Goal: Task Accomplishment & Management: Manage account settings

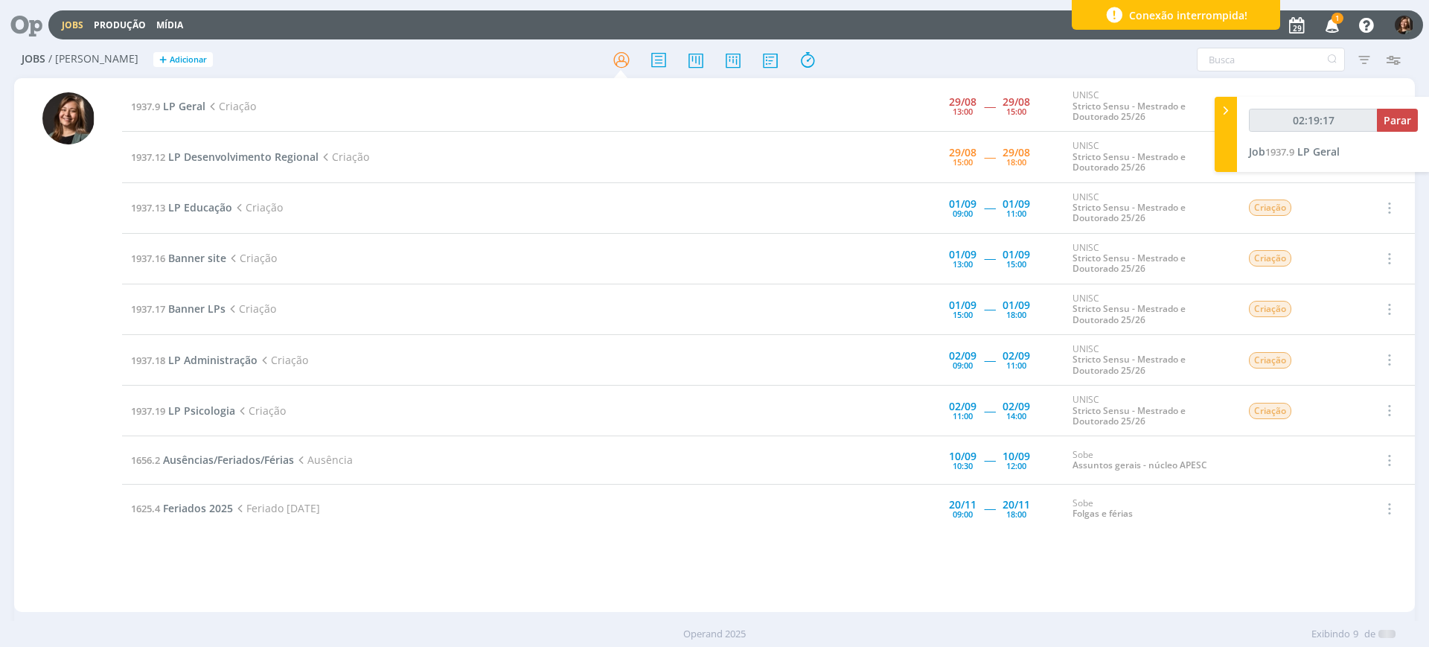
click at [1331, 24] on div at bounding box center [714, 323] width 1429 height 647
click at [1331, 24] on icon "button" at bounding box center [1333, 24] width 26 height 25
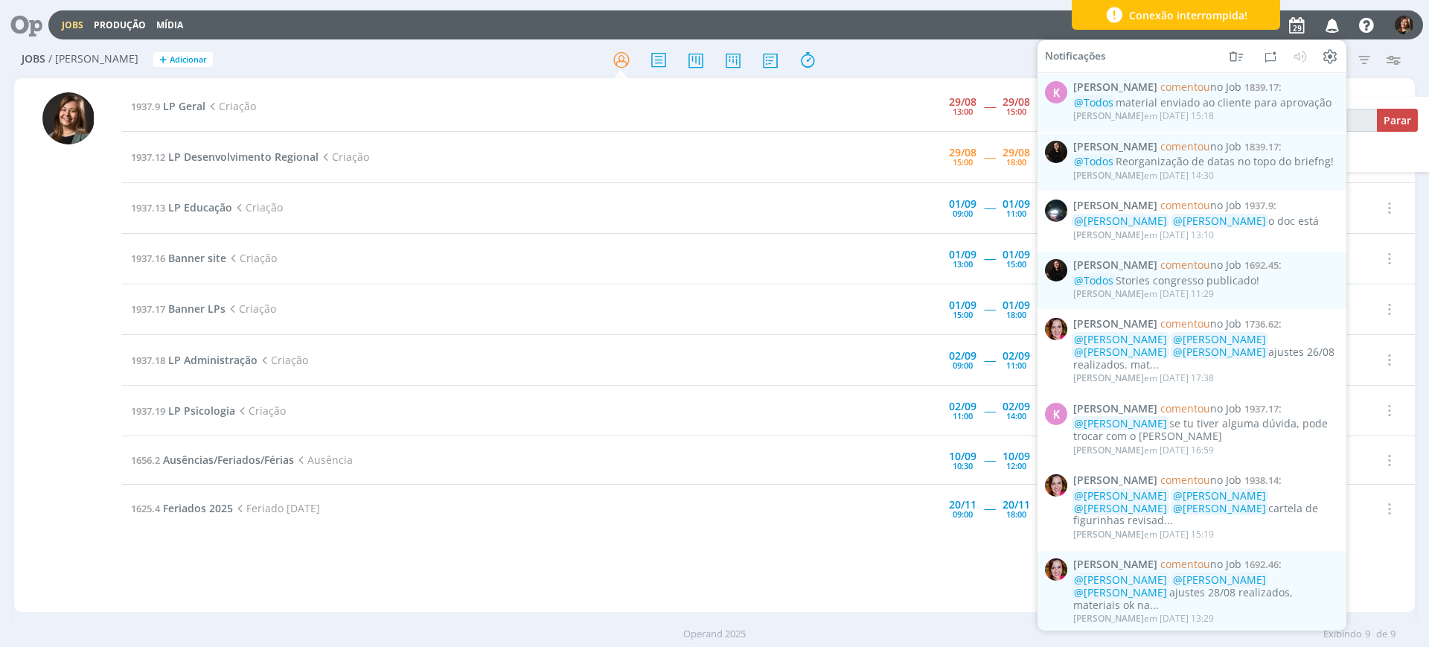
click at [1335, 16] on icon "button" at bounding box center [1333, 24] width 26 height 25
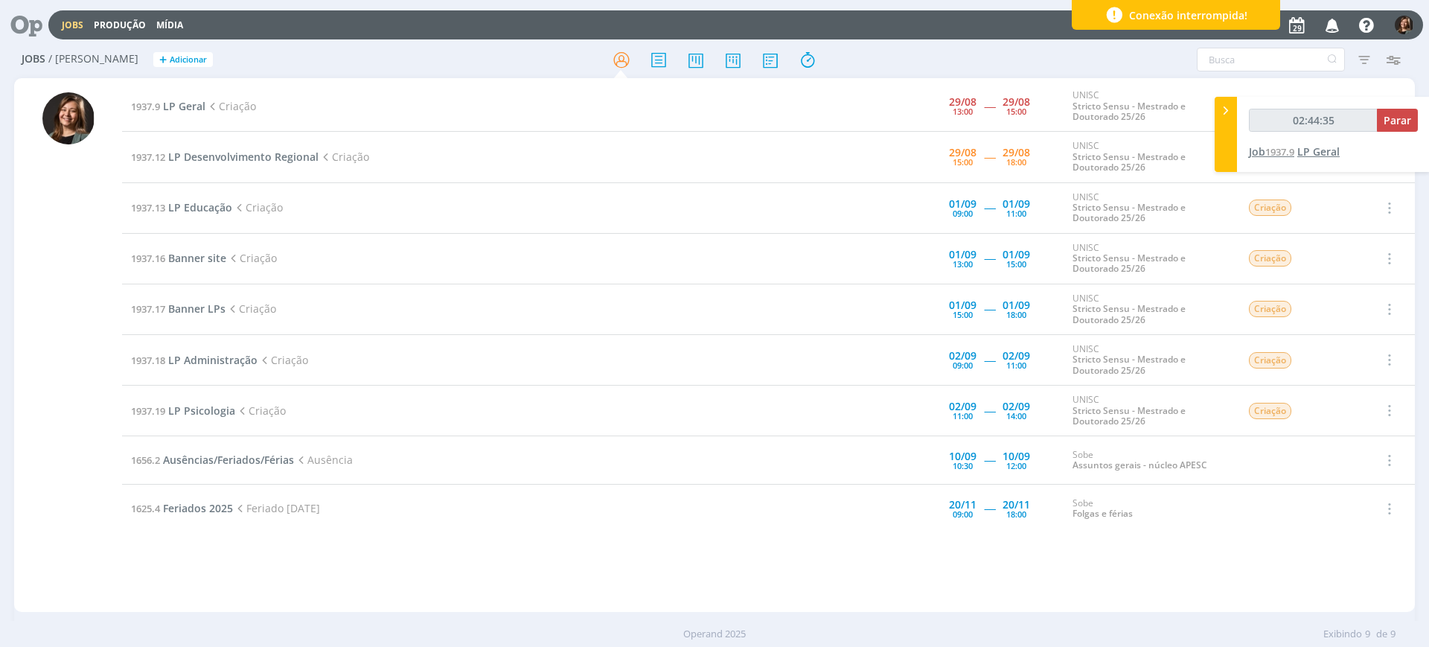
click at [1319, 151] on span "LP Geral" at bounding box center [1318, 151] width 42 height 14
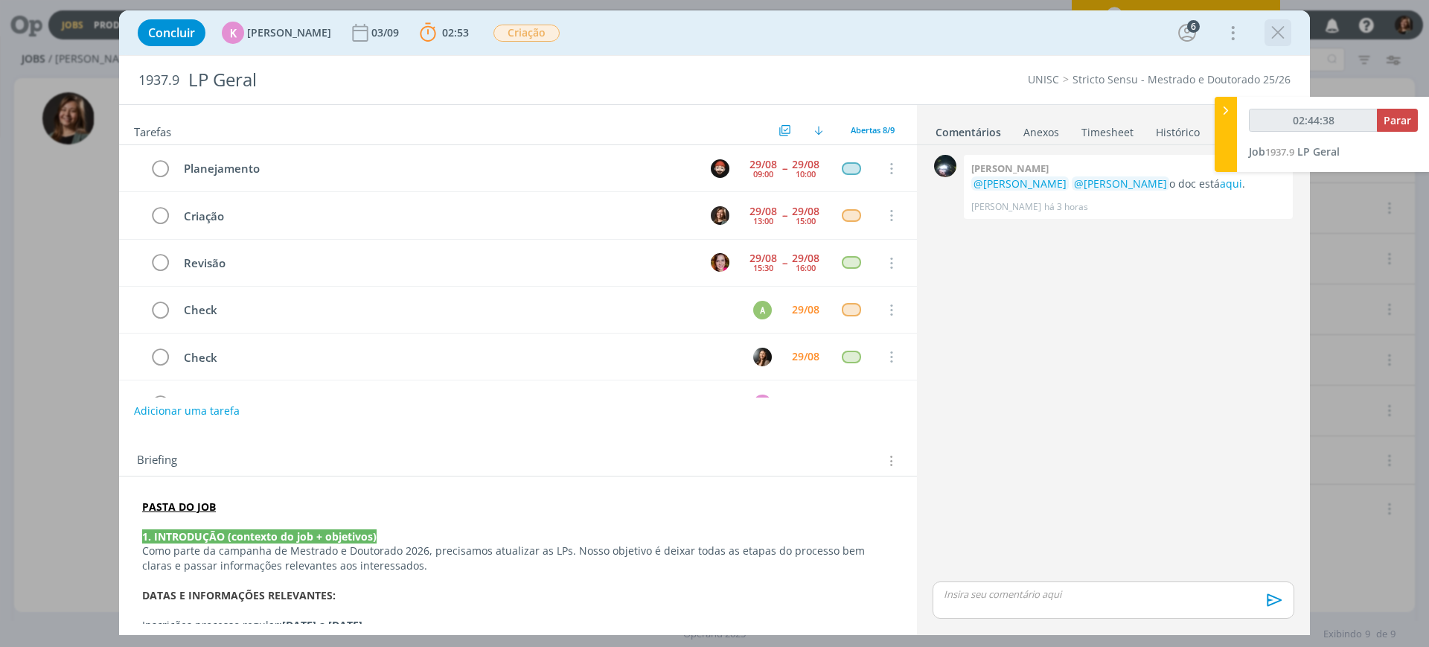
click at [1285, 41] on icon "dialog" at bounding box center [1278, 33] width 22 height 22
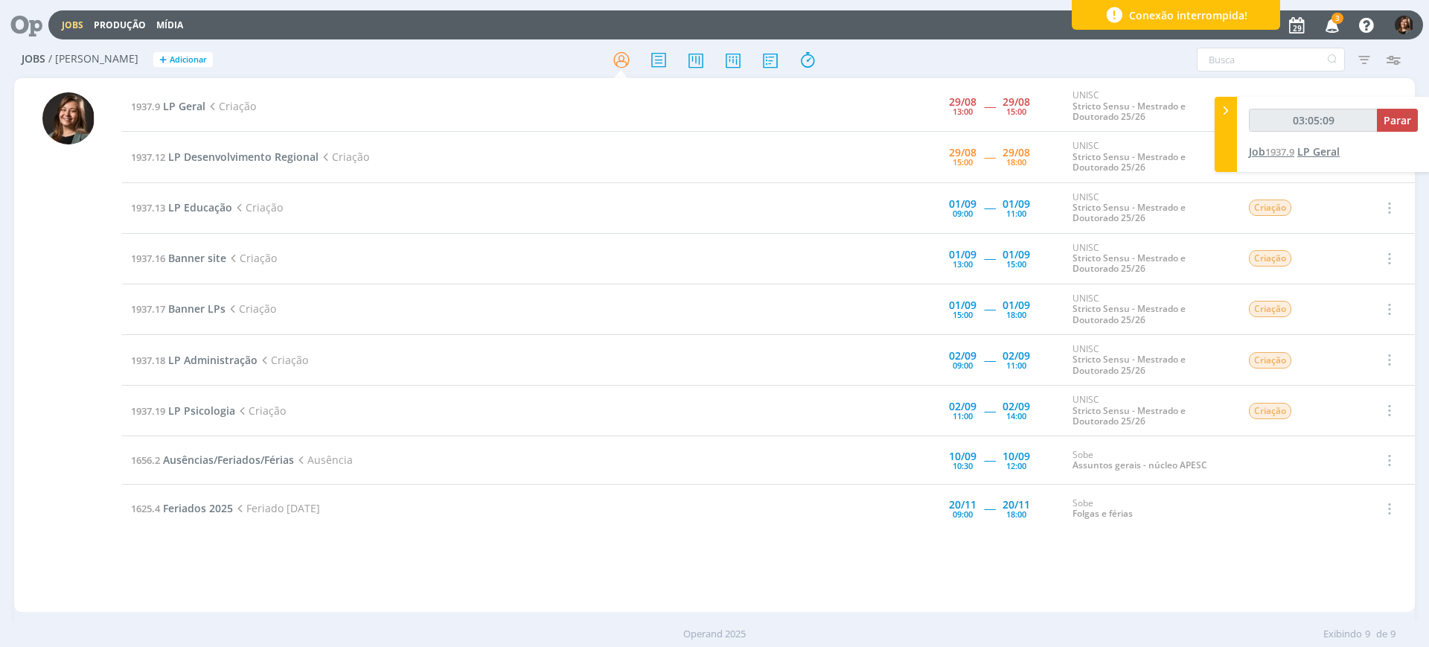
click at [1305, 155] on span "LP Geral" at bounding box center [1318, 151] width 42 height 14
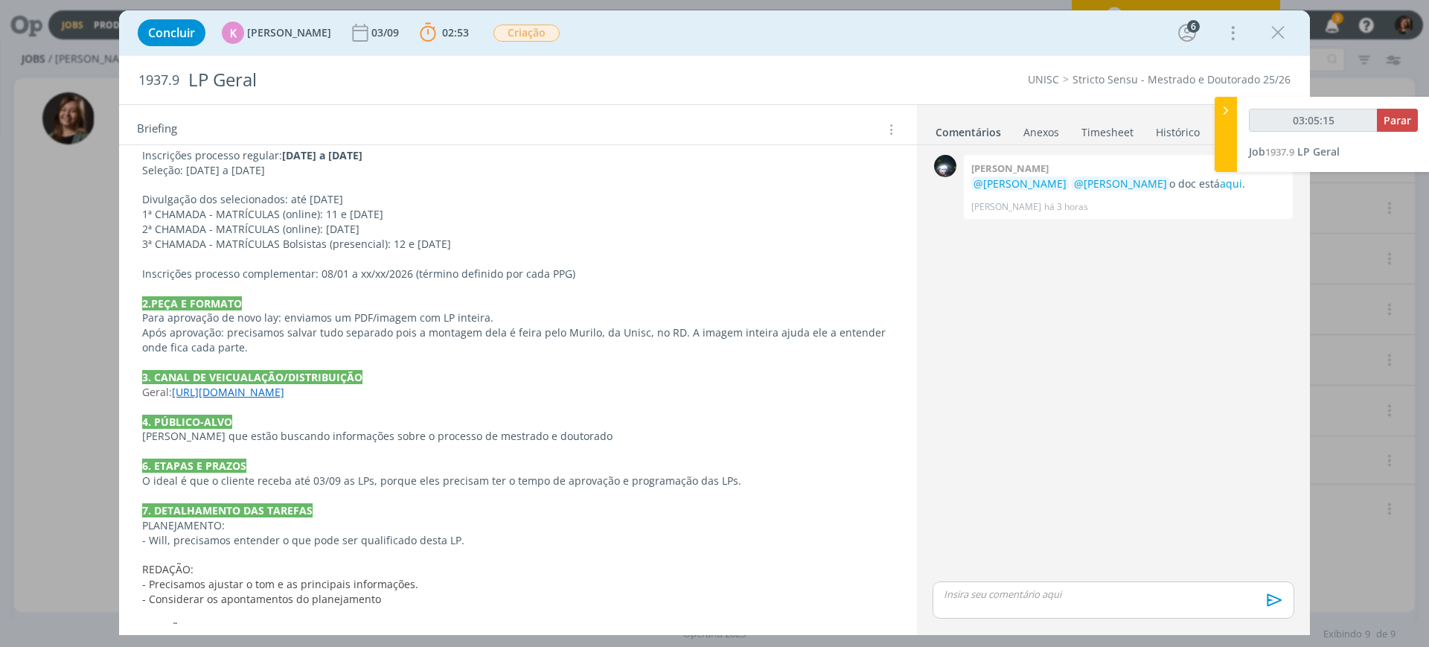
scroll to position [377, 0]
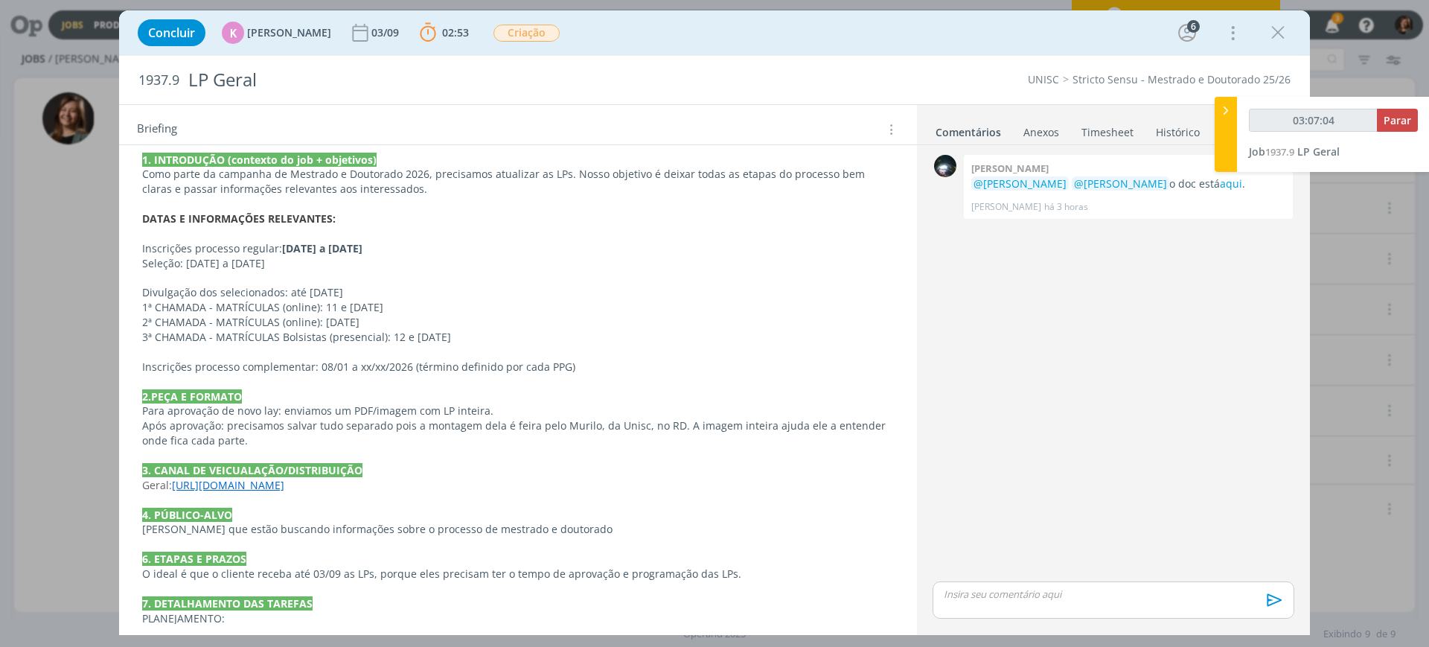
drag, startPoint x: 1284, startPoint y: 37, endPoint x: 1337, endPoint y: 24, distance: 54.5
click at [1284, 37] on icon "dialog" at bounding box center [1278, 33] width 22 height 22
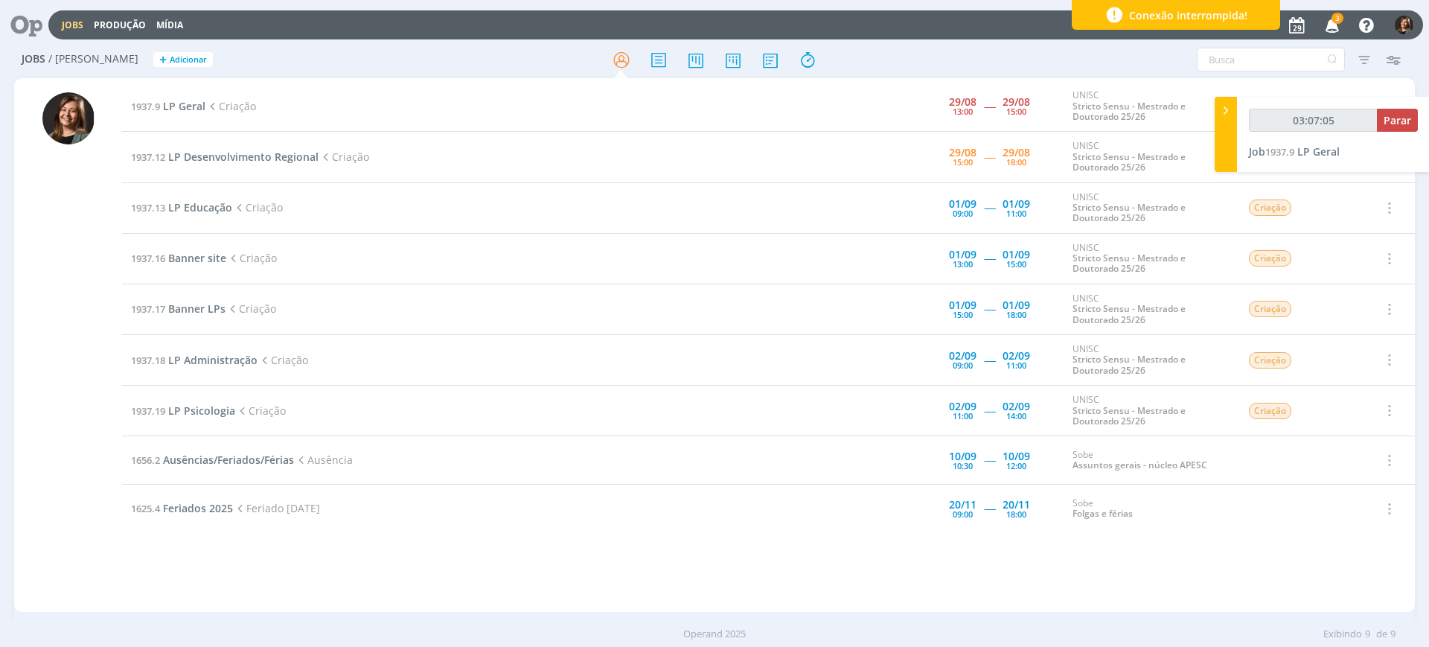
click at [1333, 23] on icon "button" at bounding box center [1333, 24] width 26 height 25
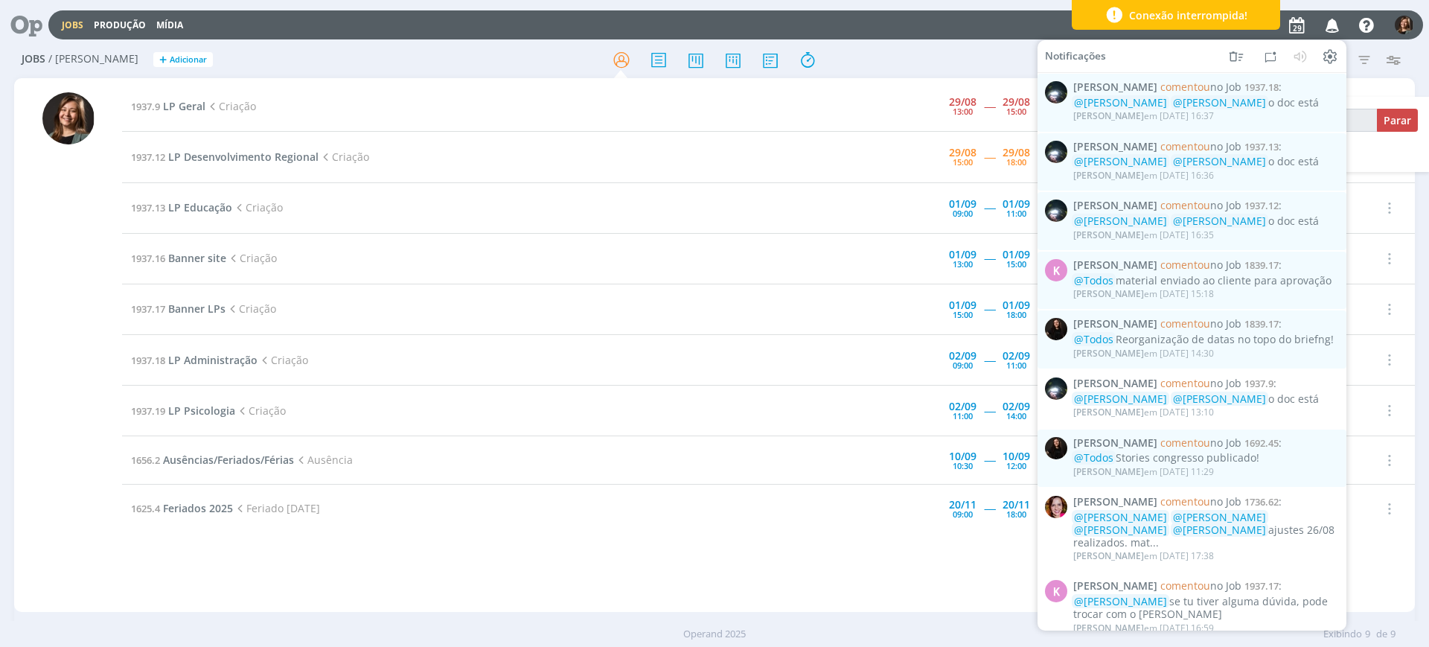
click at [1333, 23] on icon "button" at bounding box center [1333, 24] width 26 height 25
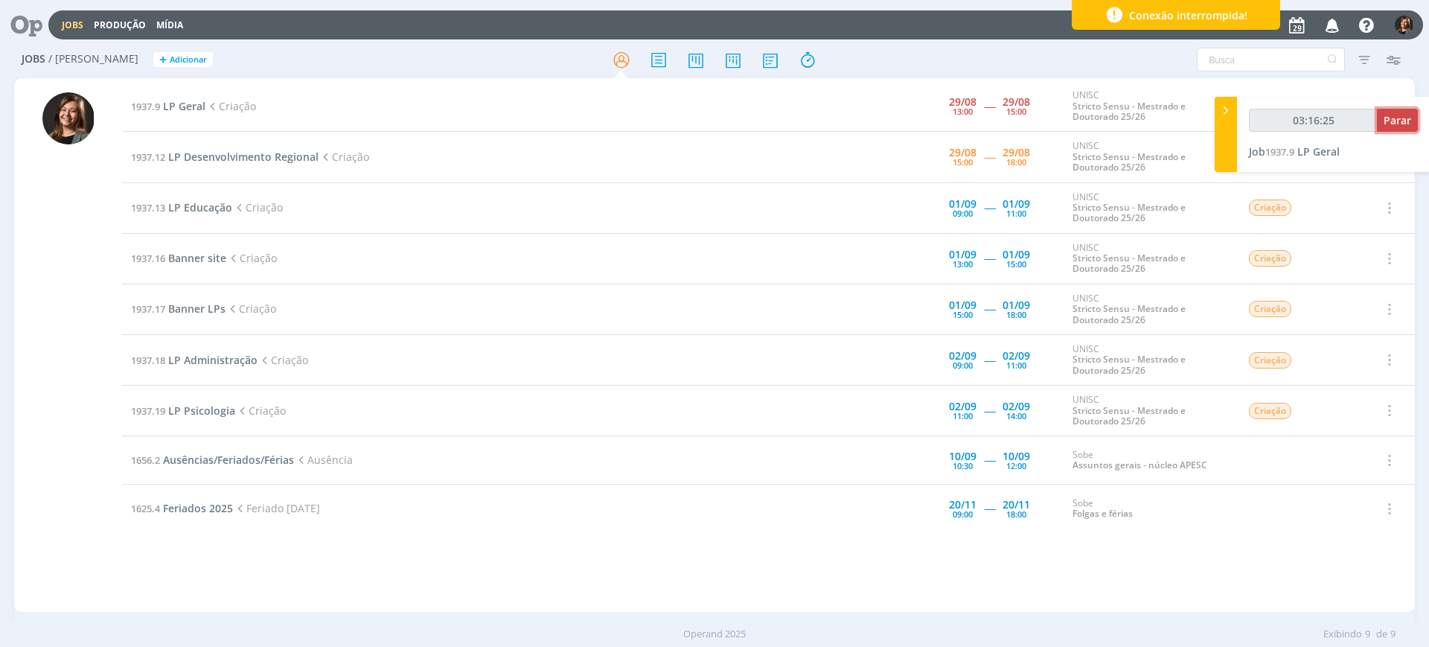
click at [1385, 121] on span "Parar" at bounding box center [1398, 120] width 28 height 14
click at [191, 106] on span "LP Geral" at bounding box center [184, 106] width 42 height 14
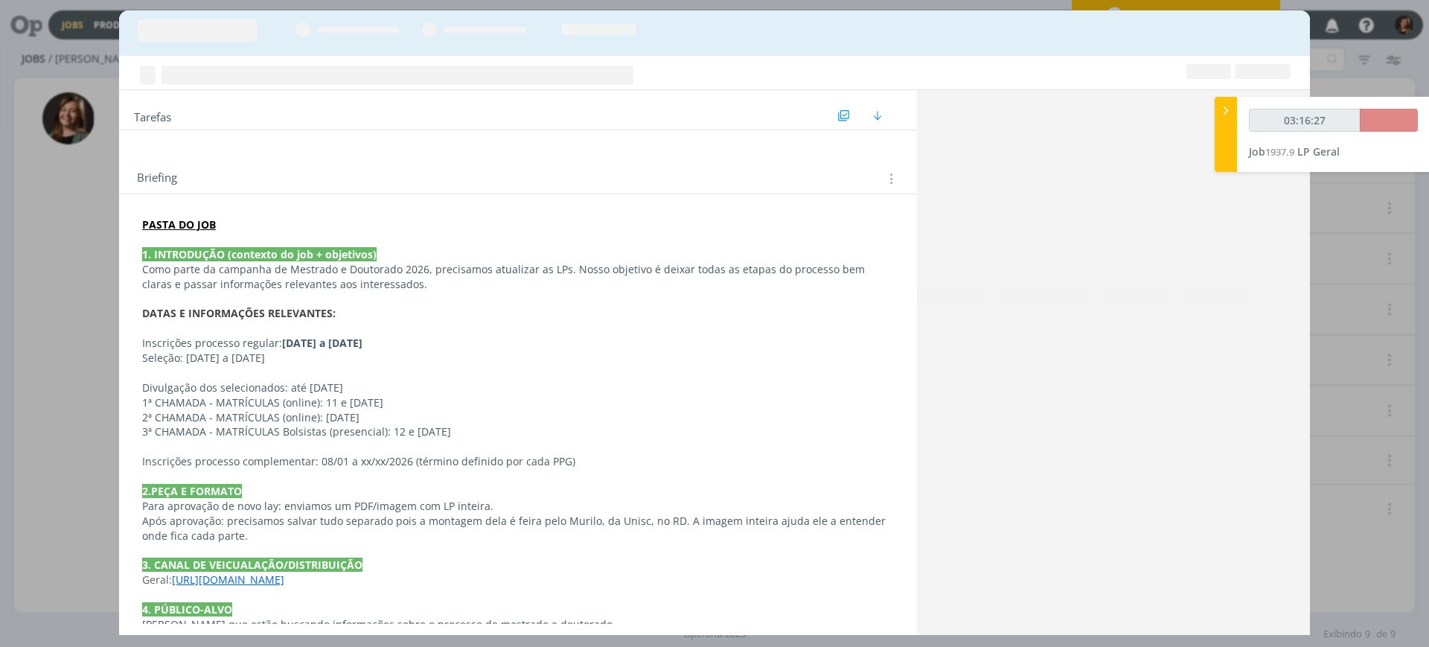
type input "03:17:00"
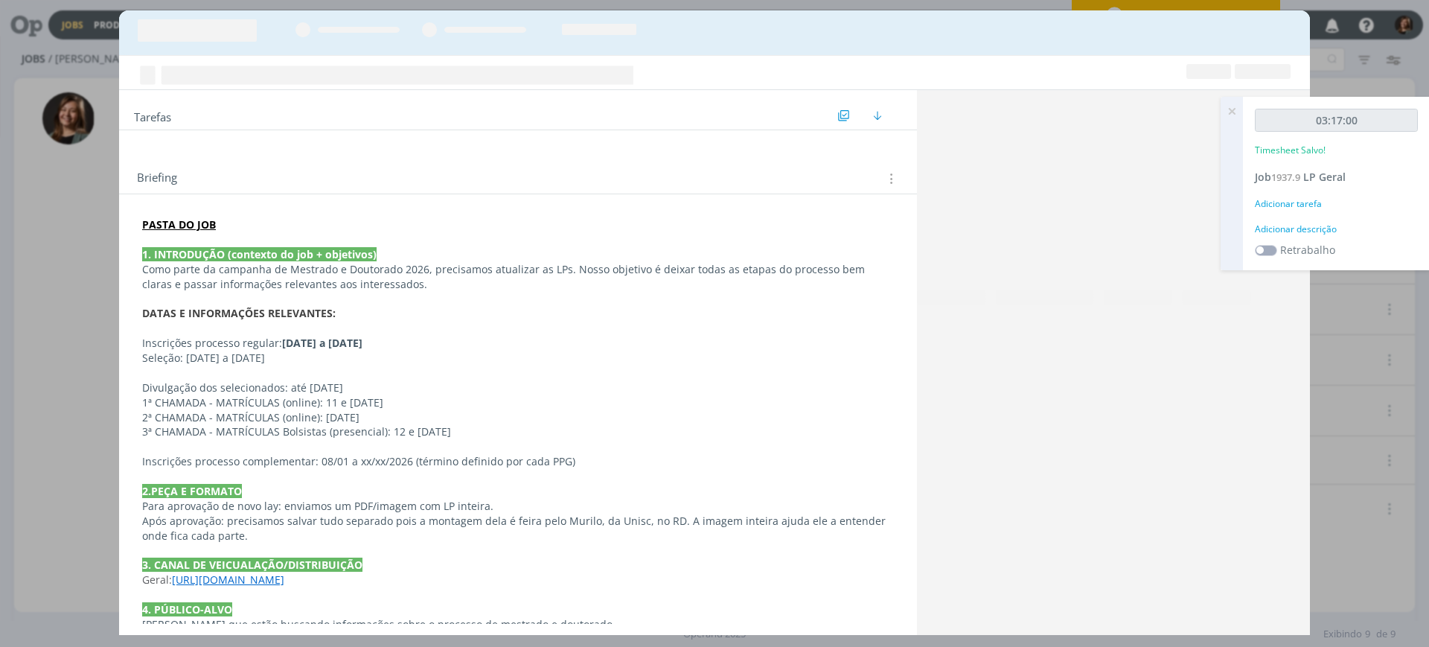
click at [1305, 206] on div "Adicionar tarefa" at bounding box center [1336, 203] width 163 height 13
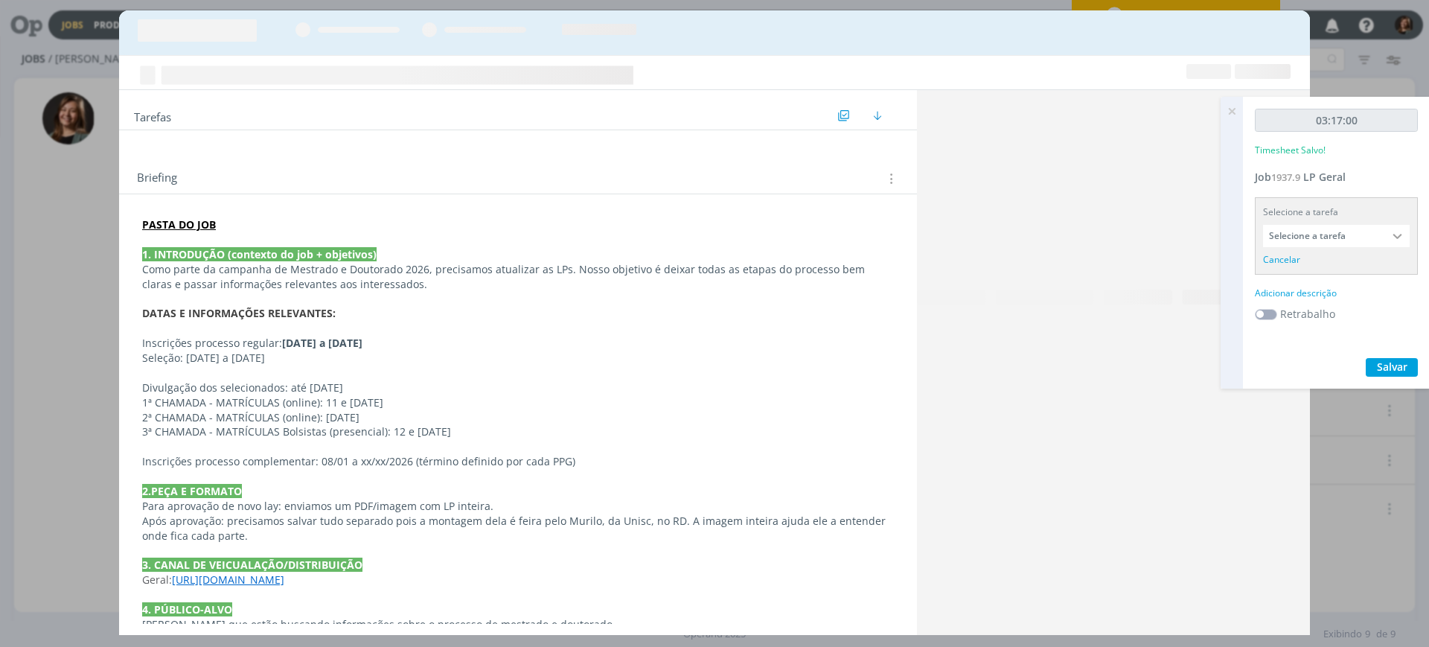
click at [1312, 234] on input "Selecione a tarefa" at bounding box center [1336, 236] width 147 height 22
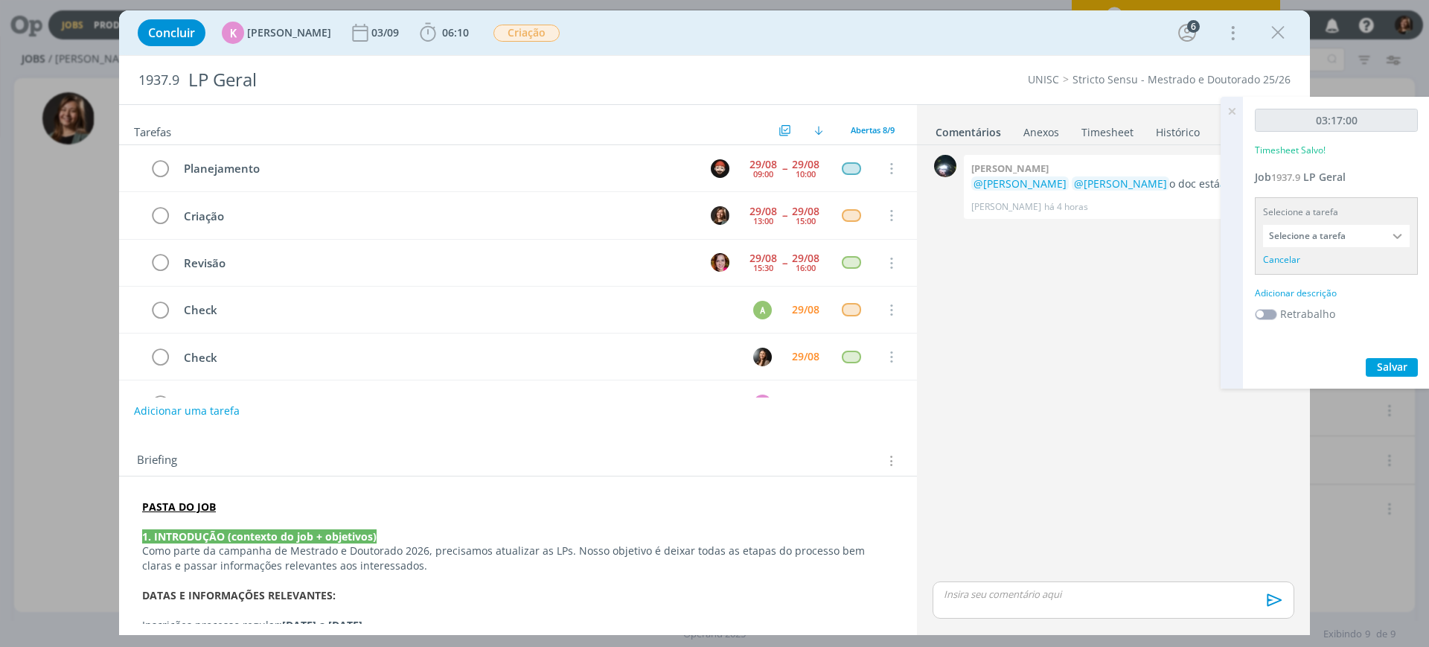
click at [1349, 241] on input "Selecione a tarefa" at bounding box center [1336, 236] width 147 height 22
click at [1325, 233] on input "Selecione a tarefa" at bounding box center [1336, 236] width 147 height 22
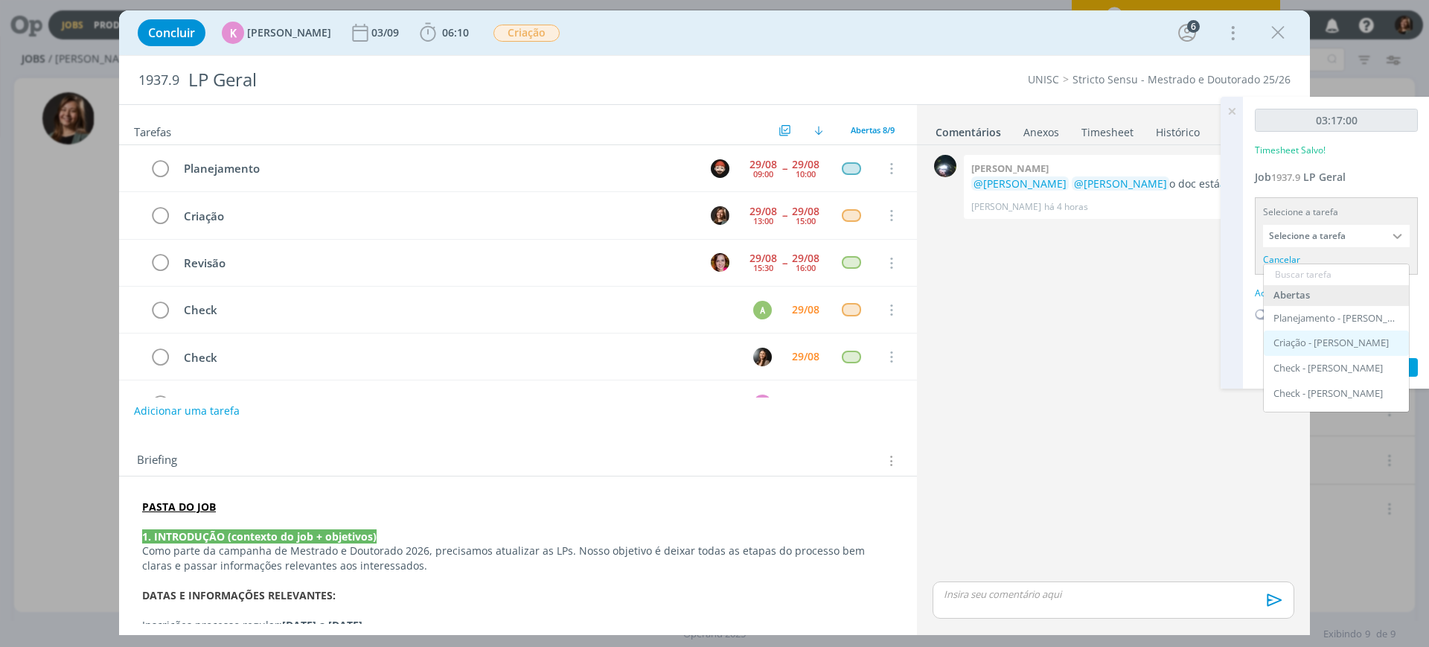
click at [1327, 333] on div "Criação - [PERSON_NAME]" at bounding box center [1336, 342] width 145 height 25
type input "Criação"
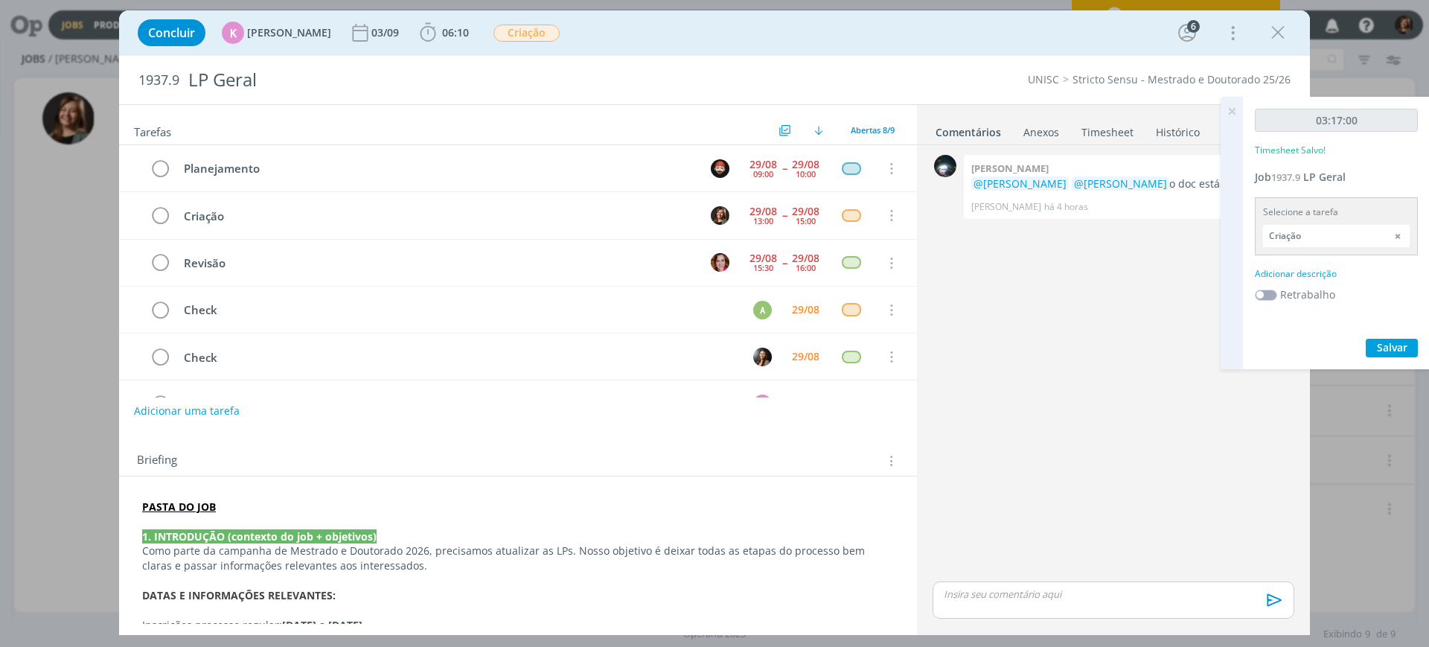
click at [1290, 273] on div "03:17:00 Timesheet Salvo! Job 1937.9 LP Geral Selecione a tarefa Criação Aberta…" at bounding box center [1336, 233] width 187 height 272
click at [1301, 263] on div "03:17:00 Timesheet Salvo! Job 1937.9 LP Geral Selecione a tarefa Criação Aberta…" at bounding box center [1336, 233] width 187 height 272
click at [1301, 281] on div "03:17:00 Timesheet Salvo! Job 1937.9 LP Geral Selecione a tarefa Criação Aberta…" at bounding box center [1336, 233] width 187 height 272
click at [1293, 272] on div "Adicionar descrição" at bounding box center [1336, 273] width 163 height 13
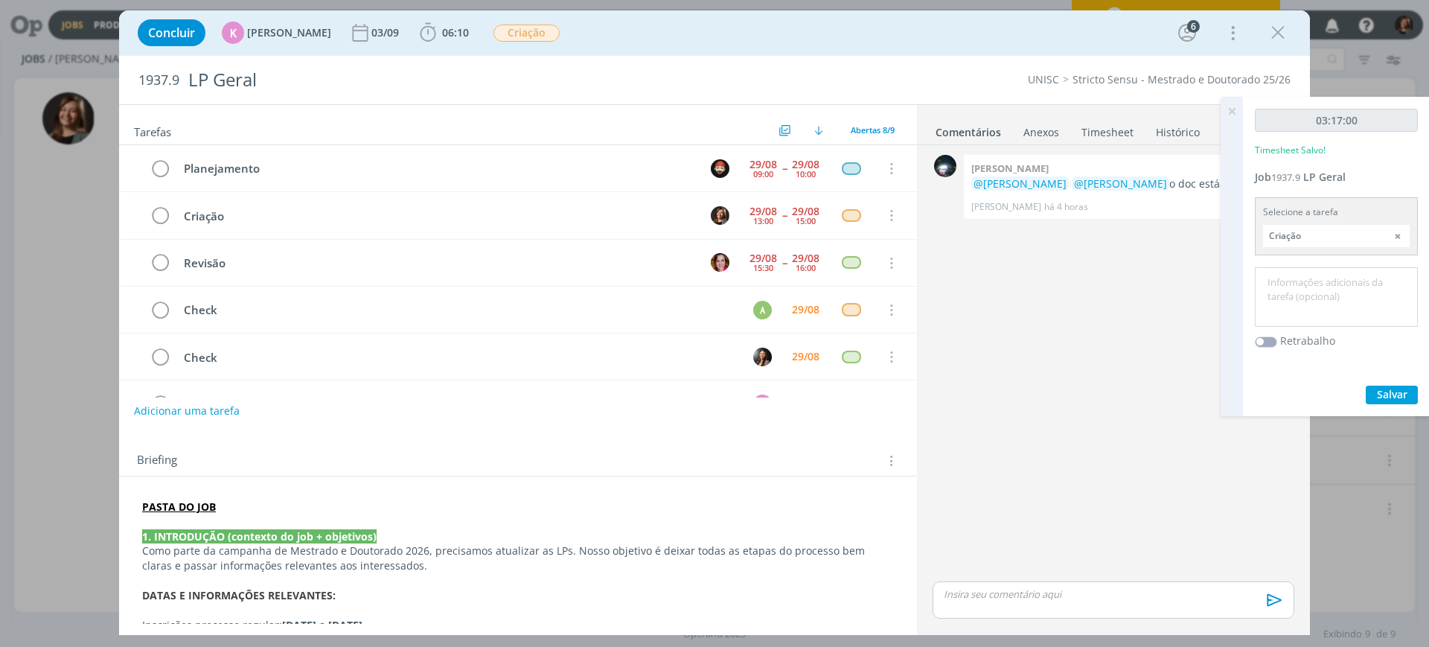
click at [1304, 301] on textarea at bounding box center [1336, 297] width 156 height 53
type textarea "Criação"
click at [1381, 390] on span "Salvar" at bounding box center [1392, 394] width 31 height 14
click at [1231, 121] on icon at bounding box center [1231, 111] width 27 height 29
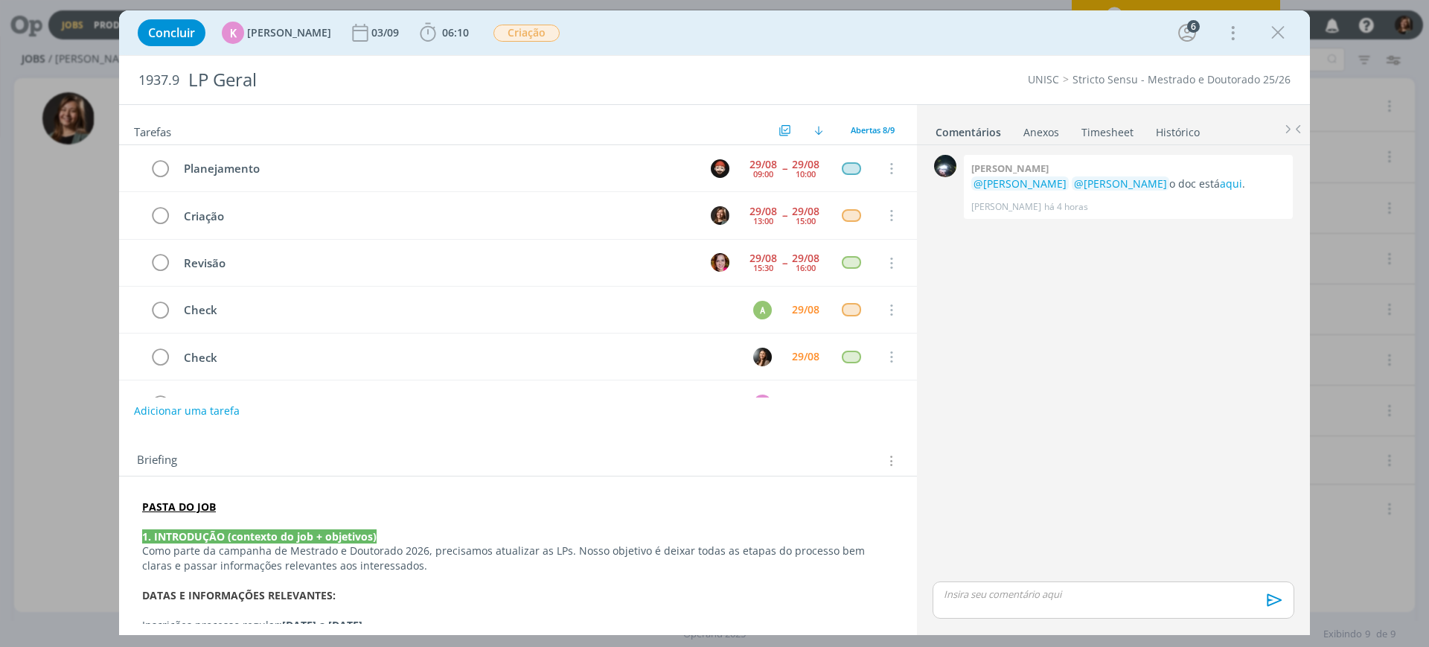
click at [1015, 589] on p "dialog" at bounding box center [1113, 593] width 338 height 13
click at [1015, 589] on span "[PERSON_NAME]" at bounding box center [1025, 587] width 92 height 18
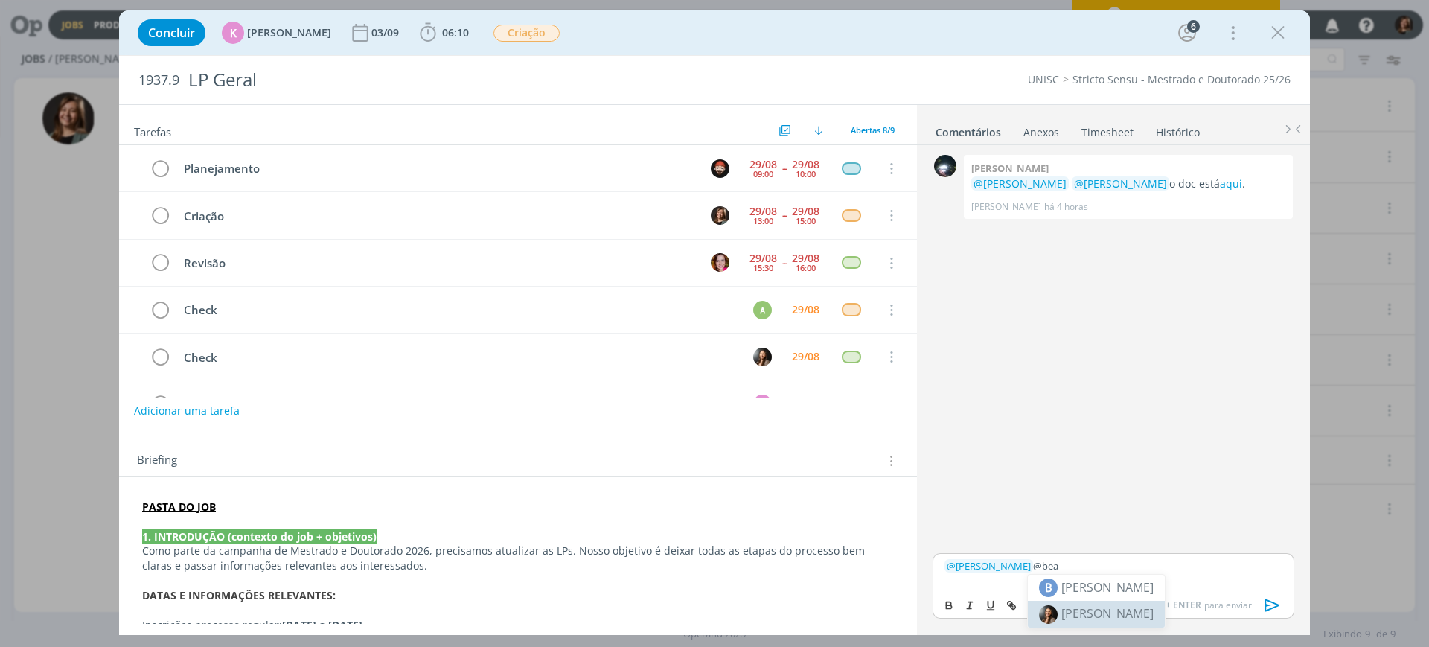
click at [1075, 605] on span "[PERSON_NAME]" at bounding box center [1107, 613] width 92 height 16
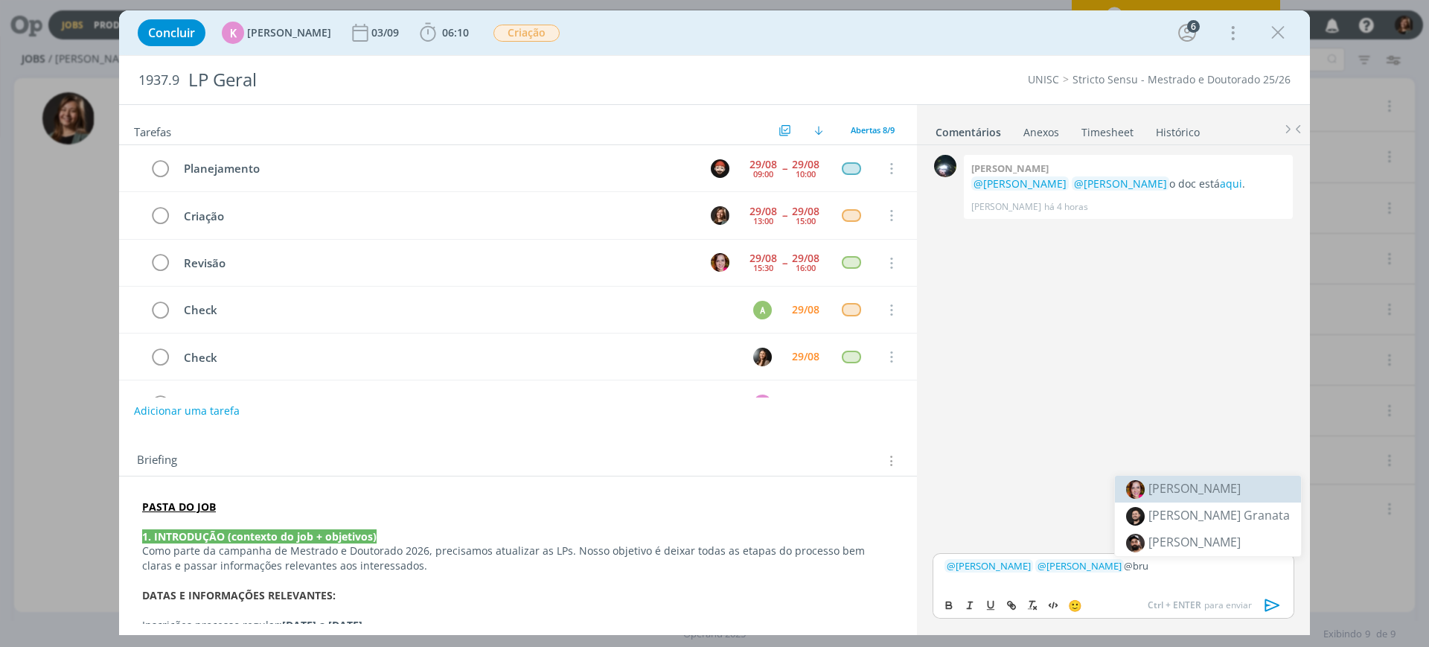
click at [1209, 478] on li "[PERSON_NAME]" at bounding box center [1208, 489] width 186 height 27
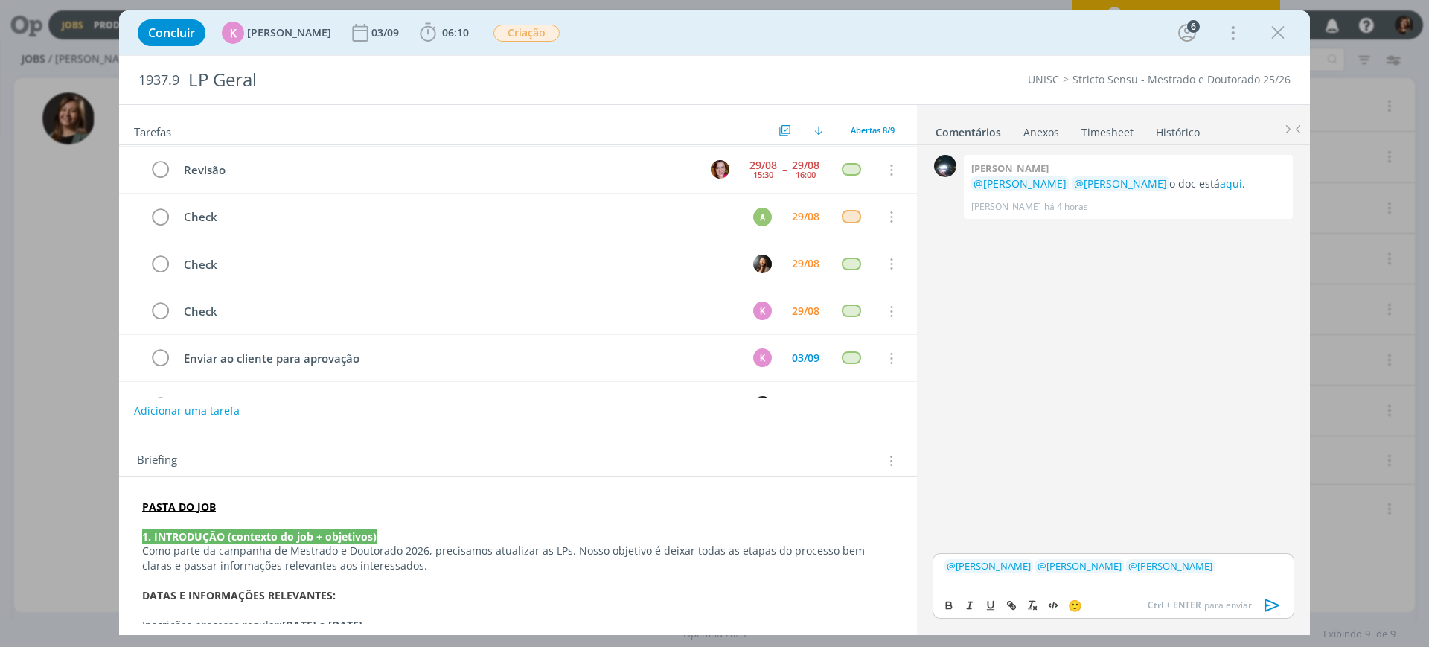
click at [1111, 559] on p "﻿ @ Karoline Arend ﻿ ﻿ @ Beatriz Luchese ﻿ ﻿ @ Bruna Bueno ﻿" at bounding box center [1113, 565] width 338 height 13
click at [1229, 522] on span "[PERSON_NAME]" at bounding box center [1191, 517] width 92 height 18
click at [1241, 583] on p "﻿ @ Karoline Arend ﻿ ﻿ @ Beatriz Luchese ﻿ ﻿ @ Alexandre Assumpção ﻿ ﻿ @ Bruna …" at bounding box center [1113, 571] width 338 height 28
click at [1228, 557] on p "﻿ @ Karoline Arend ﻿ ﻿ @ Beatriz Luchese ﻿ ﻿ @ Alexandre Assumpção ﻿ ﻿ @ Bruna …" at bounding box center [1113, 571] width 338 height 28
click at [1112, 572] on p "﻿ @ Karoline Arend ﻿ ﻿ @ Beatriz Luchese ﻿ ﻿ @ Alexandre Assumpção ﻿ ﻿ @ Bruna …" at bounding box center [1113, 571] width 338 height 28
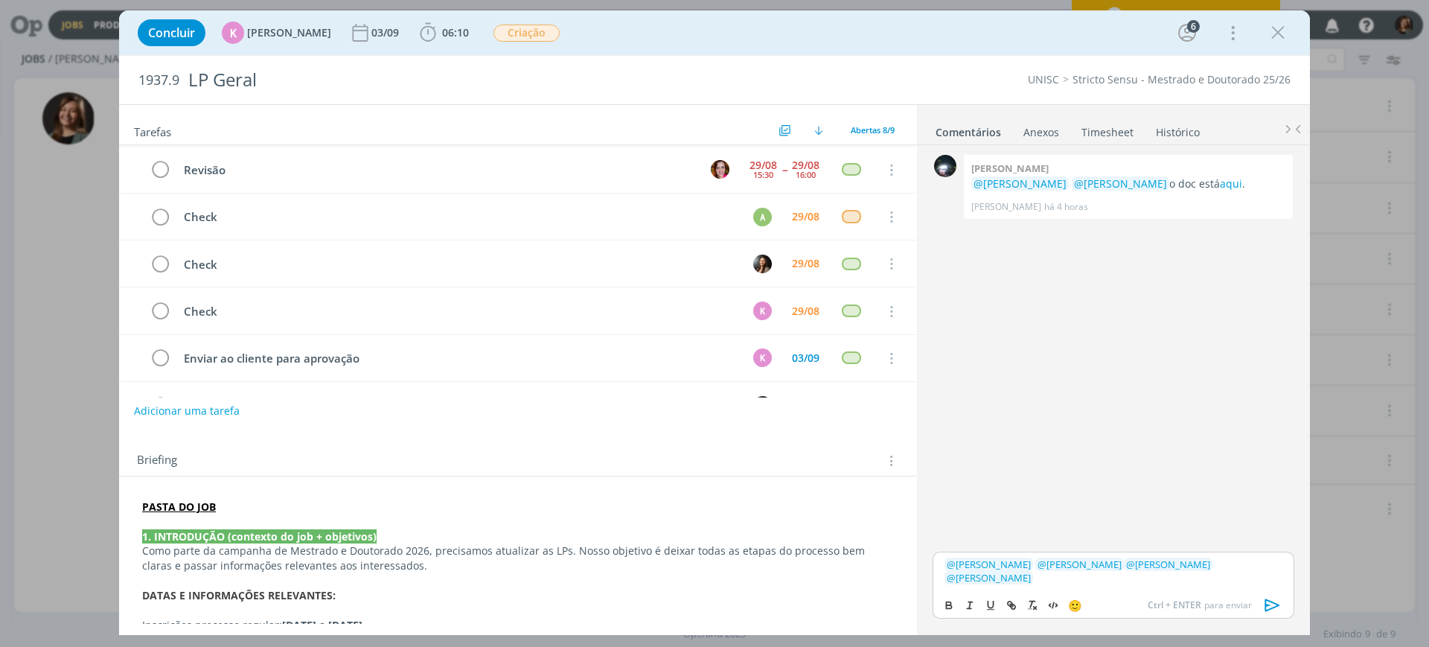
click at [1124, 560] on span "﻿ @ Alexandre Assumpção ﻿" at bounding box center [1168, 563] width 89 height 13
click at [1118, 580] on p "﻿ @ Karoline Arend ﻿ ﻿ @ Beatriz Luchese ﻿ ﻿ @ Alexandre Assumpção ﻿ ﻿ @ Bruna …" at bounding box center [1113, 571] width 338 height 28
click at [1014, 605] on icon "dialog" at bounding box center [1011, 605] width 12 height 12
paste input "https://sobeae.sharepoint.com/:f:/s/SOBEAE/EoMg2SH8ewZPu6y3O6B53IgB_TBTQMyNWQIz…"
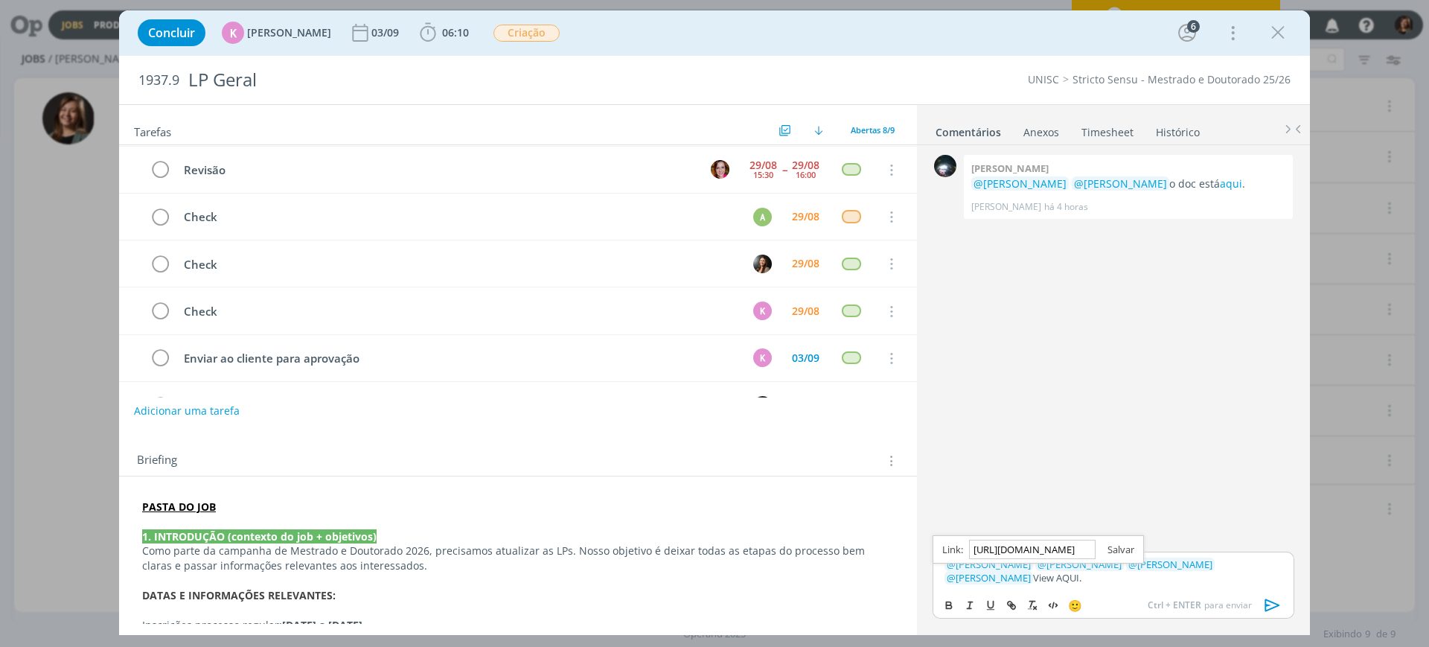
type input "https://sobeae.sharepoint.com/:f:/s/SOBEAE/EoMg2SH8ewZPu6y3O6B53IgB_TBTQMyNWQIz…"
click at [1120, 546] on link "dialog" at bounding box center [1114, 549] width 39 height 13
click at [1263, 603] on button "dialog" at bounding box center [1273, 605] width 30 height 18
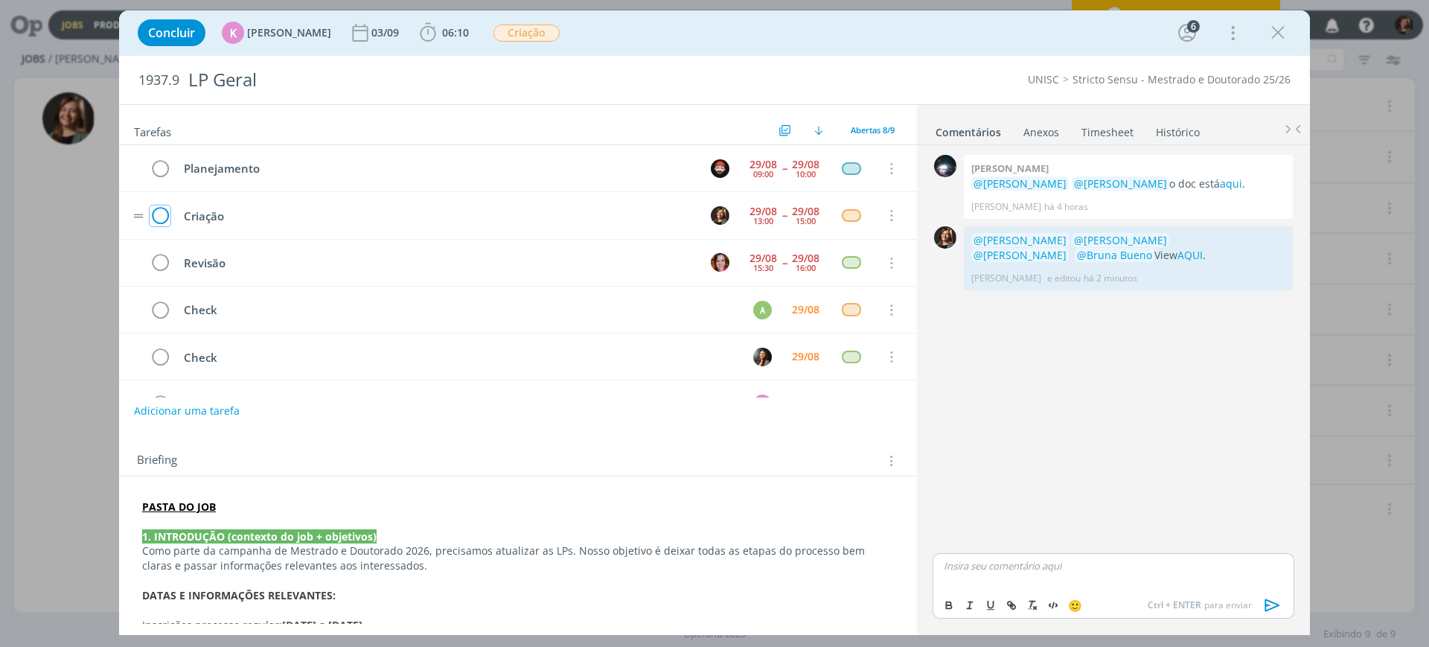
click at [162, 210] on icon "dialog" at bounding box center [160, 216] width 21 height 22
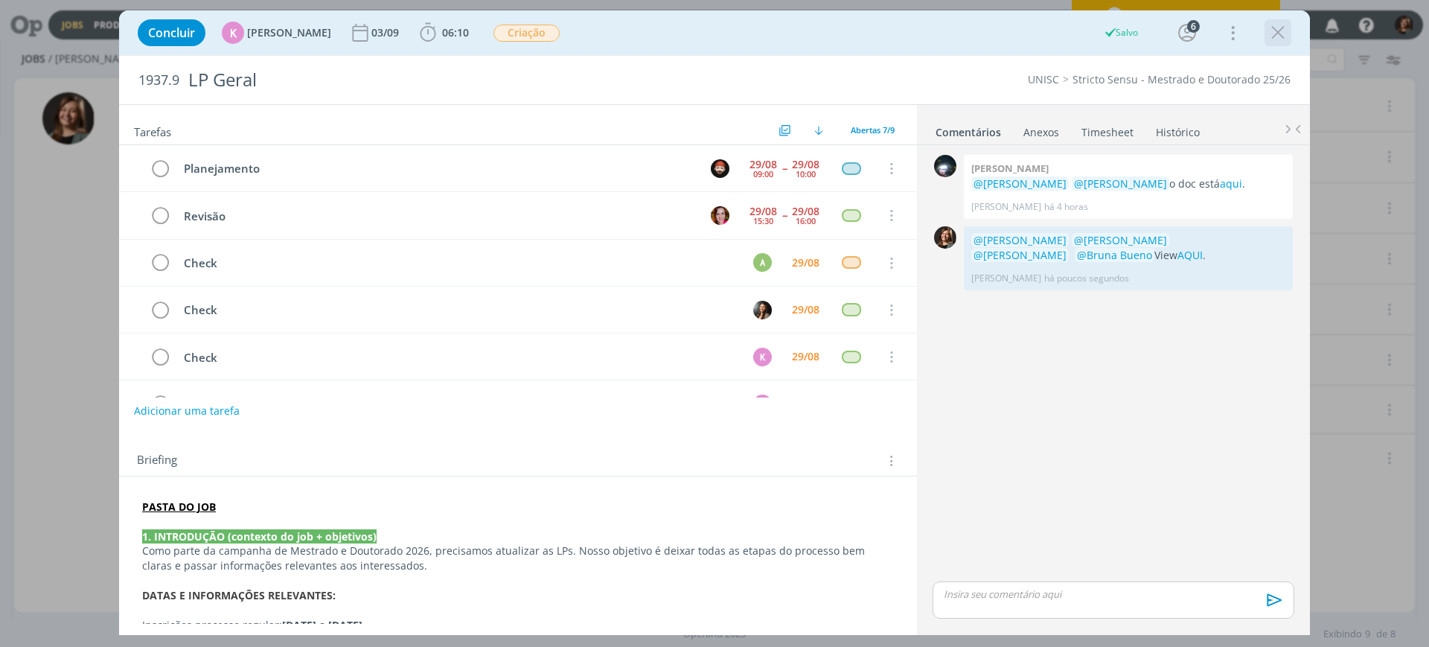
click at [1278, 31] on icon "dialog" at bounding box center [1278, 33] width 22 height 22
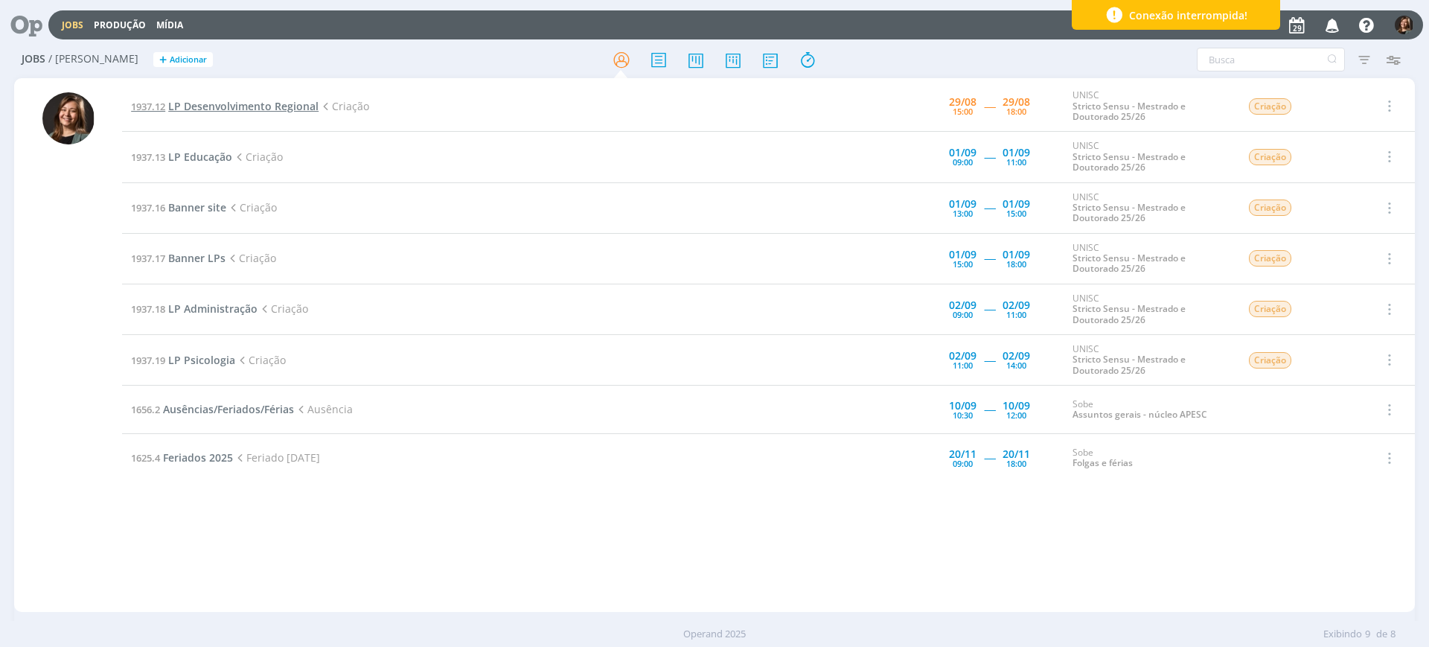
click at [255, 99] on span "LP Desenvolvimento Regional" at bounding box center [243, 106] width 150 height 14
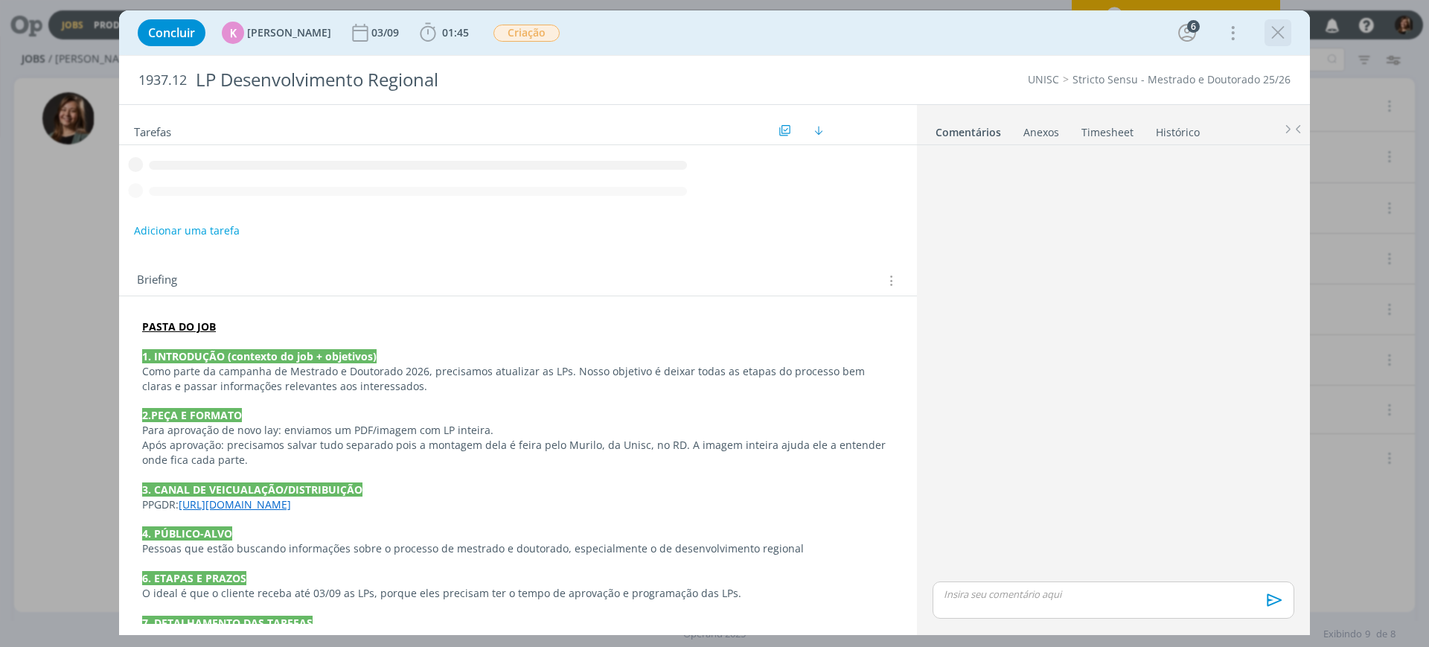
click at [1273, 42] on icon "dialog" at bounding box center [1278, 33] width 22 height 22
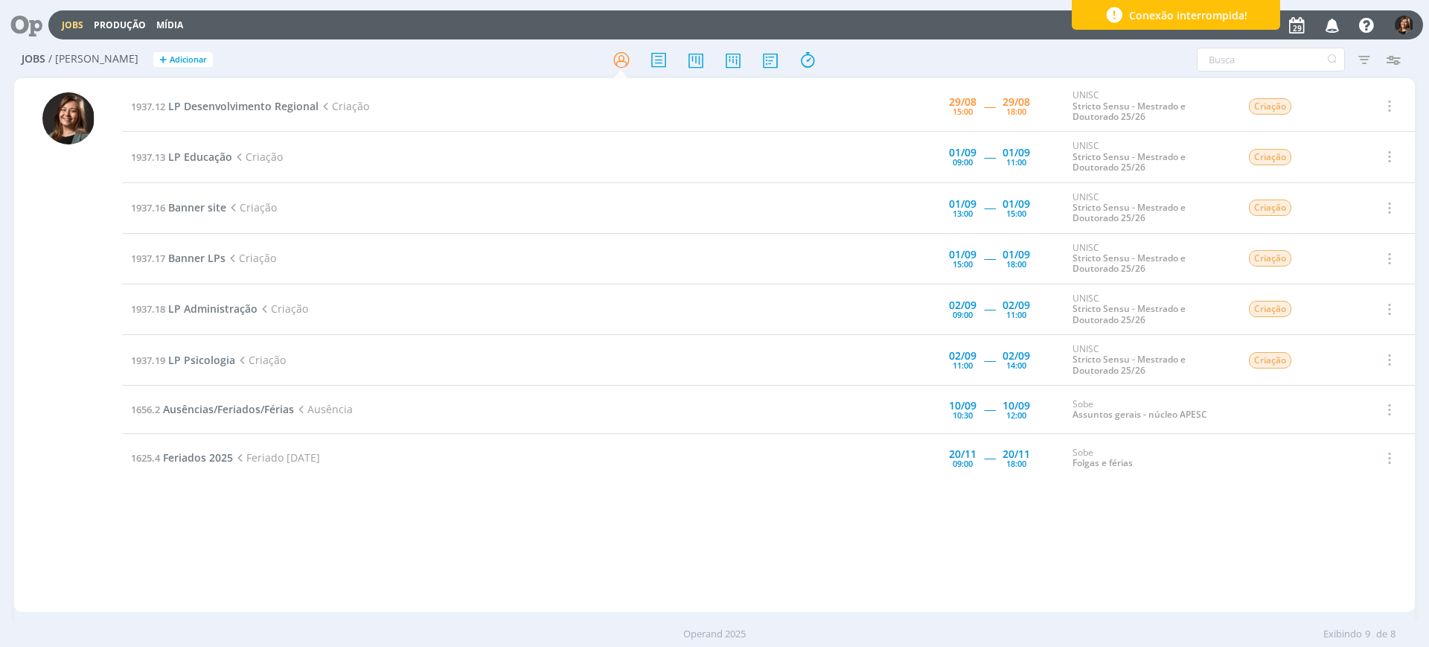
click at [823, 61] on div at bounding box center [714, 59] width 467 height 27
click at [809, 57] on icon at bounding box center [807, 59] width 27 height 29
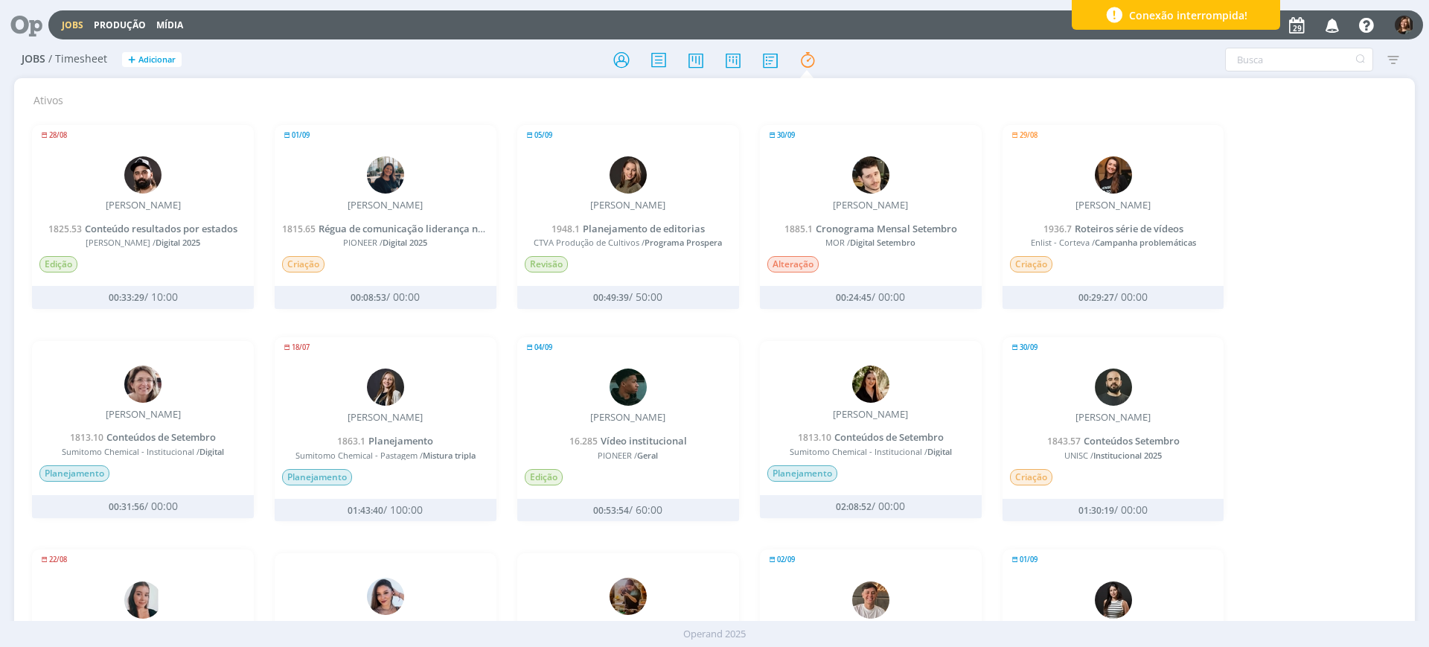
scroll to position [924, 0]
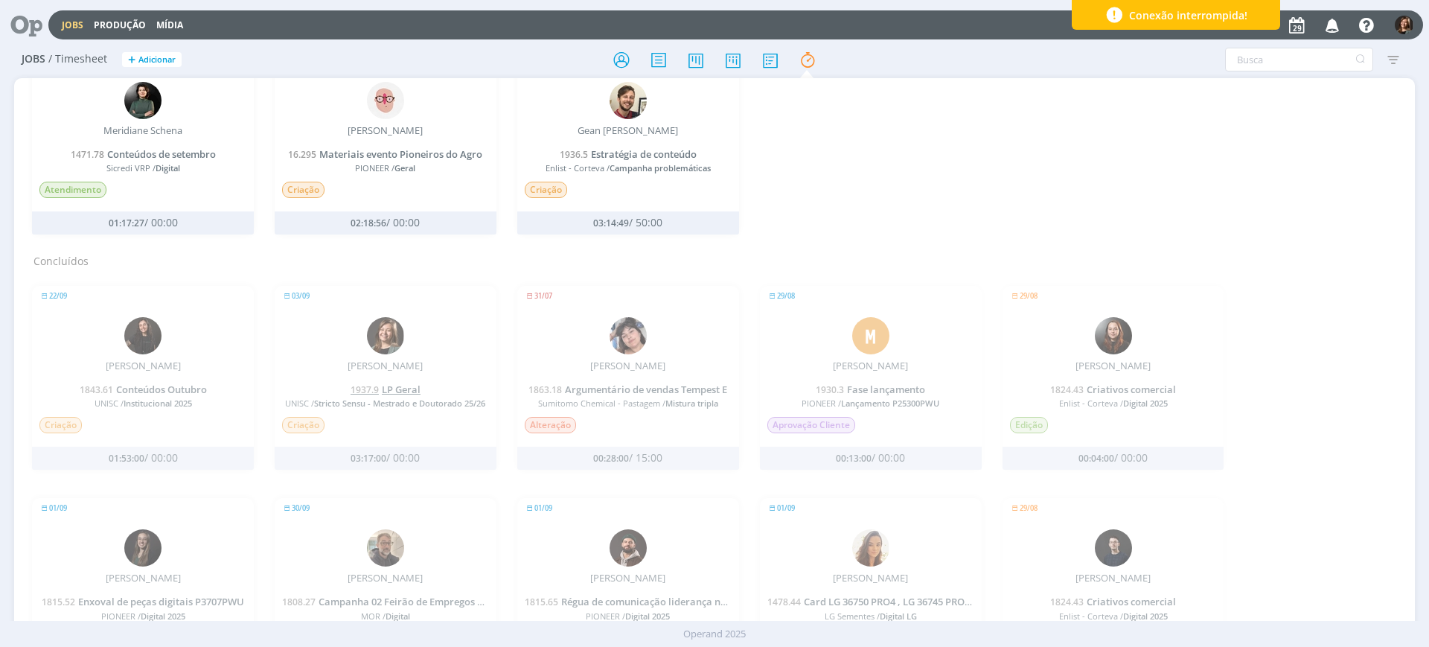
click at [398, 391] on span "LP Geral" at bounding box center [401, 389] width 39 height 13
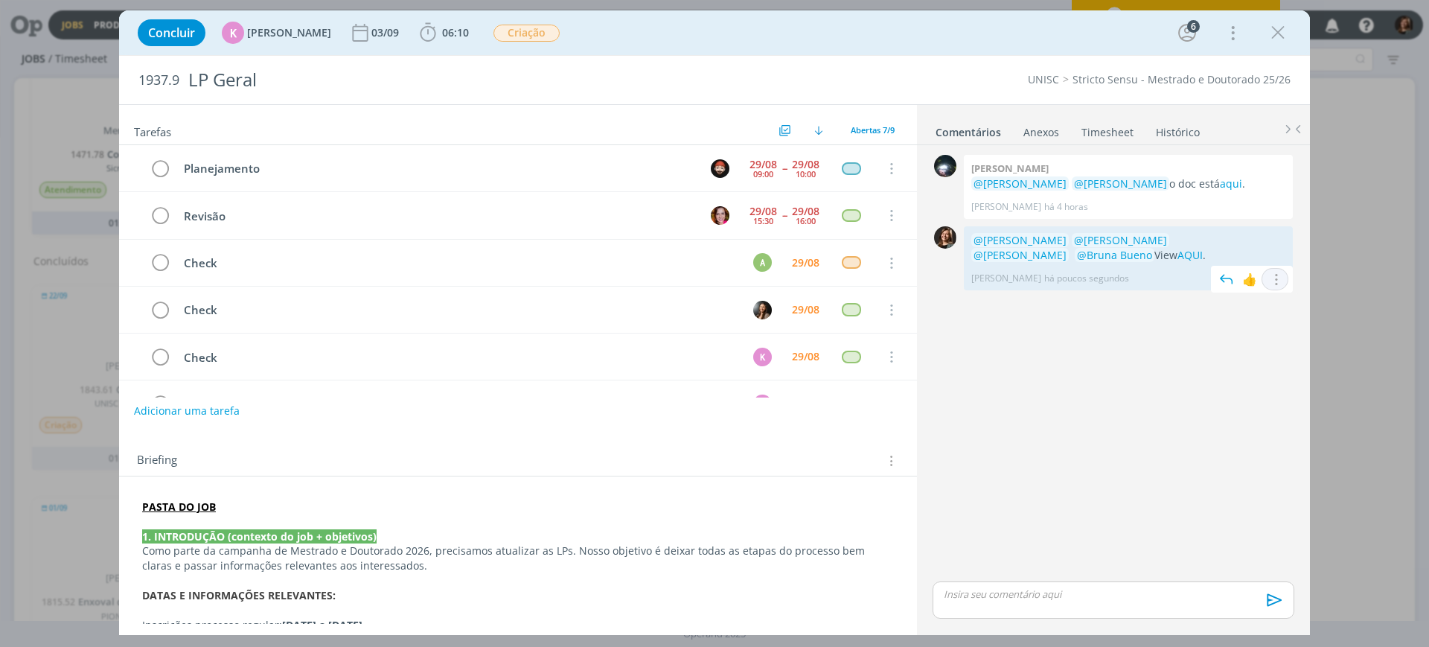
click at [1270, 279] on icon "dialog" at bounding box center [1275, 279] width 16 height 14
click at [1234, 306] on link "Editar" at bounding box center [1224, 302] width 118 height 24
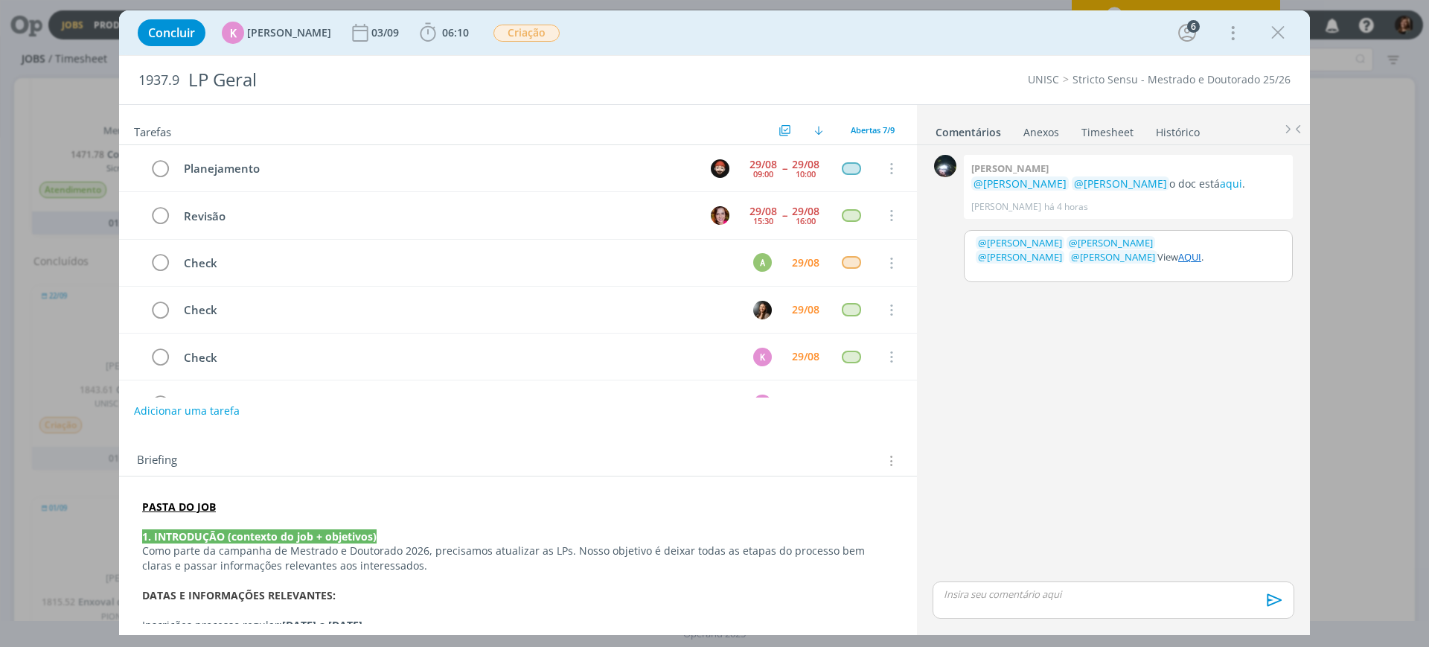
click at [1199, 260] on p "﻿ @ Karoline Arend ﻿ ﻿ @ Beatriz Luchese ﻿ ﻿ @ Alexandre Assumpção ﻿ ﻿ @ Bruna …" at bounding box center [1128, 250] width 305 height 28
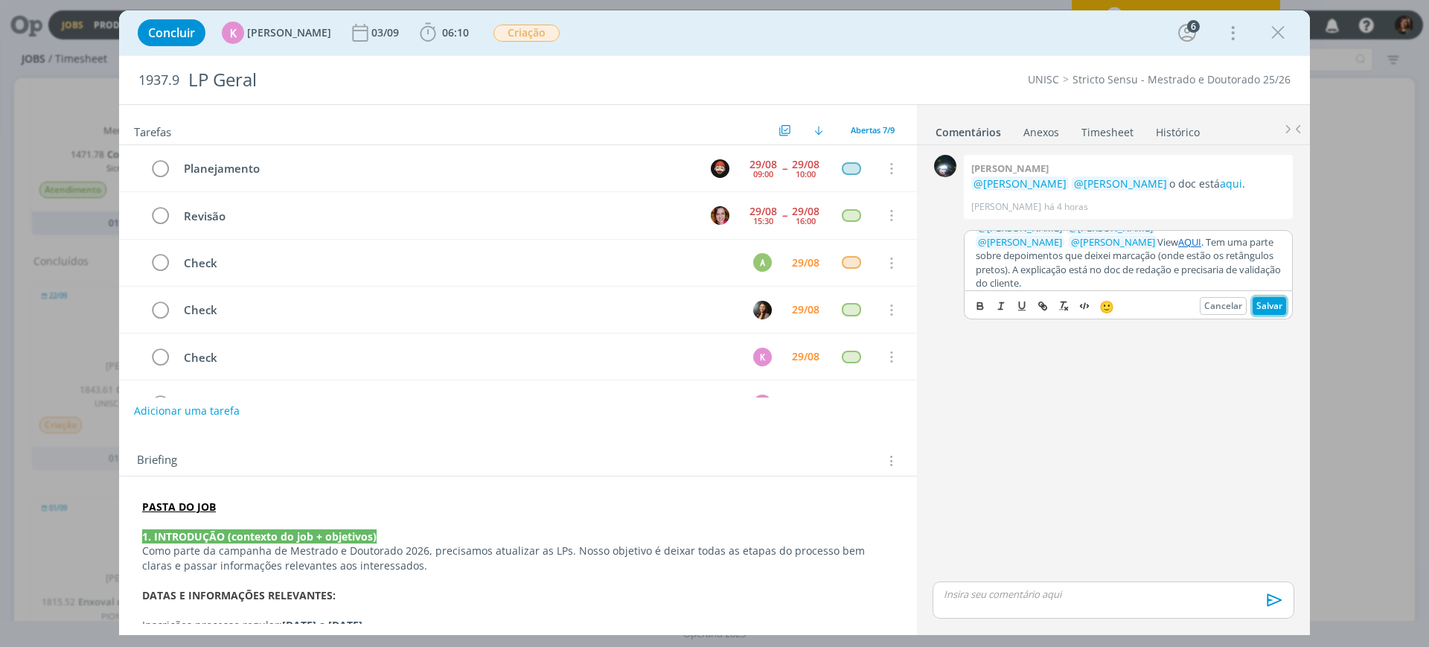
click at [1273, 300] on button "Salvar" at bounding box center [1269, 306] width 33 height 18
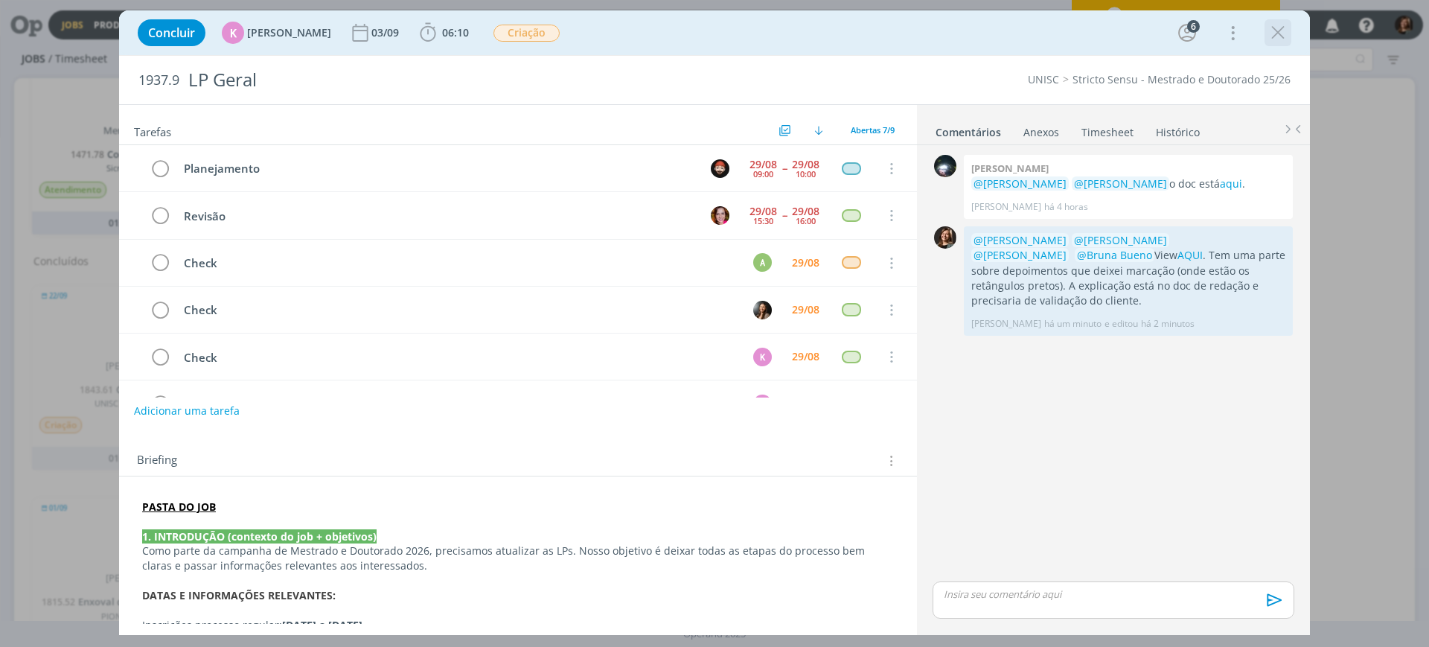
click at [1282, 35] on icon "dialog" at bounding box center [1278, 33] width 22 height 22
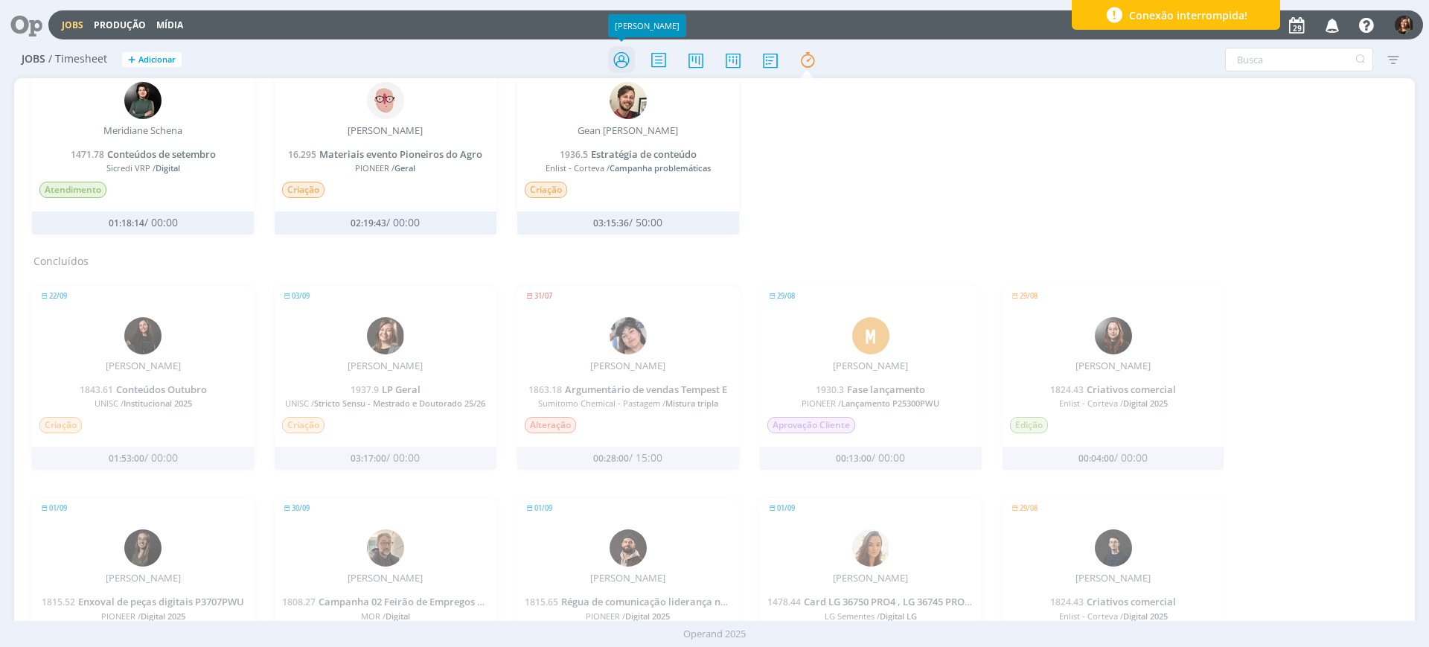
click at [619, 52] on icon at bounding box center [621, 59] width 27 height 29
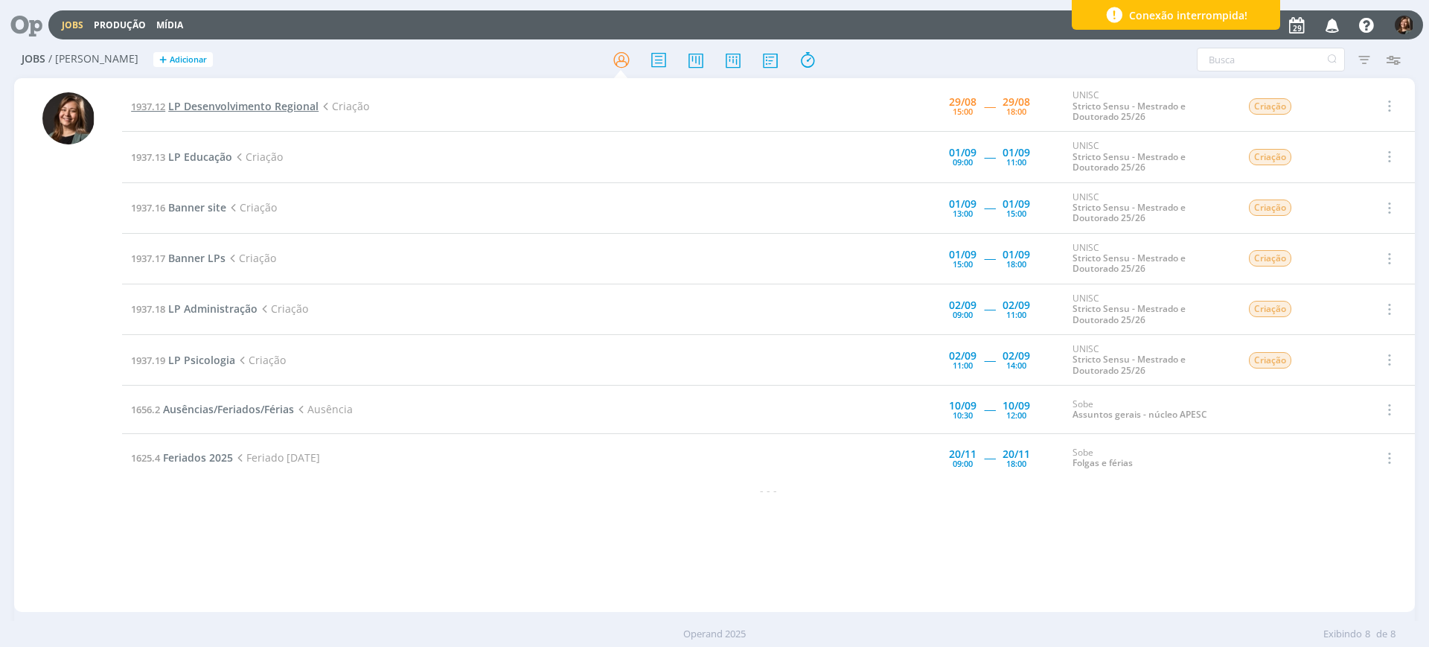
click at [245, 100] on span "LP Desenvolvimento Regional" at bounding box center [243, 106] width 150 height 14
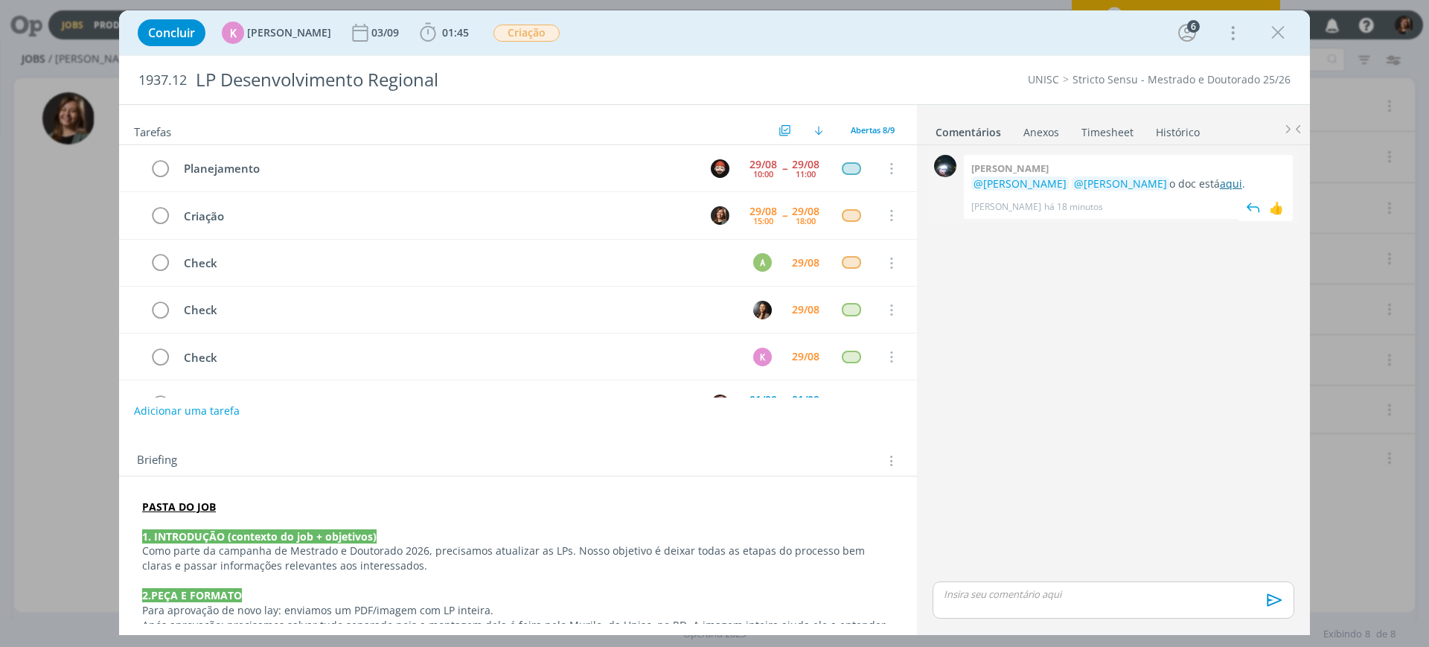
click at [1220, 185] on link "aqui" at bounding box center [1231, 183] width 22 height 14
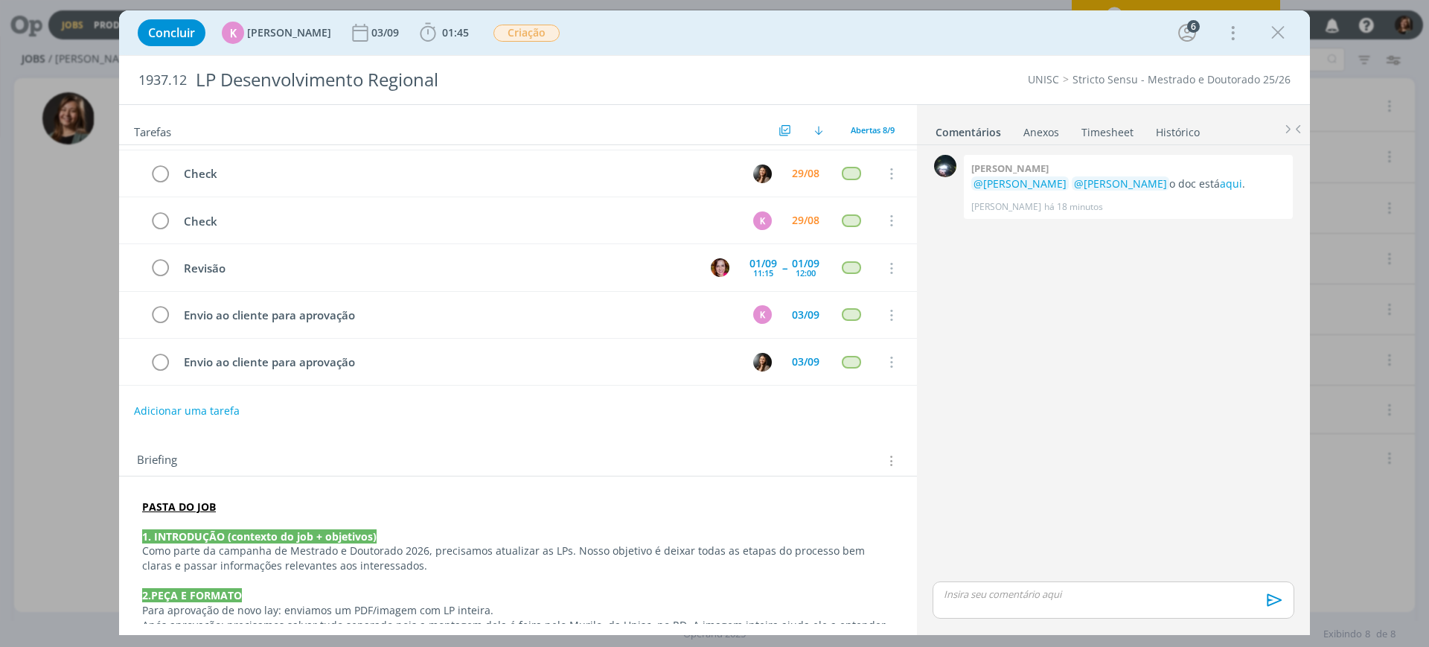
scroll to position [372, 0]
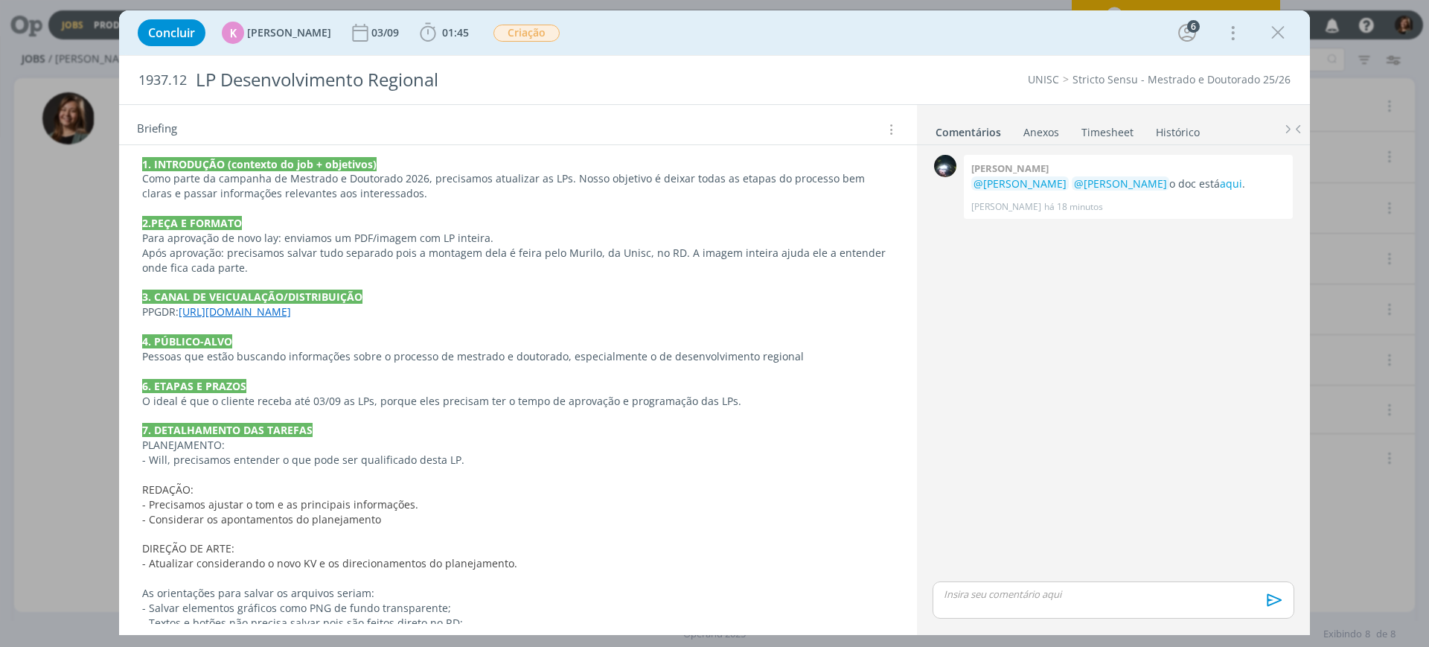
click at [406, 295] on p "3. CANAL DE VEICUALAÇÃO/DISTRIBUIÇÃO" at bounding box center [518, 297] width 752 height 15
click at [376, 302] on p "3. CANAL DE VEICUALAÇÃO/DISTRIBUIÇÃO" at bounding box center [518, 297] width 750 height 15
click at [365, 324] on p "dialog" at bounding box center [518, 327] width 750 height 15
click at [292, 309] on link "[URL][DOMAIN_NAME]" at bounding box center [235, 312] width 112 height 14
click at [310, 344] on link "[URL][DOMAIN_NAME]" at bounding box center [258, 340] width 112 height 19
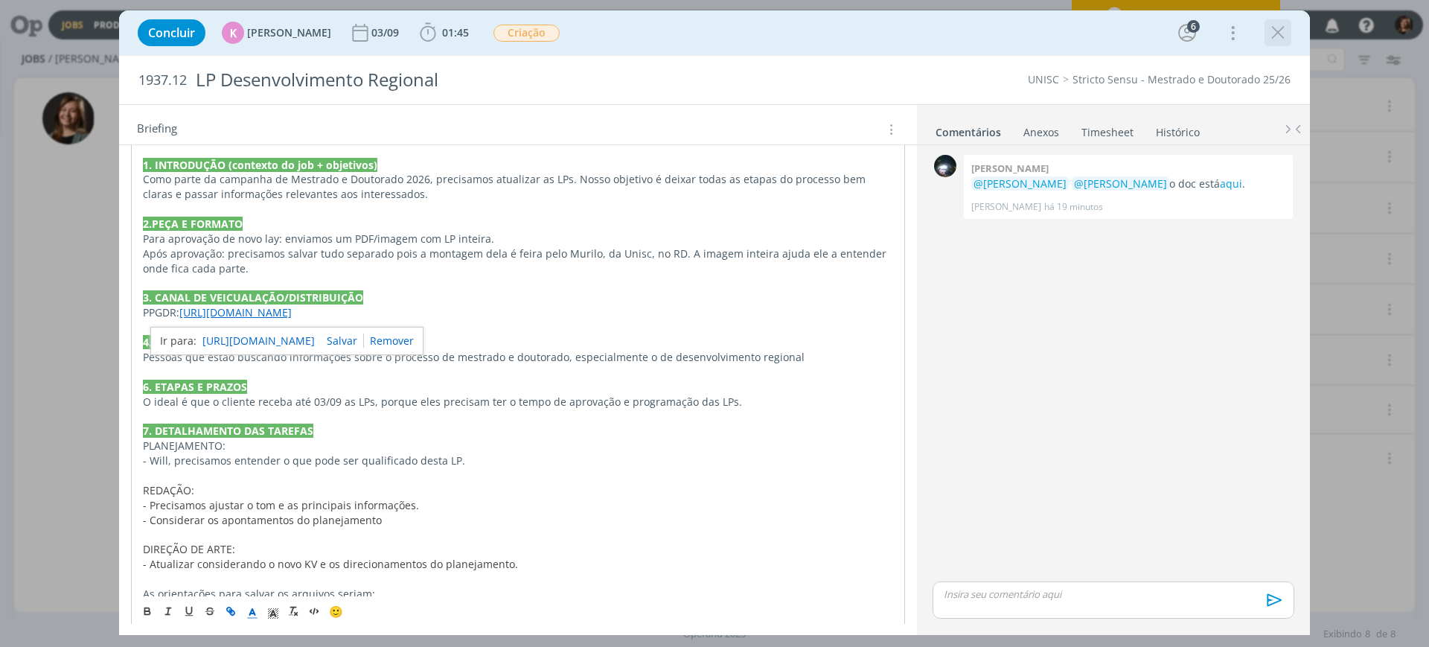
click at [1282, 33] on icon "dialog" at bounding box center [1278, 33] width 22 height 22
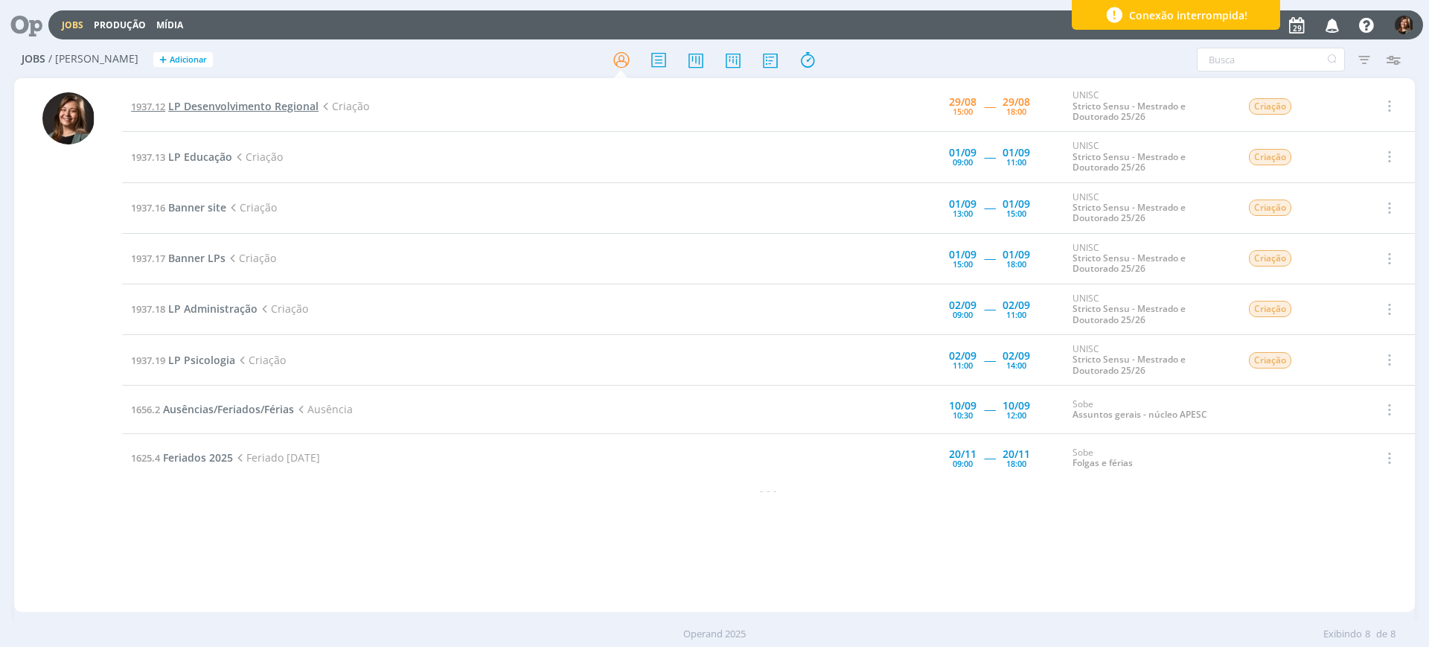
click at [204, 103] on span "LP Desenvolvimento Regional" at bounding box center [243, 106] width 150 height 14
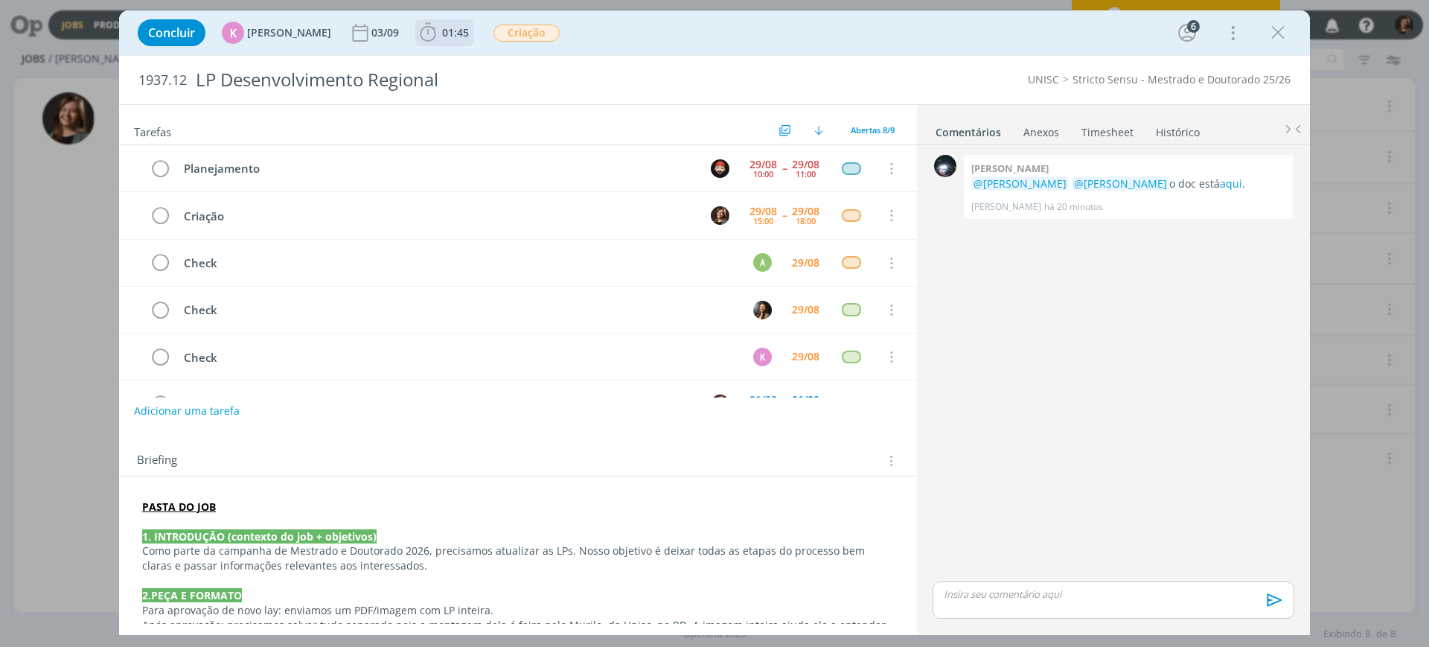
click at [450, 28] on span "01:45" at bounding box center [455, 32] width 27 height 14
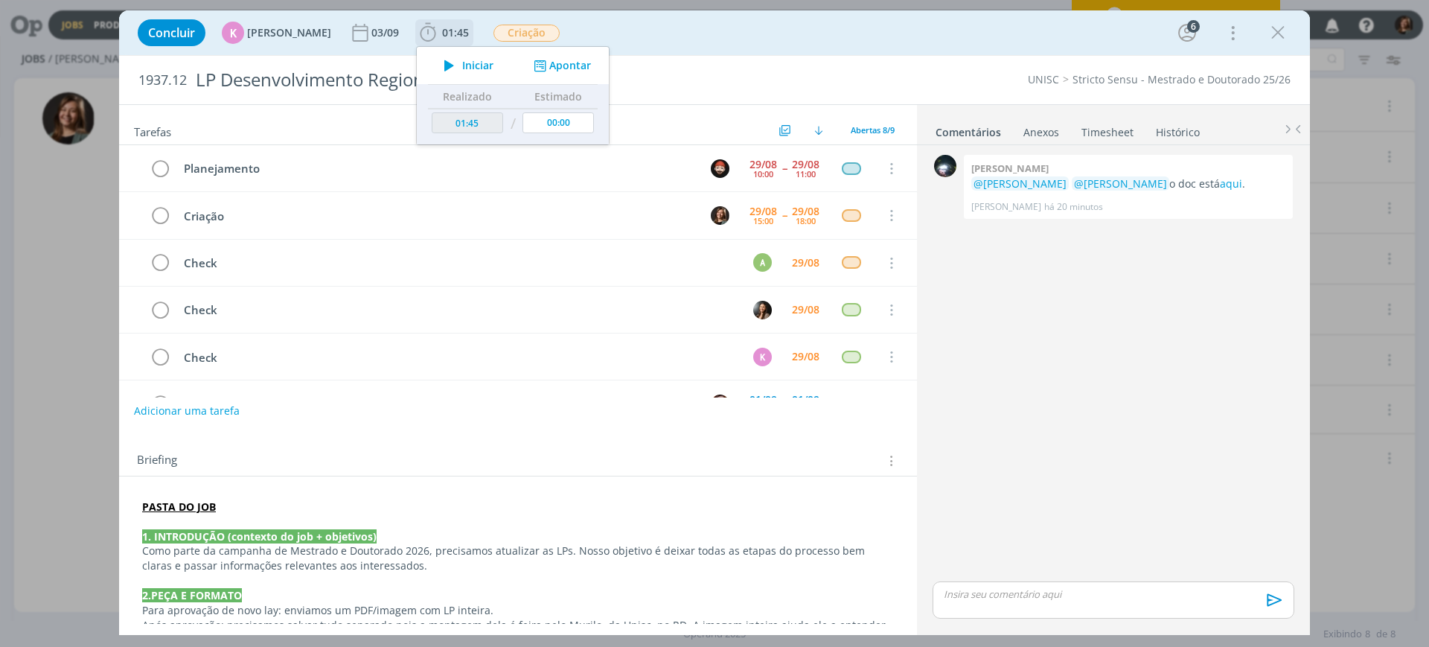
click at [444, 62] on icon "dialog" at bounding box center [449, 65] width 26 height 19
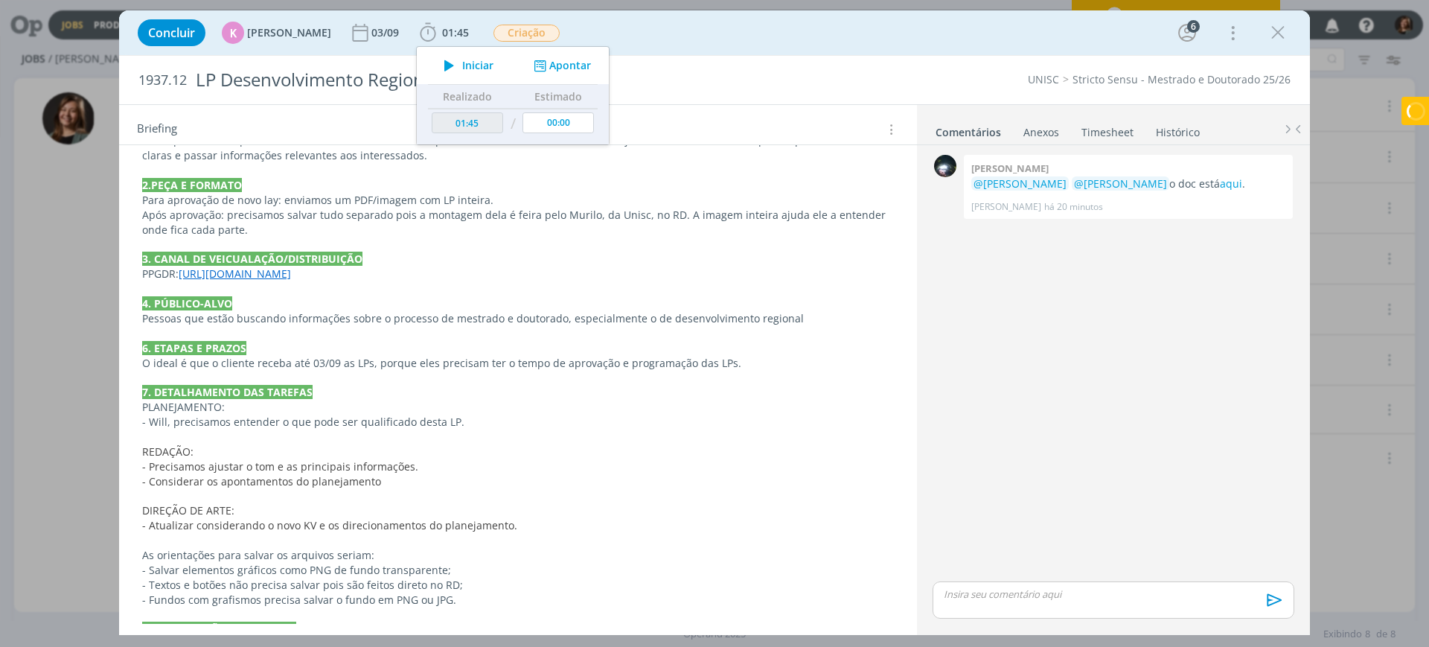
scroll to position [479, 0]
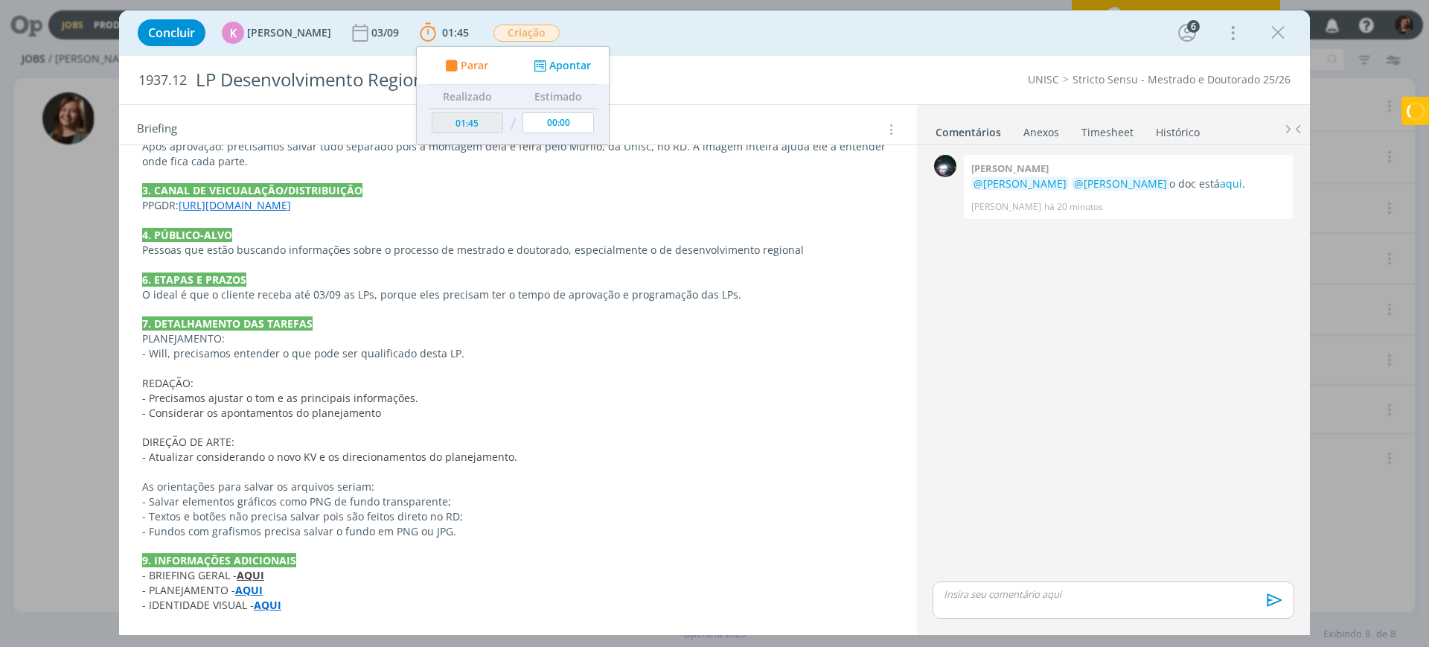
click at [249, 568] on strong "AQUI" at bounding box center [251, 575] width 28 height 14
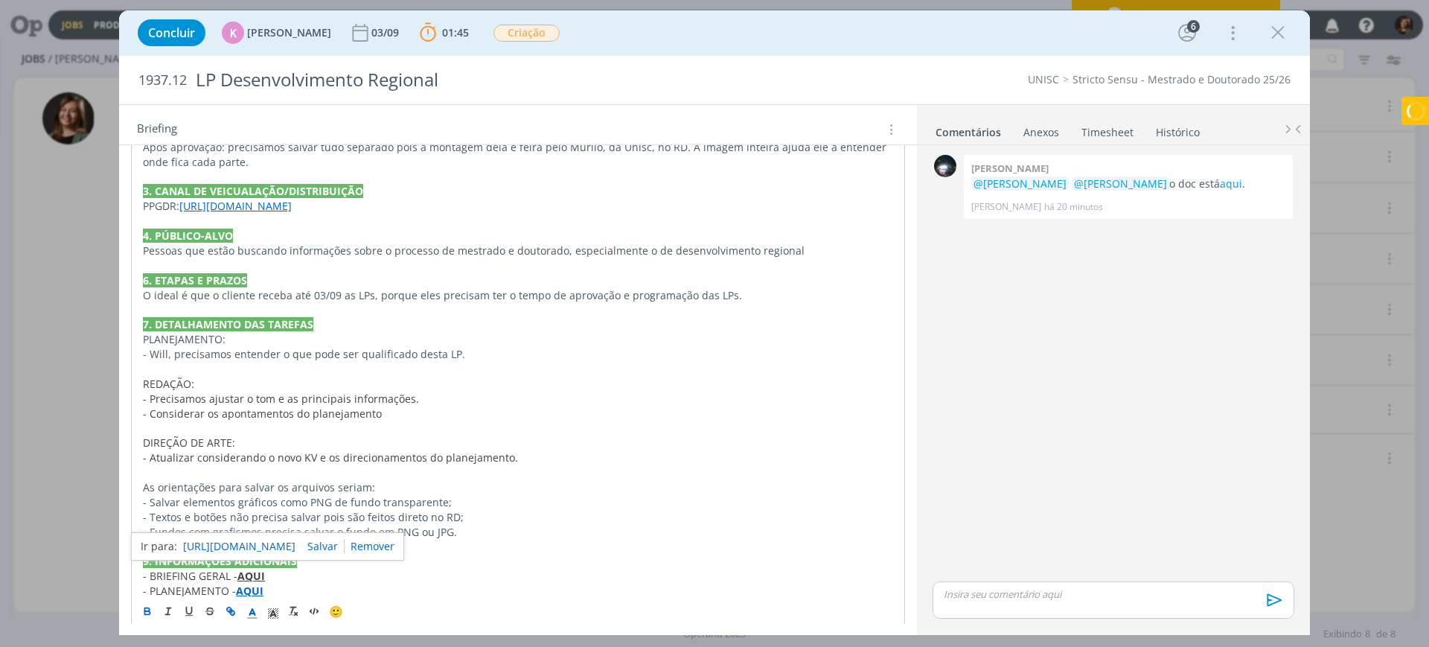
click at [267, 541] on link "https://app4.operand.com.br/jobs/14584" at bounding box center [239, 546] width 112 height 19
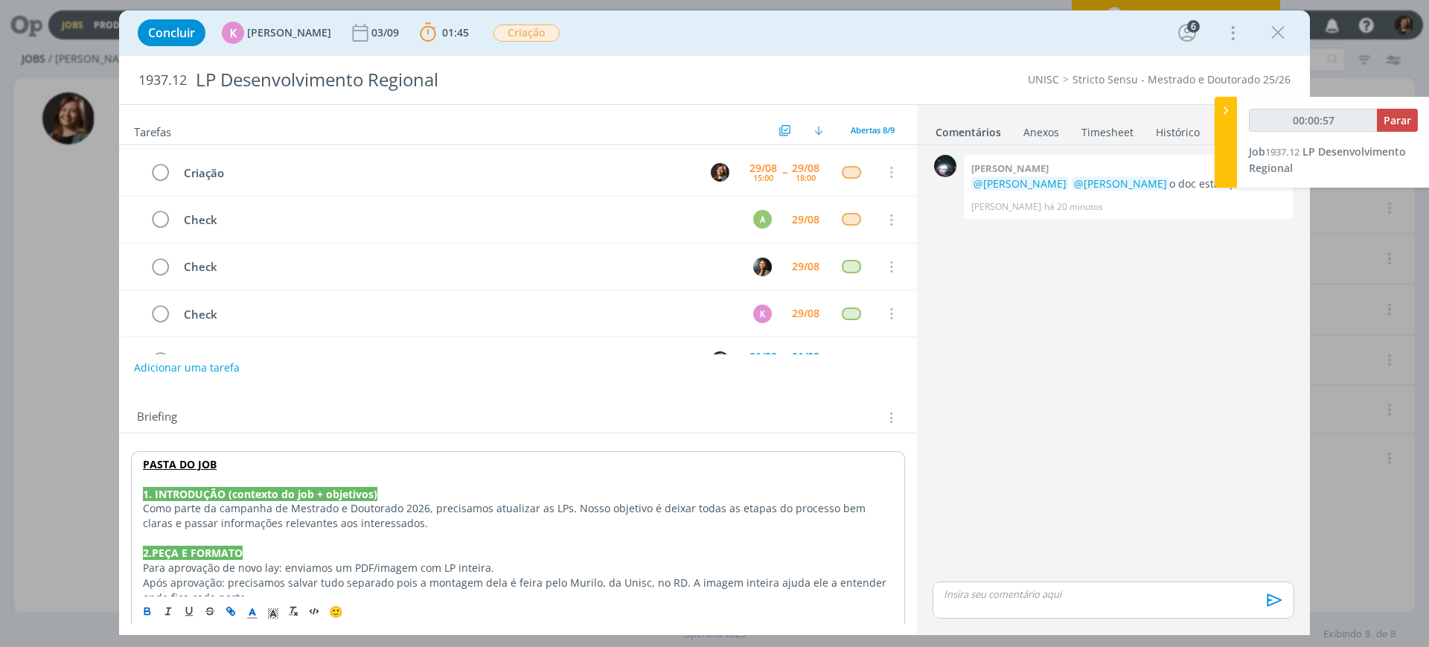
scroll to position [0, 0]
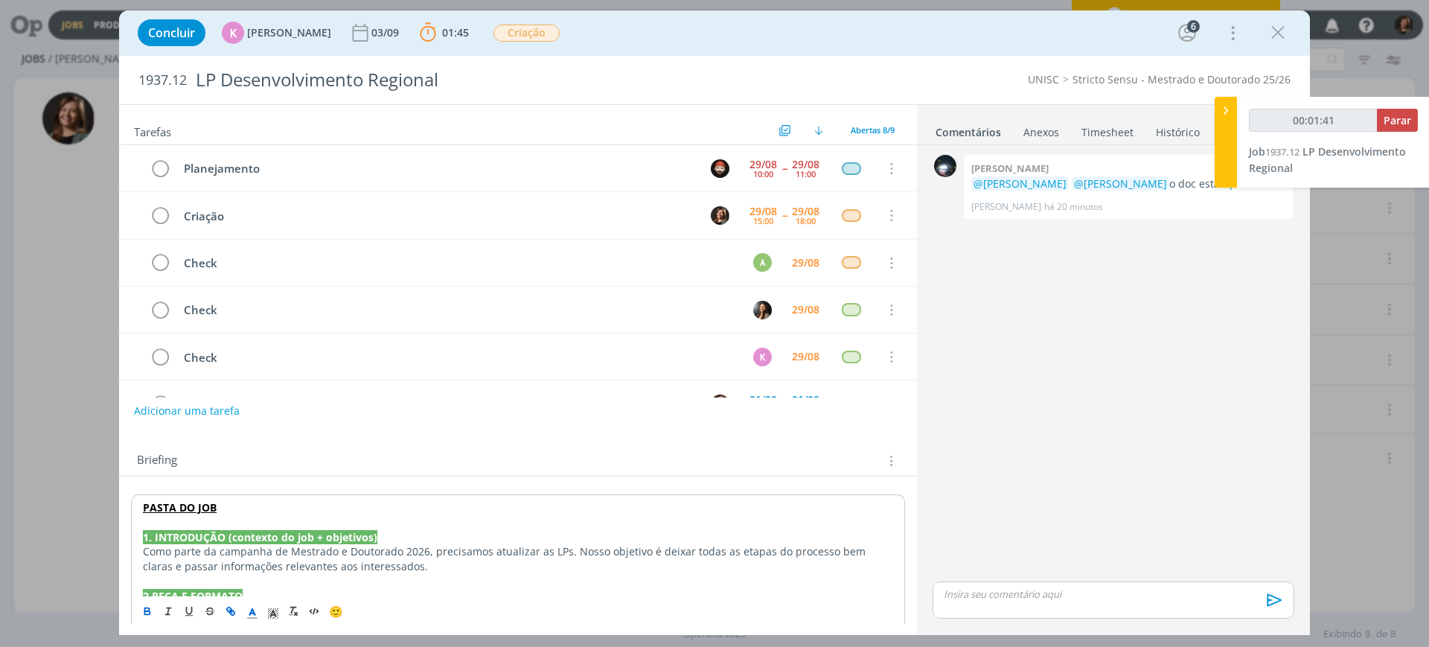
click at [1291, 45] on div "Concluir K Karoline Arend 03/09 01:45 Parar Apontar Data * 29/08/2025 Horas * 0…" at bounding box center [714, 33] width 1168 height 36
click at [1285, 34] on icon "dialog" at bounding box center [1278, 33] width 22 height 22
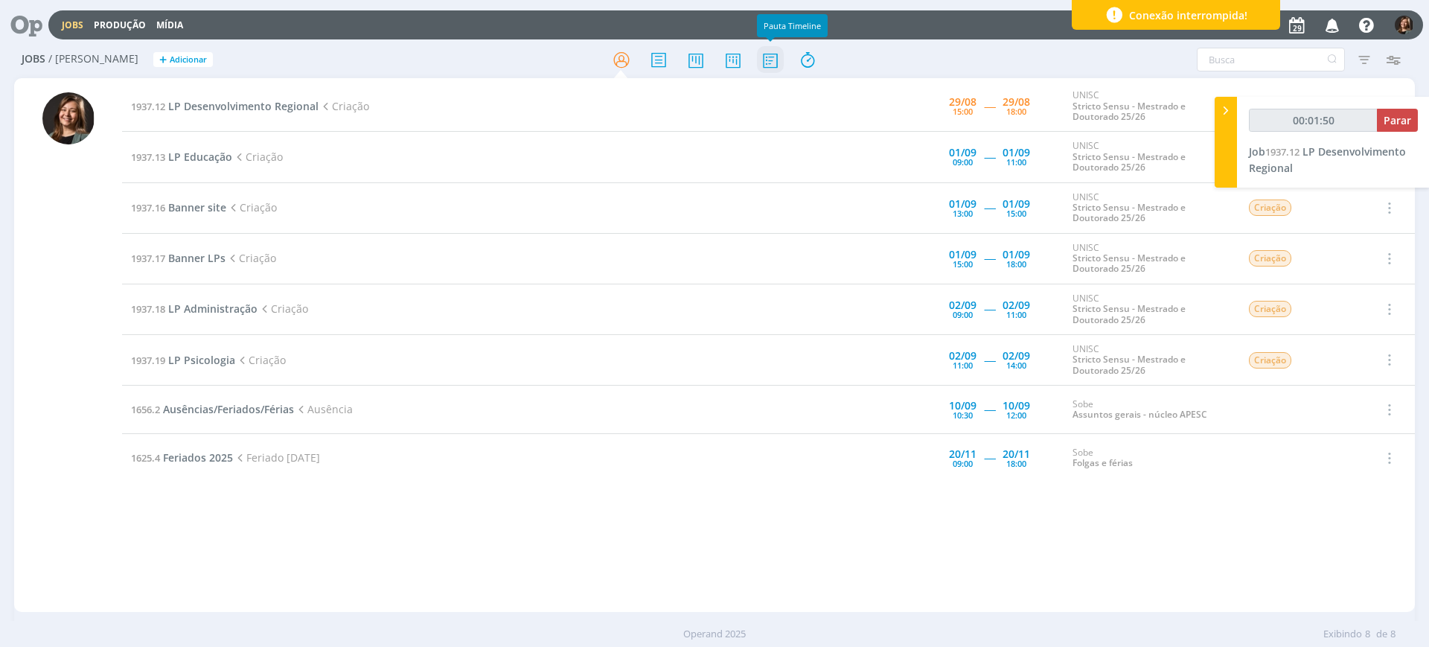
click at [776, 52] on icon at bounding box center [770, 59] width 27 height 29
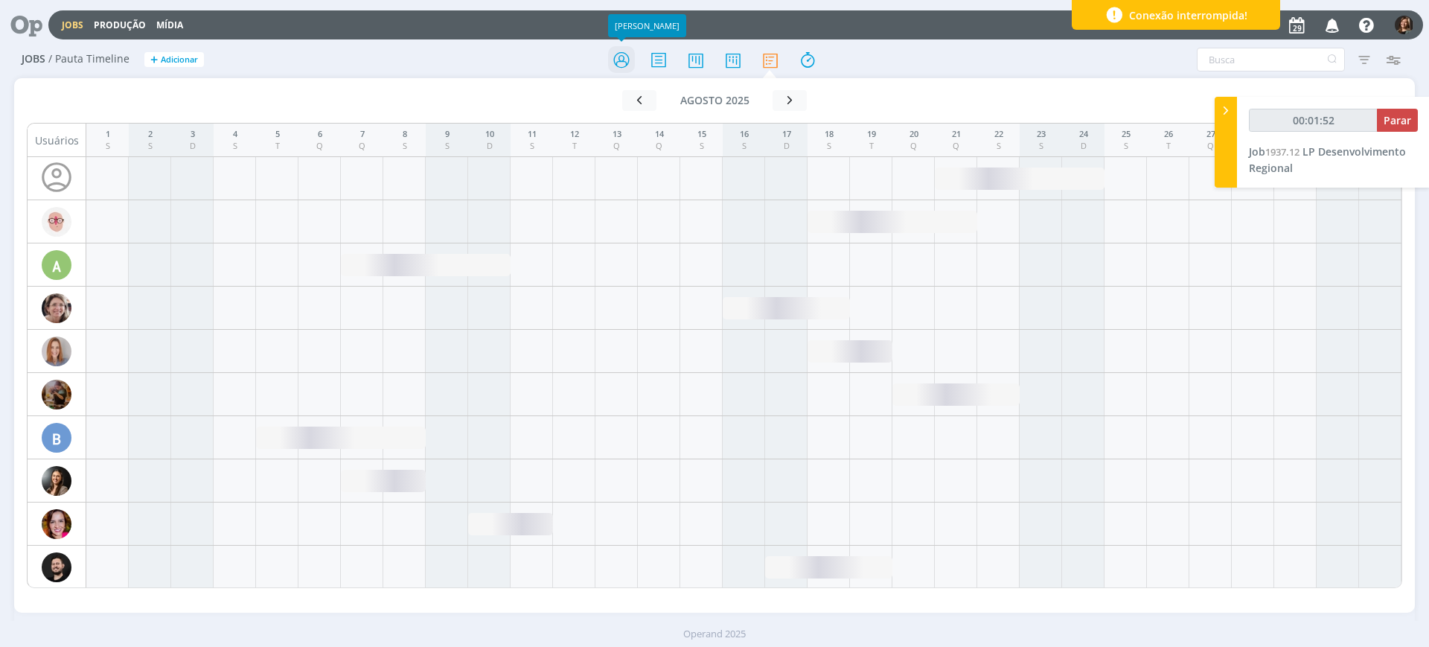
click at [627, 70] on icon at bounding box center [621, 59] width 27 height 29
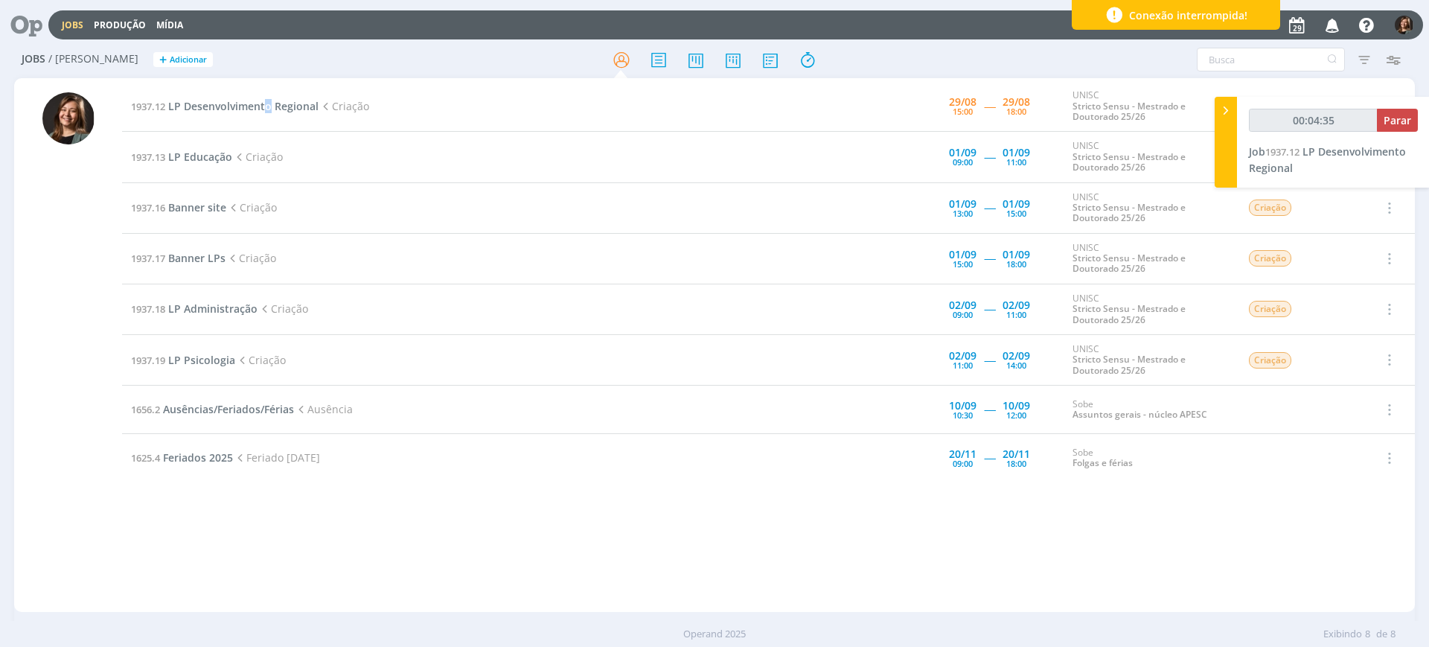
drag, startPoint x: 272, startPoint y: 115, endPoint x: 260, endPoint y: 97, distance: 21.5
click at [260, 97] on td "1937.12 LP Desenvolvimento Regional Criação" at bounding box center [473, 106] width 703 height 51
click at [260, 99] on span "LP Desenvolvimento Regional" at bounding box center [243, 106] width 150 height 14
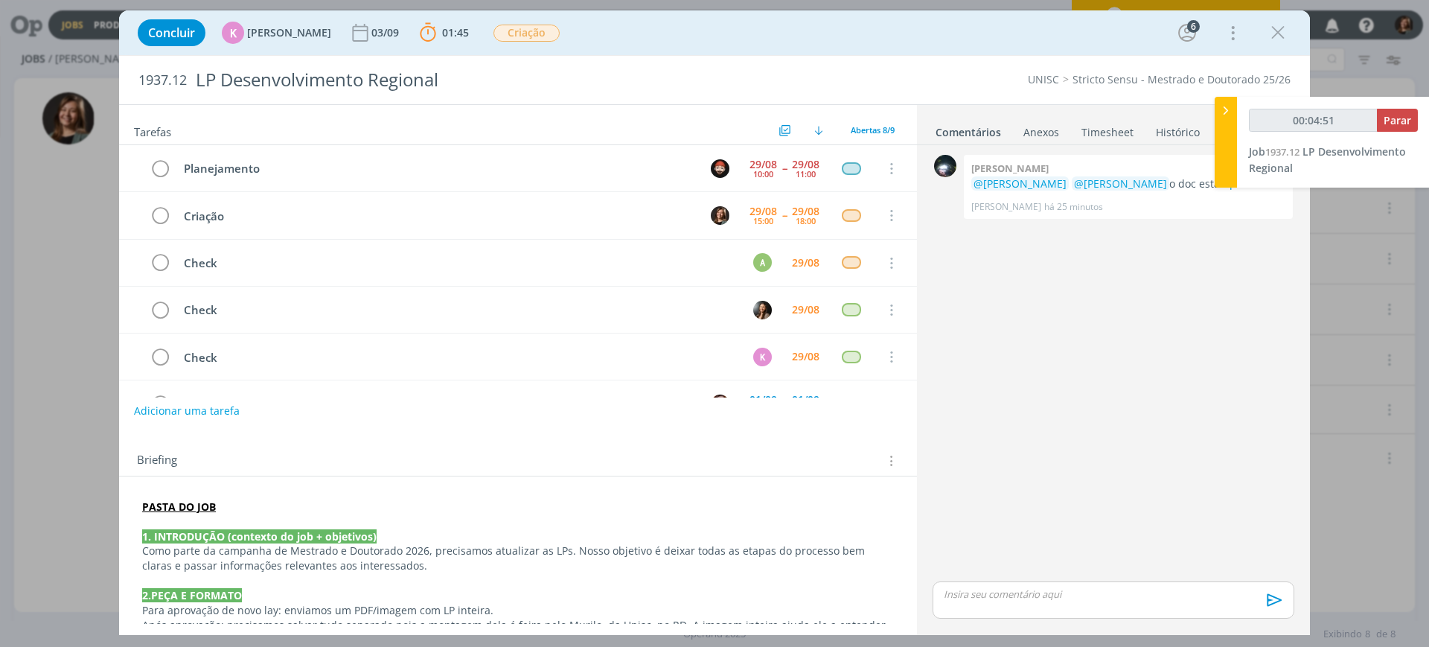
scroll to position [479, 0]
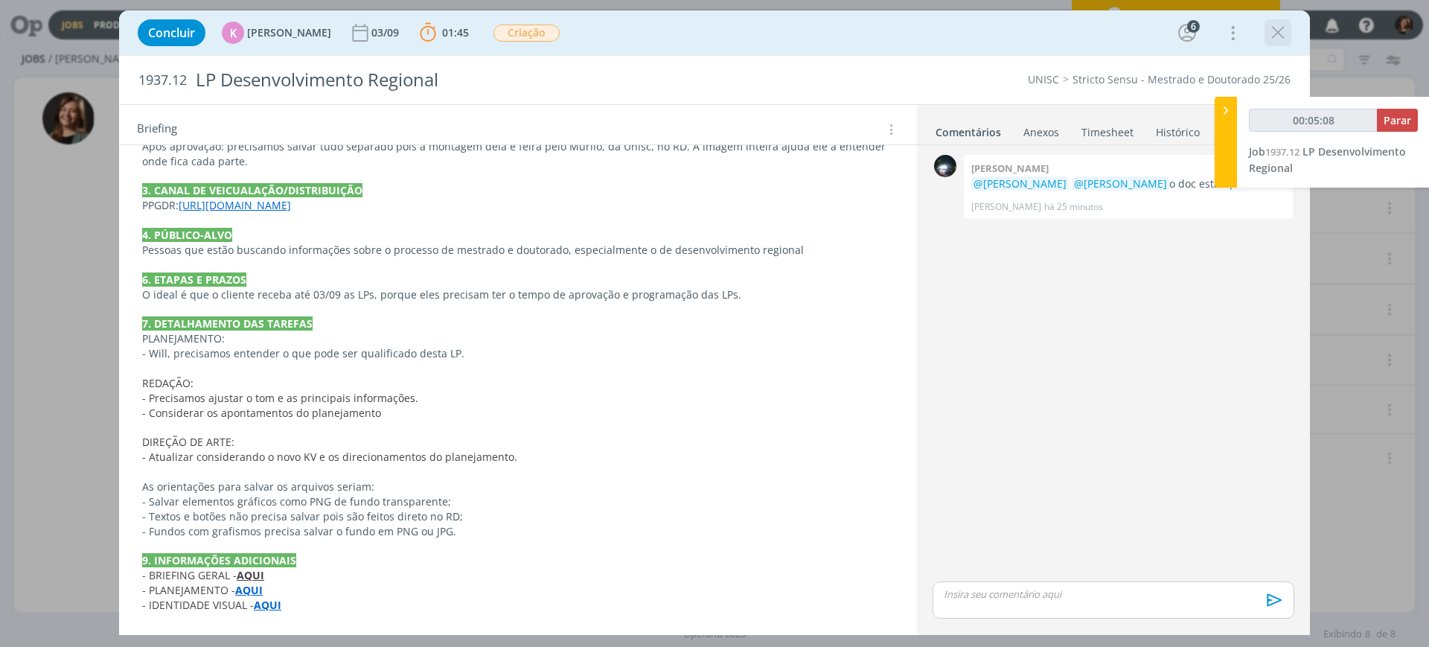
click at [1264, 35] on div "dialog" at bounding box center [1277, 32] width 27 height 27
click at [1275, 33] on icon "dialog" at bounding box center [1278, 33] width 22 height 22
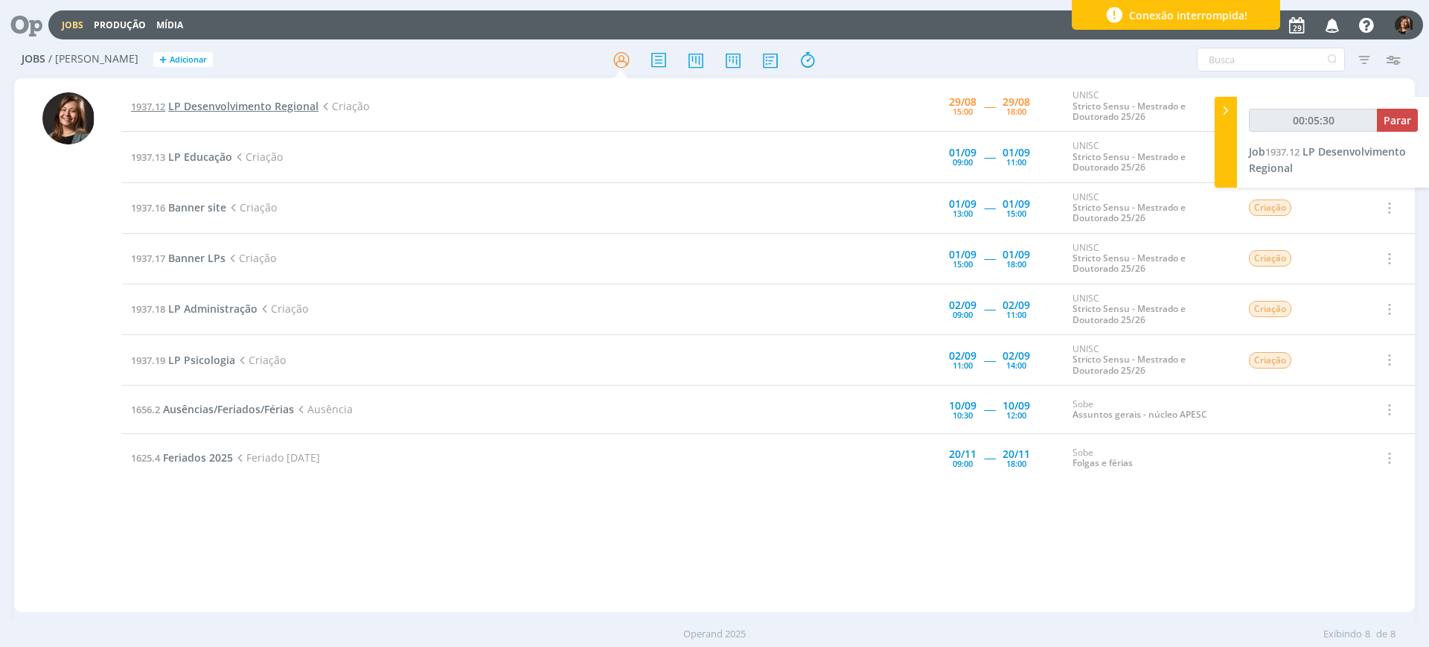
click at [272, 109] on span "LP Desenvolvimento Regional" at bounding box center [243, 106] width 150 height 14
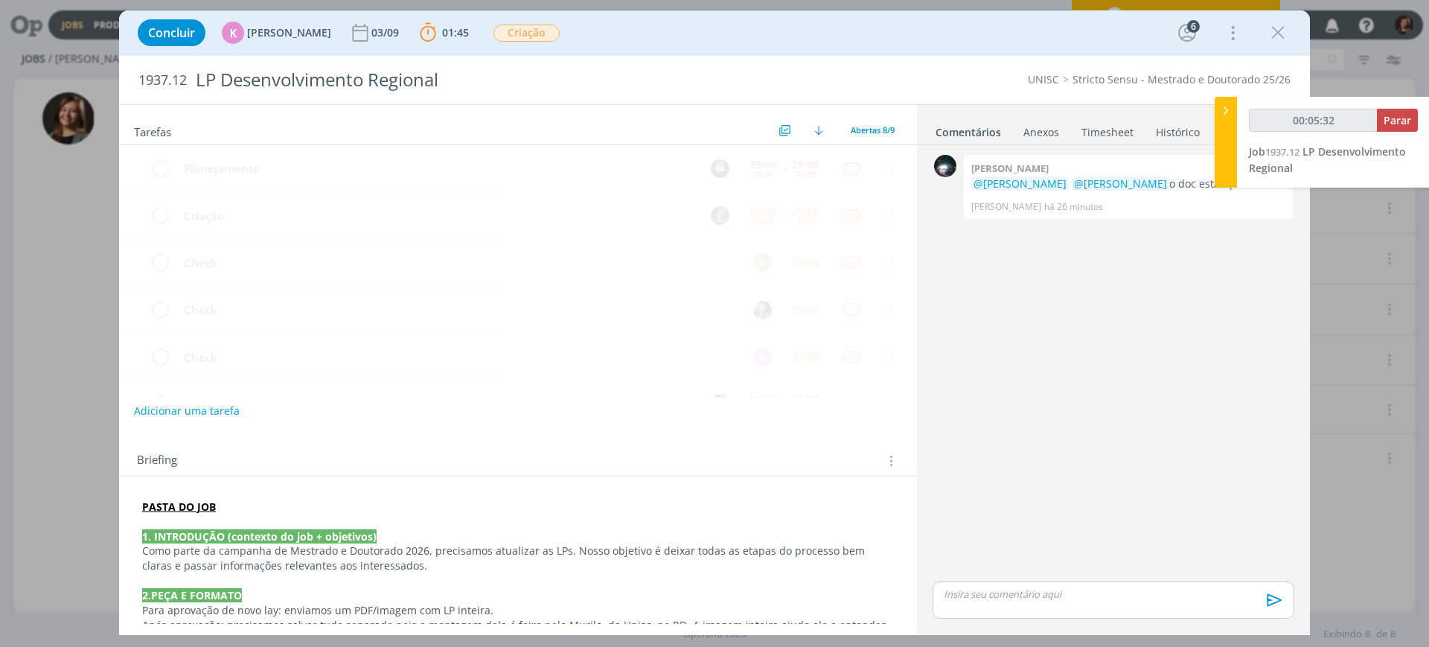
scroll to position [493, 0]
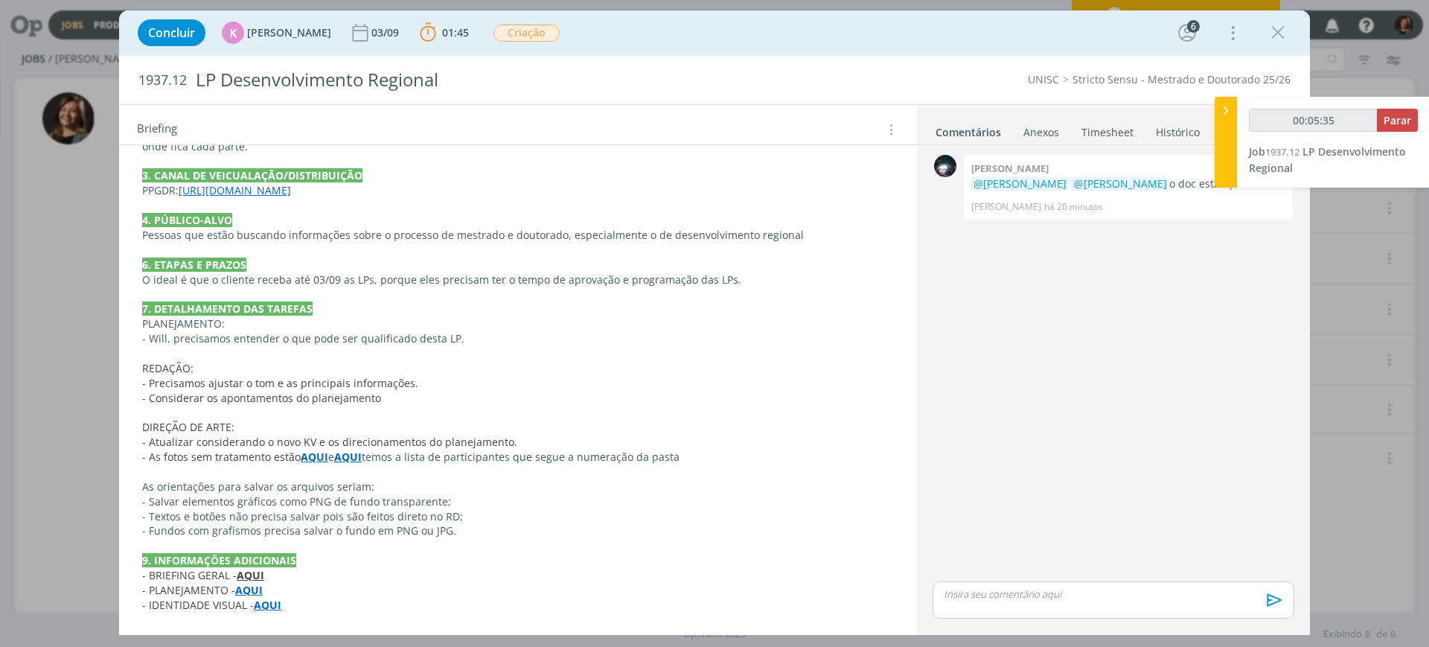
click at [316, 461] on strong "AQUI" at bounding box center [315, 457] width 28 height 14
click at [324, 485] on link "[URL][DOMAIN_NAME]" at bounding box center [268, 485] width 112 height 19
click at [1267, 43] on button "dialog" at bounding box center [1278, 33] width 22 height 22
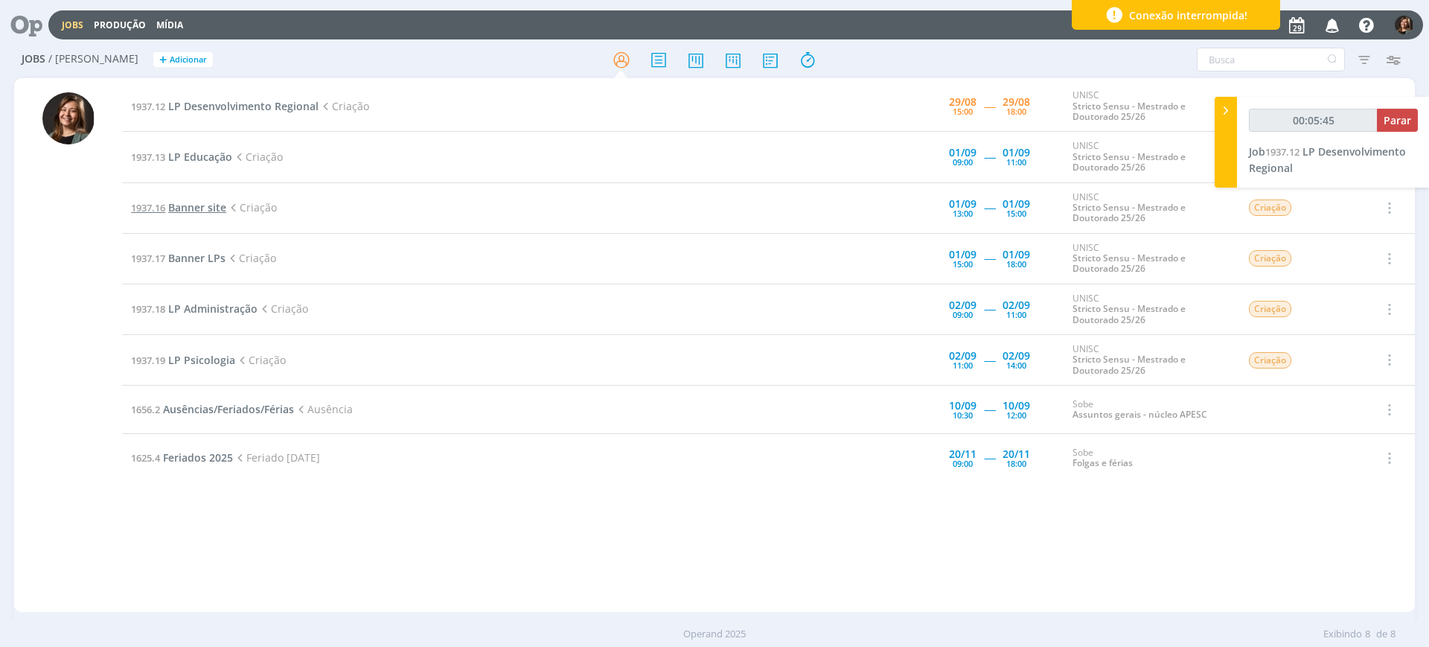
click at [209, 211] on span "Banner site" at bounding box center [197, 207] width 58 height 14
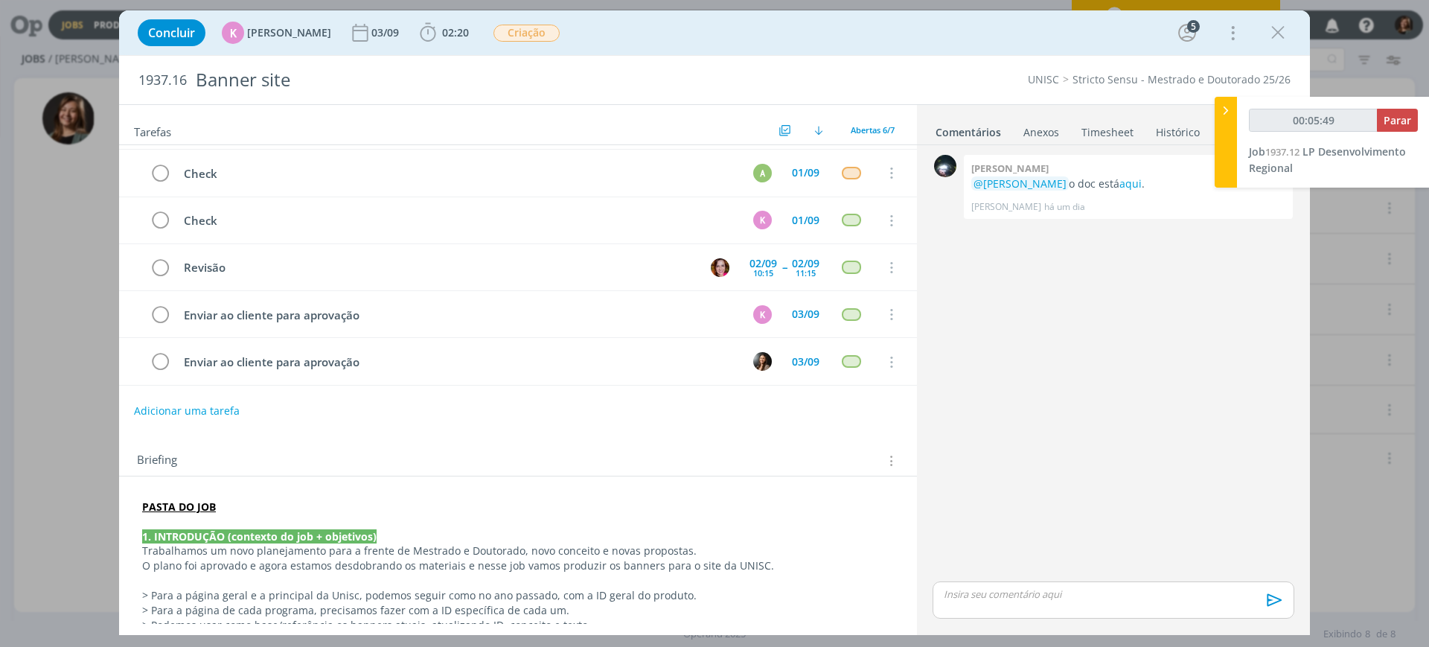
scroll to position [42, 0]
click at [1274, 37] on icon "dialog" at bounding box center [1278, 33] width 22 height 22
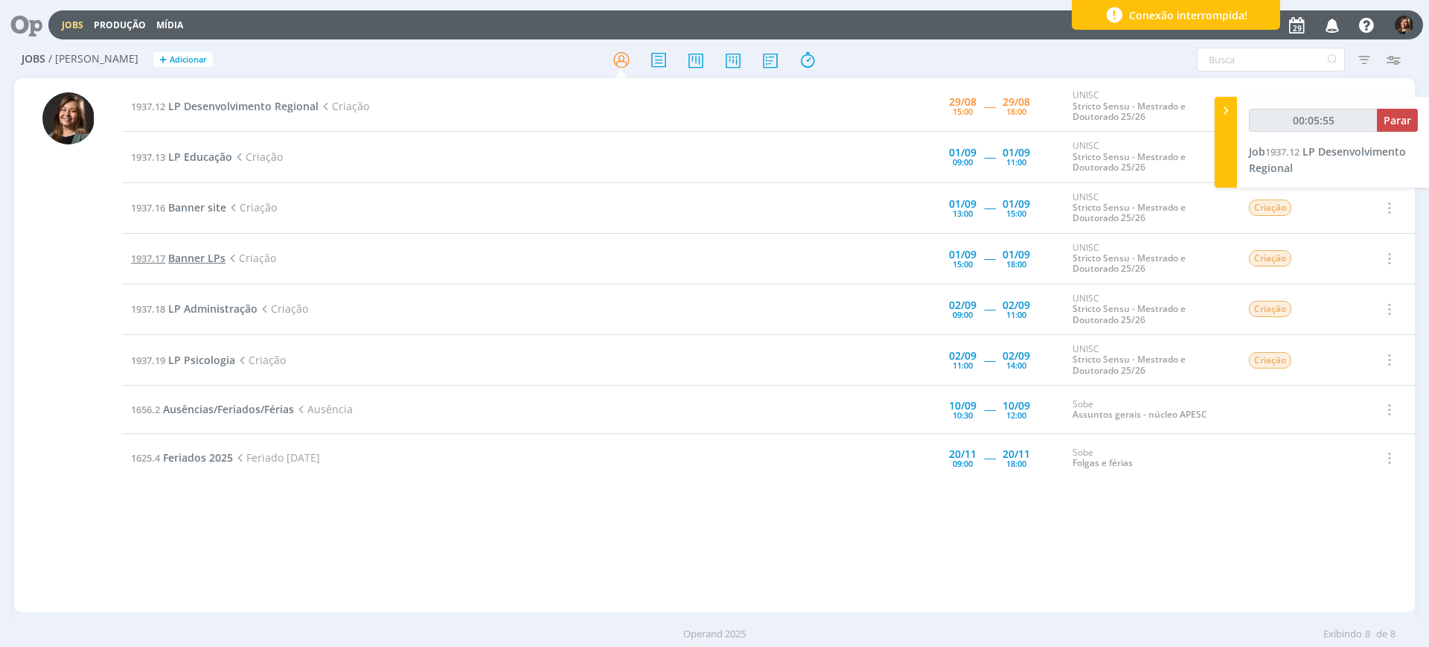
click at [199, 254] on span "Banner LPs" at bounding box center [196, 258] width 57 height 14
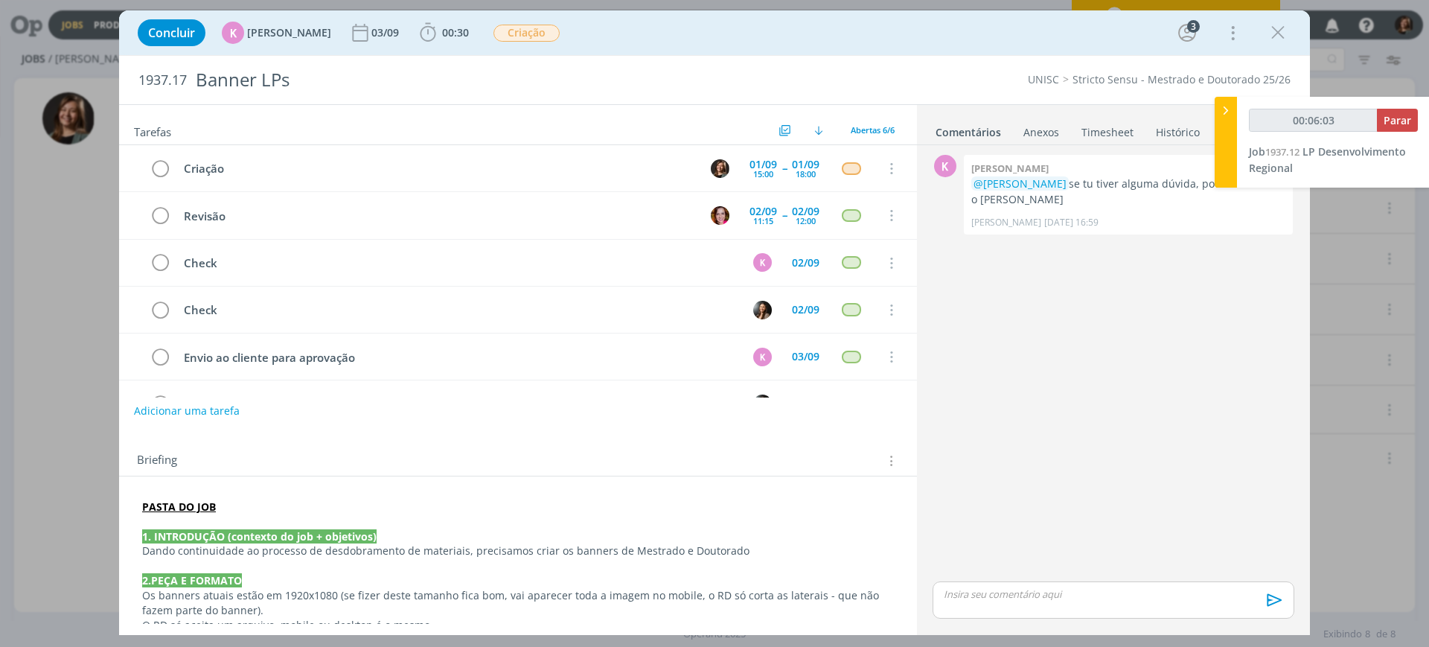
type input "00:06:04"
click at [1225, 103] on icon at bounding box center [1225, 111] width 15 height 16
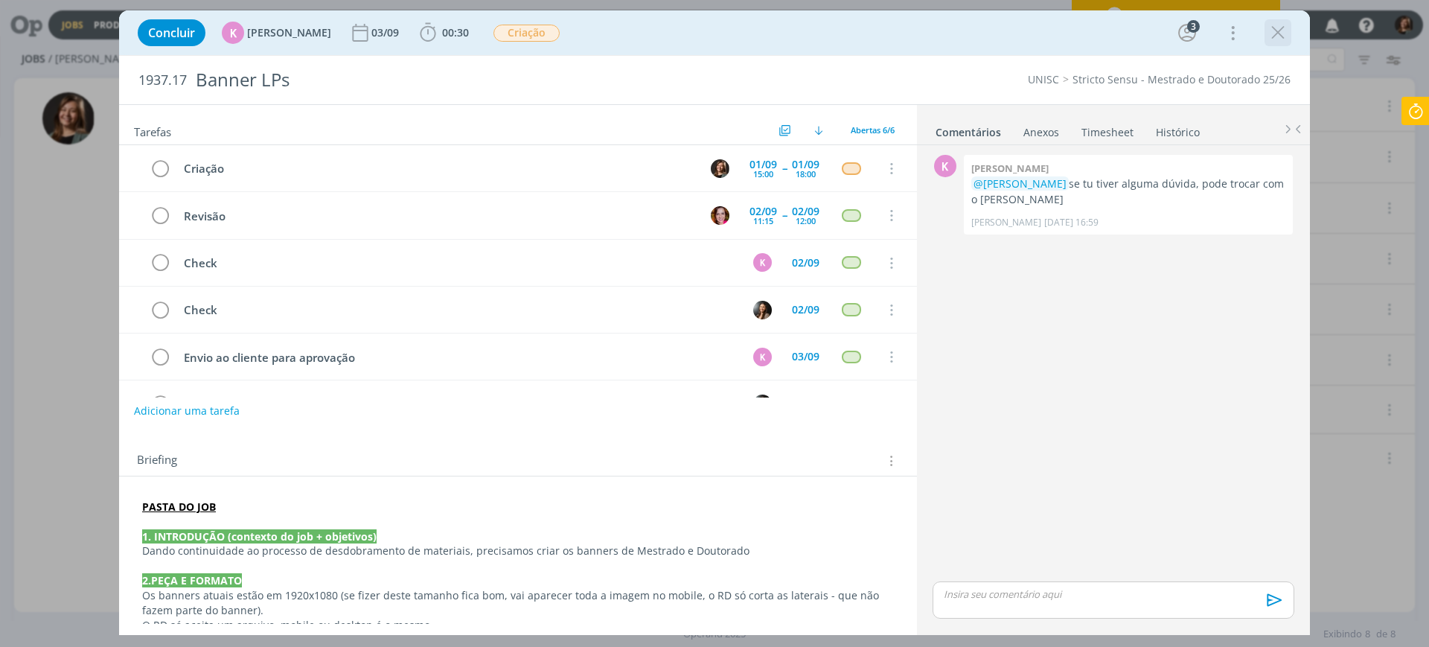
click at [1282, 26] on icon "dialog" at bounding box center [1278, 33] width 22 height 22
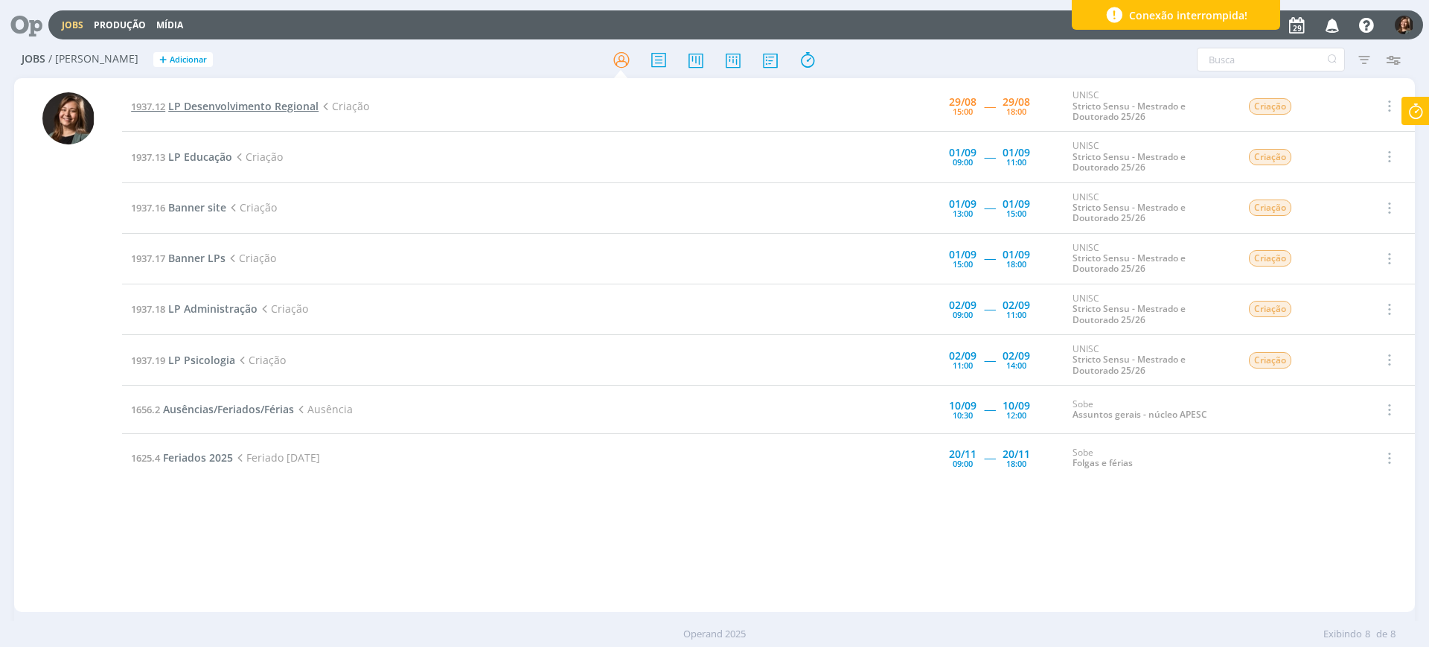
click at [276, 112] on span "LP Desenvolvimento Regional" at bounding box center [243, 106] width 150 height 14
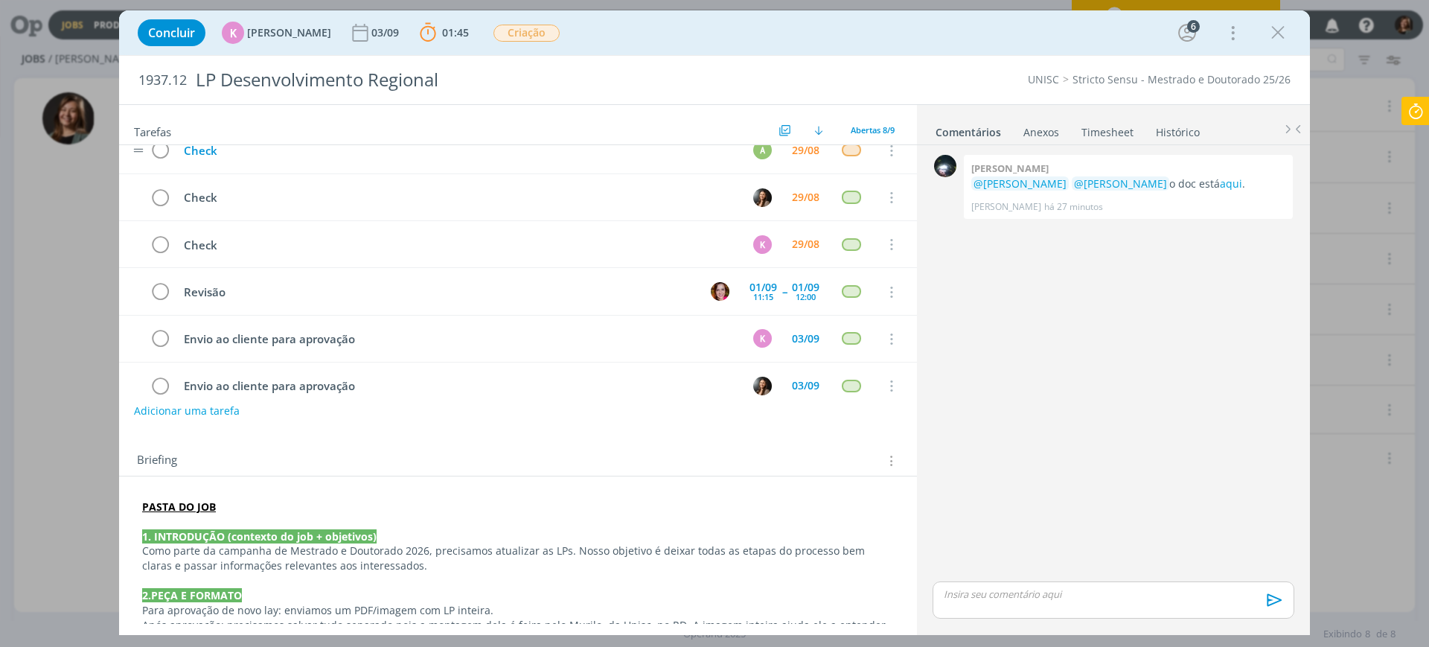
scroll to position [112, 0]
drag, startPoint x: 1263, startPoint y: 22, endPoint x: 1282, endPoint y: 36, distance: 23.5
click at [1282, 36] on div "Concluir K Karoline Arend 03/09 01:45 Parar Apontar Data * 29/08/2025 Horas * 0…" at bounding box center [714, 33] width 1168 height 36
click at [1282, 36] on icon "dialog" at bounding box center [1278, 33] width 22 height 22
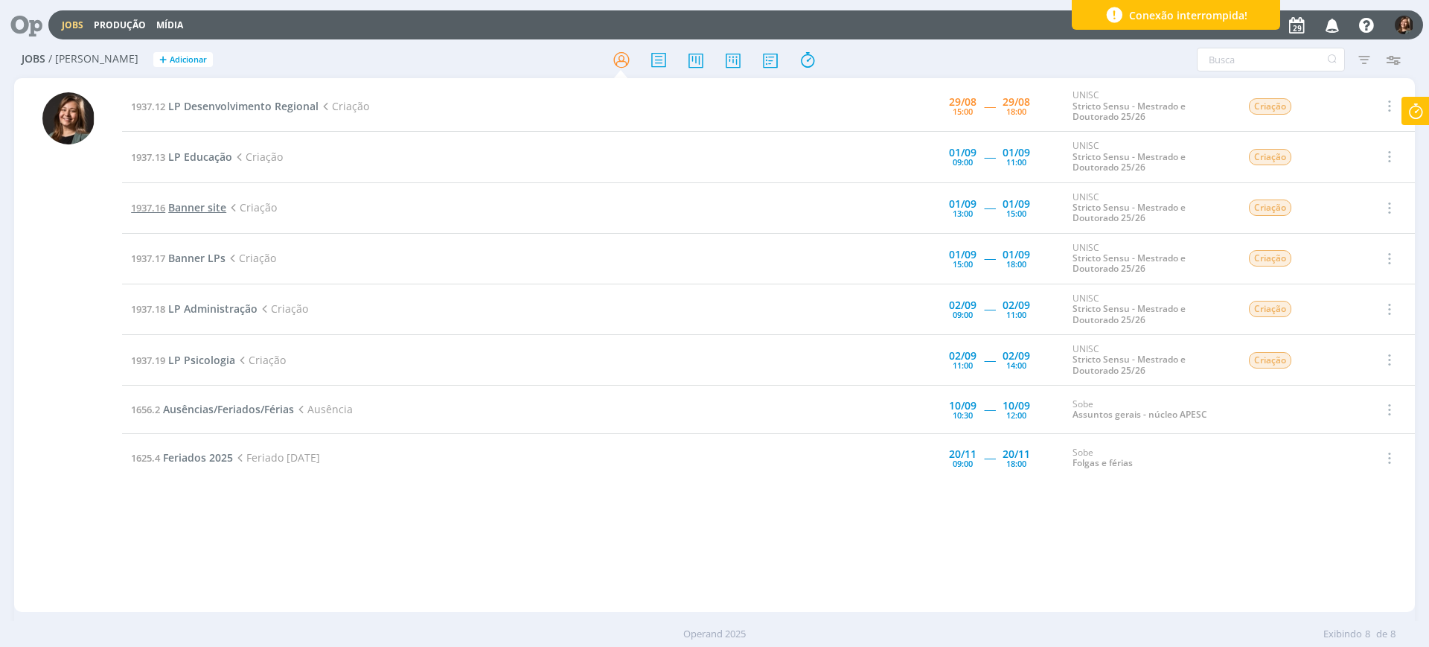
click at [190, 211] on span "Banner site" at bounding box center [197, 207] width 58 height 14
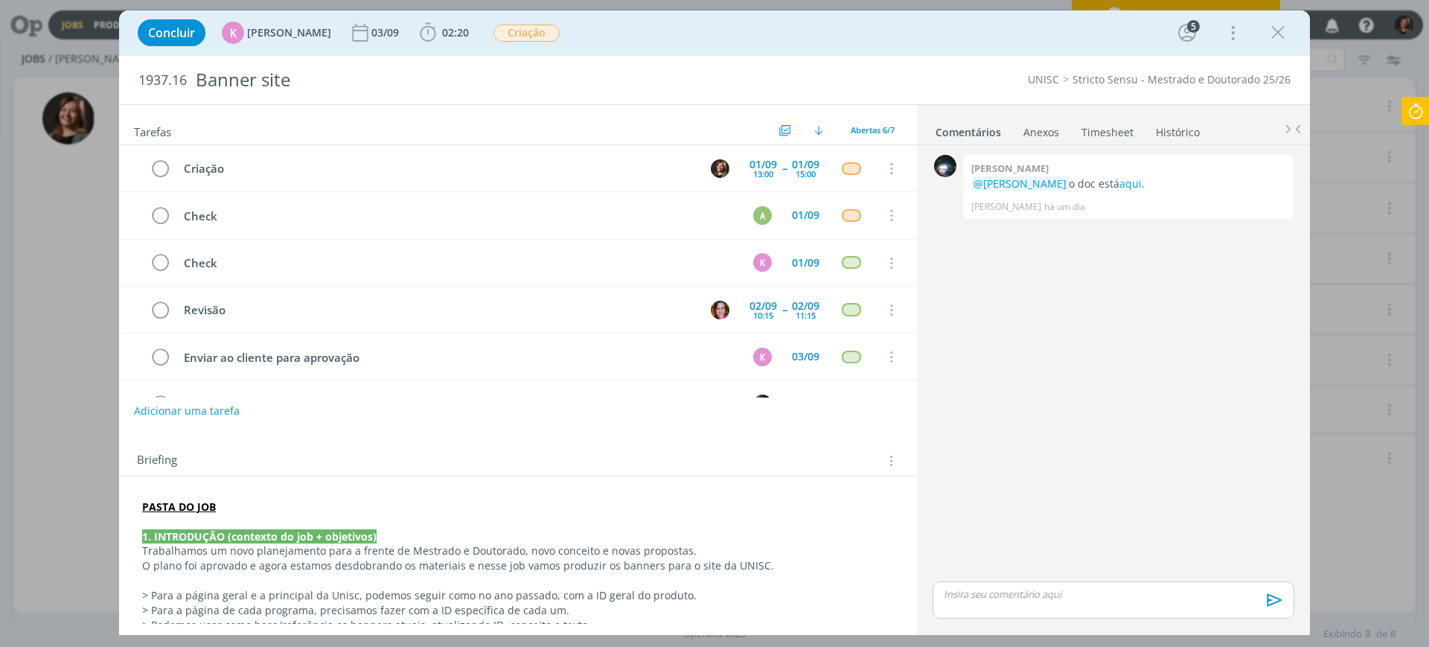
click at [1421, 118] on icon at bounding box center [1415, 111] width 27 height 29
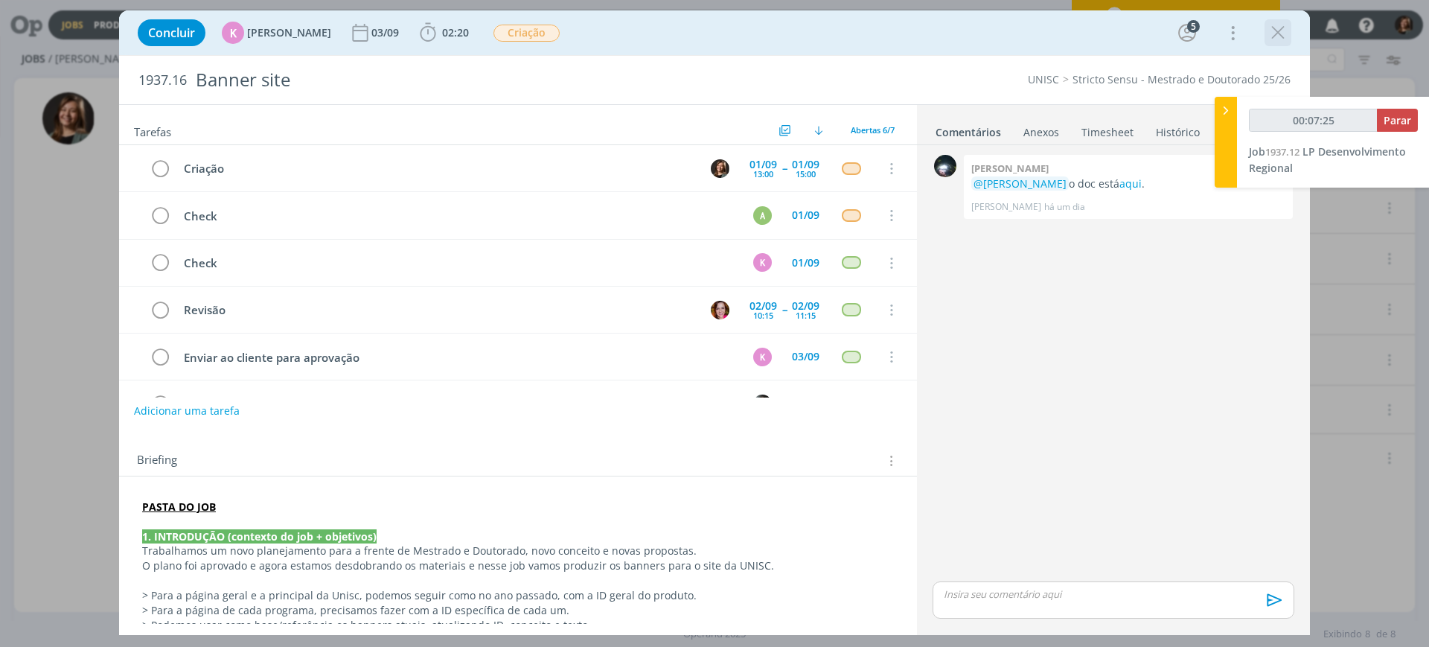
click at [1283, 31] on icon "dialog" at bounding box center [1278, 33] width 22 height 22
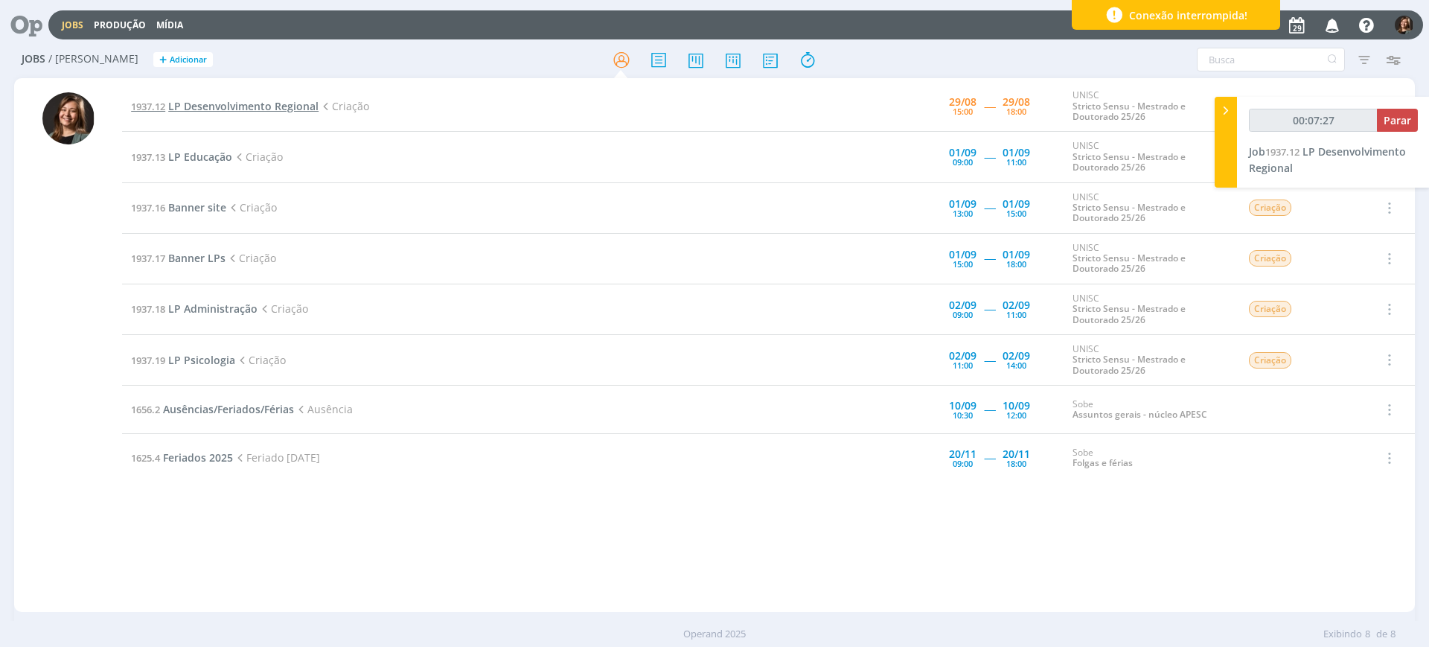
click at [266, 104] on span "LP Desenvolvimento Regional" at bounding box center [243, 106] width 150 height 14
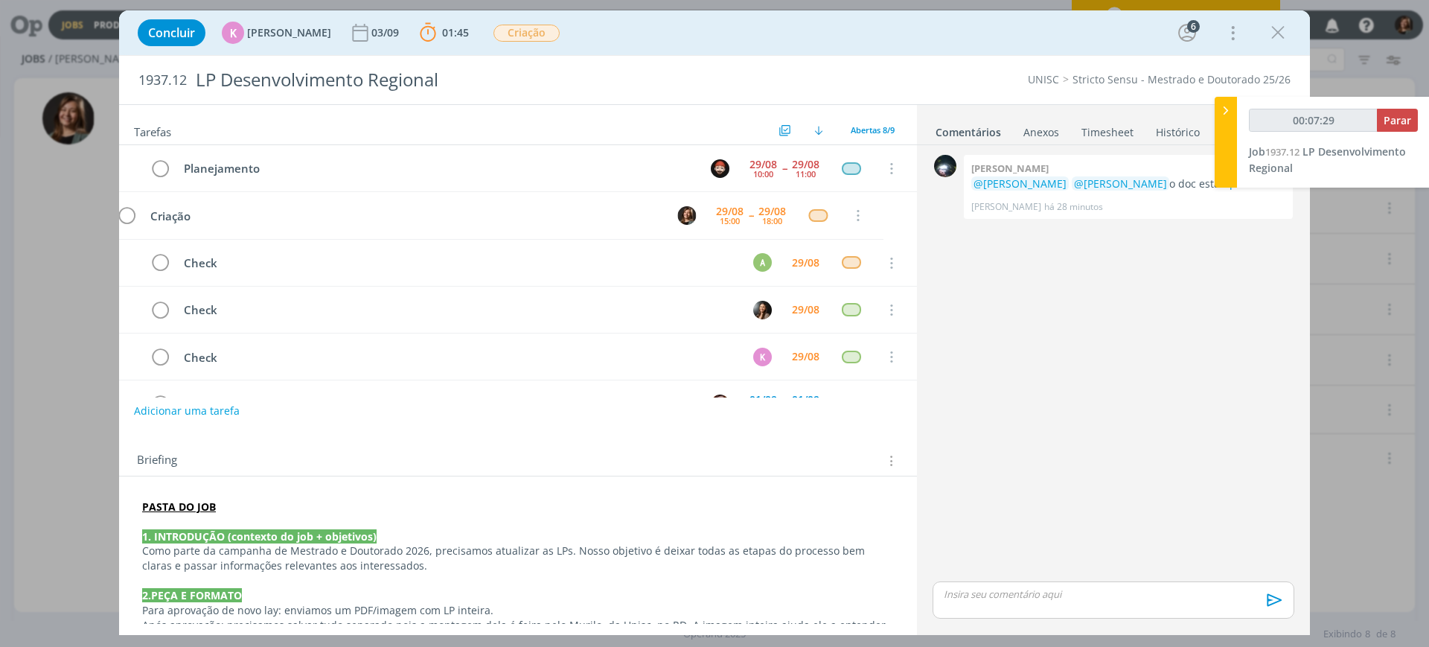
type input "00:07:30"
click at [1395, 124] on span "Parar" at bounding box center [1398, 120] width 28 height 14
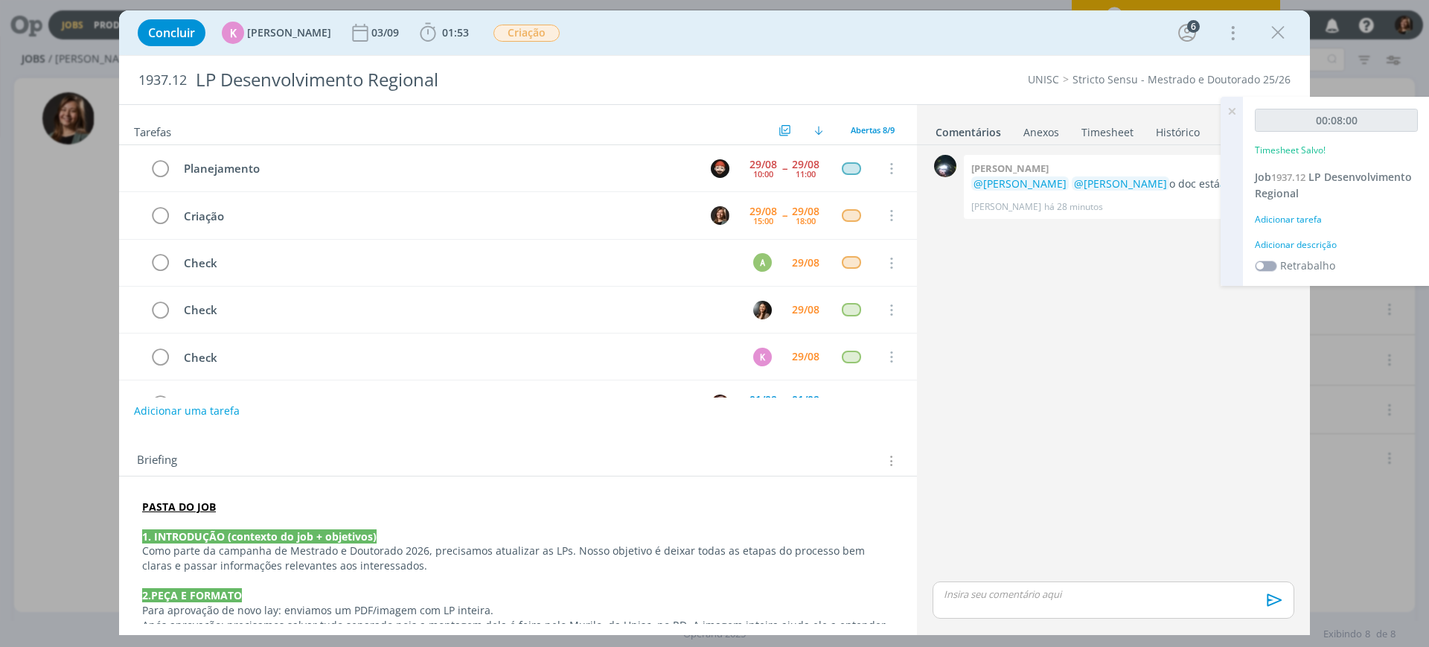
click at [1157, 135] on link "Histórico" at bounding box center [1177, 129] width 45 height 22
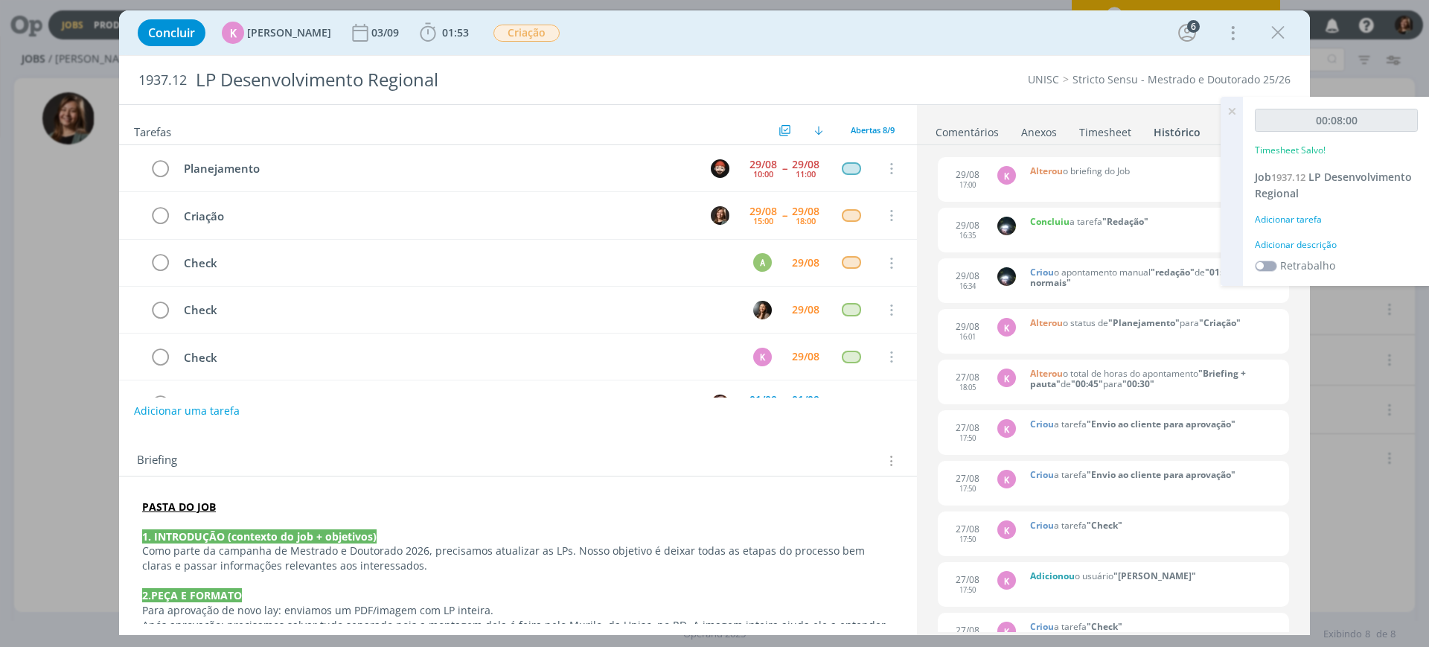
click at [1229, 106] on icon at bounding box center [1231, 111] width 27 height 29
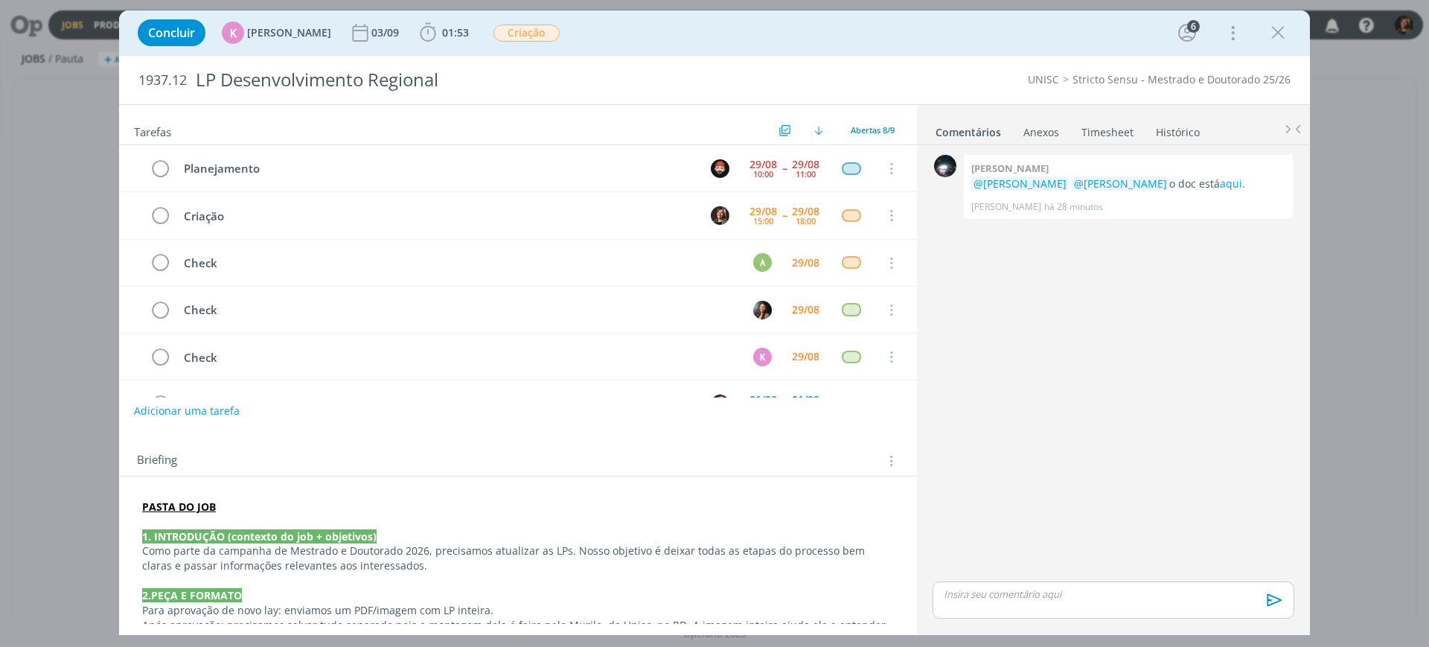
click at [1185, 131] on link "Histórico" at bounding box center [1177, 129] width 45 height 22
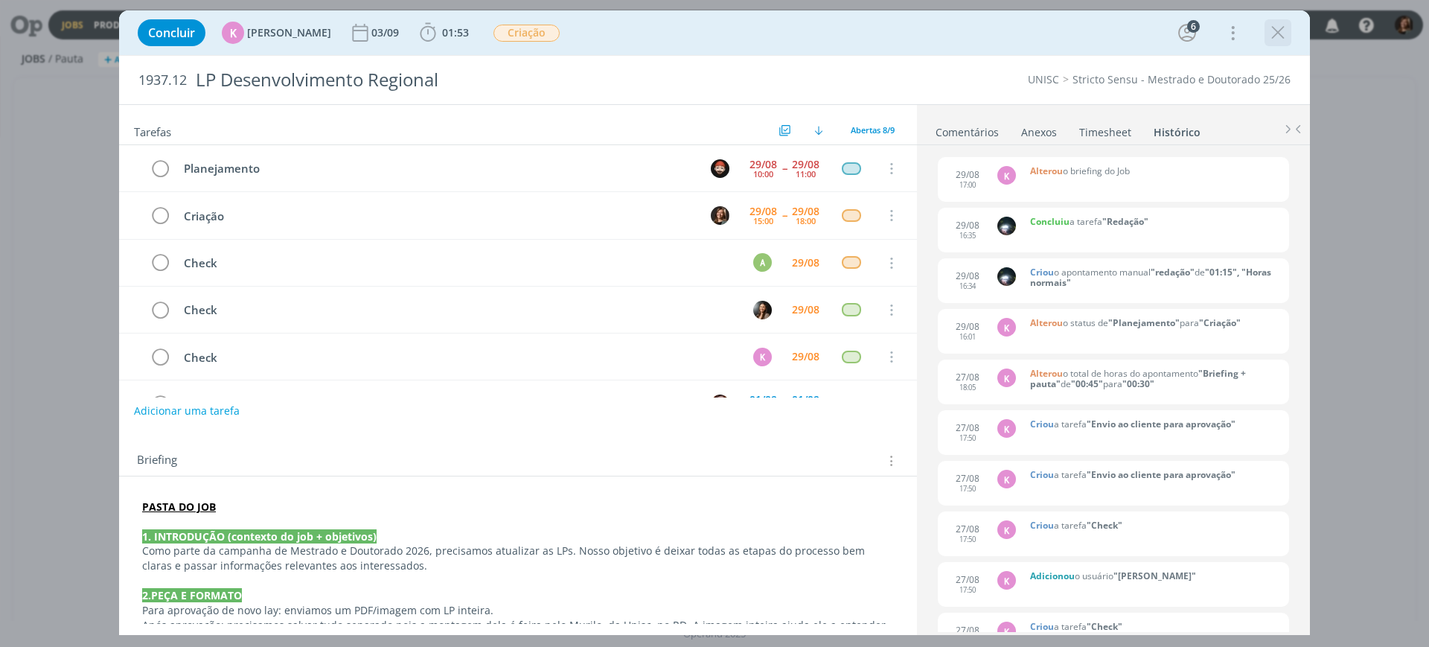
click at [1284, 31] on icon "dialog" at bounding box center [1278, 33] width 22 height 22
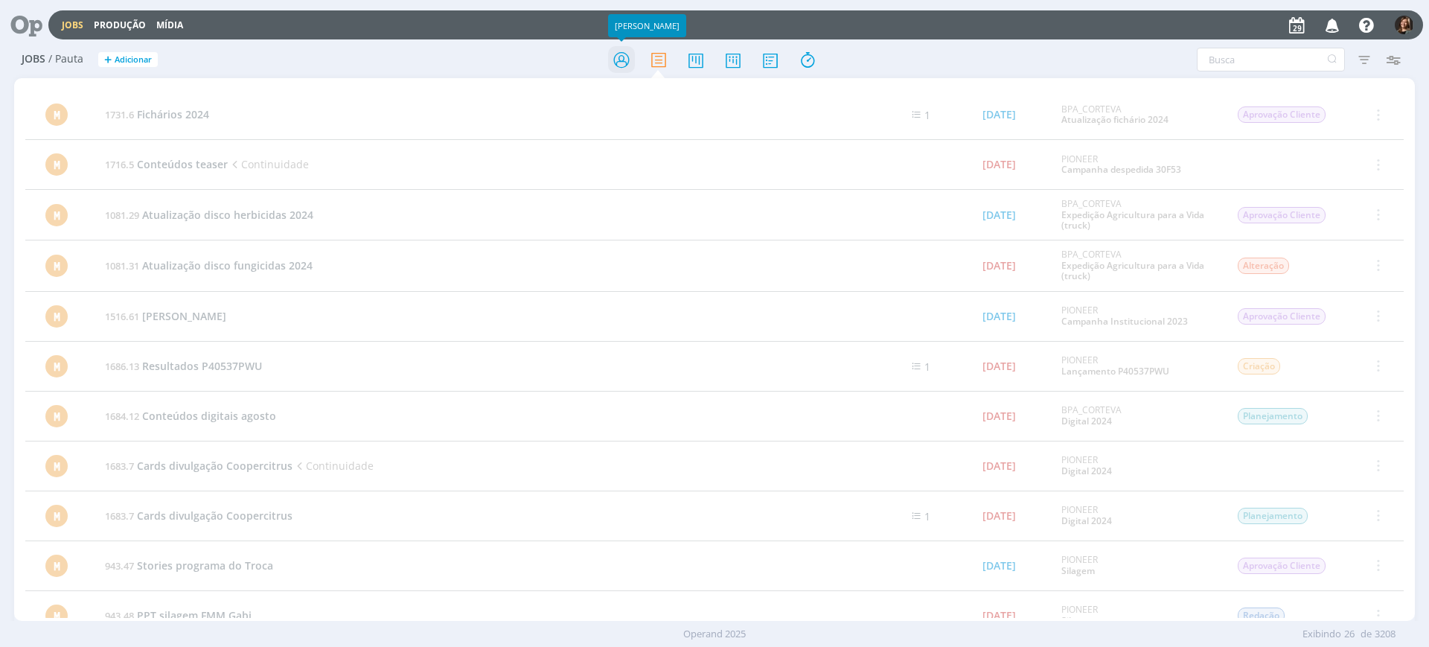
click at [629, 57] on icon at bounding box center [621, 59] width 27 height 29
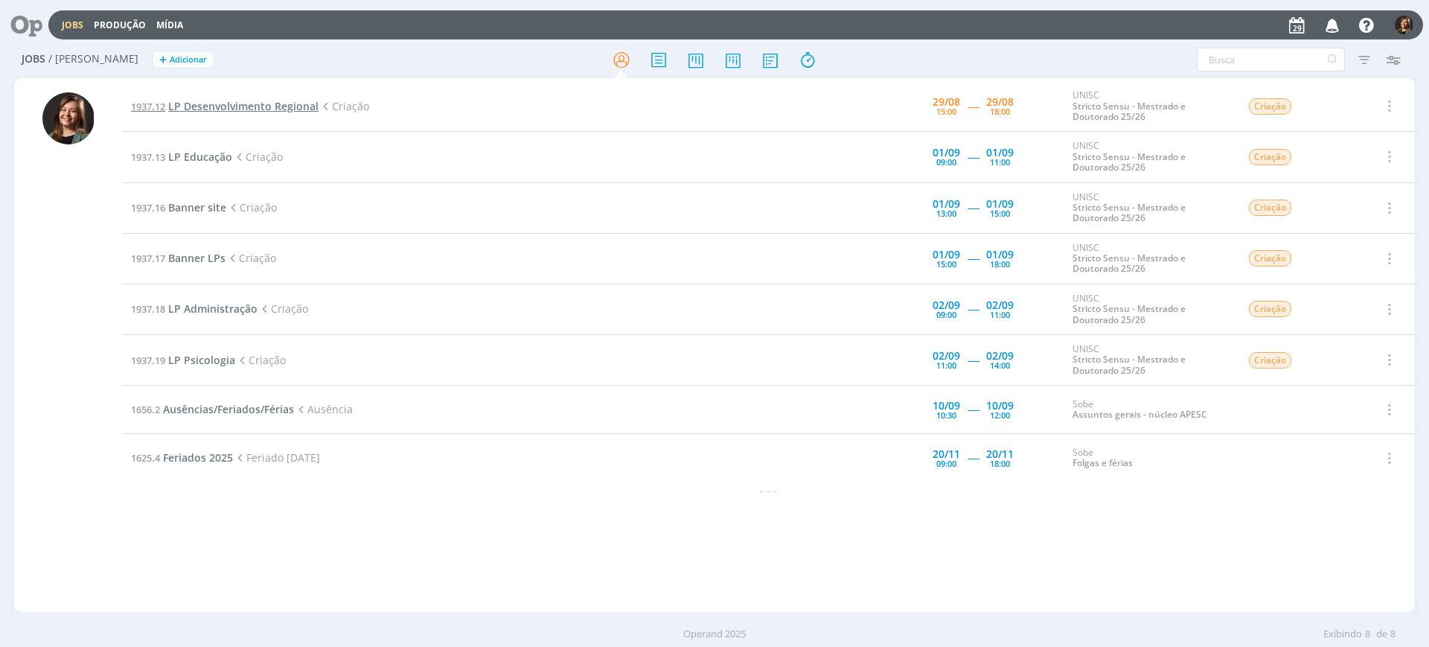
click at [275, 107] on span "LP Desenvolvimento Regional" at bounding box center [243, 106] width 150 height 14
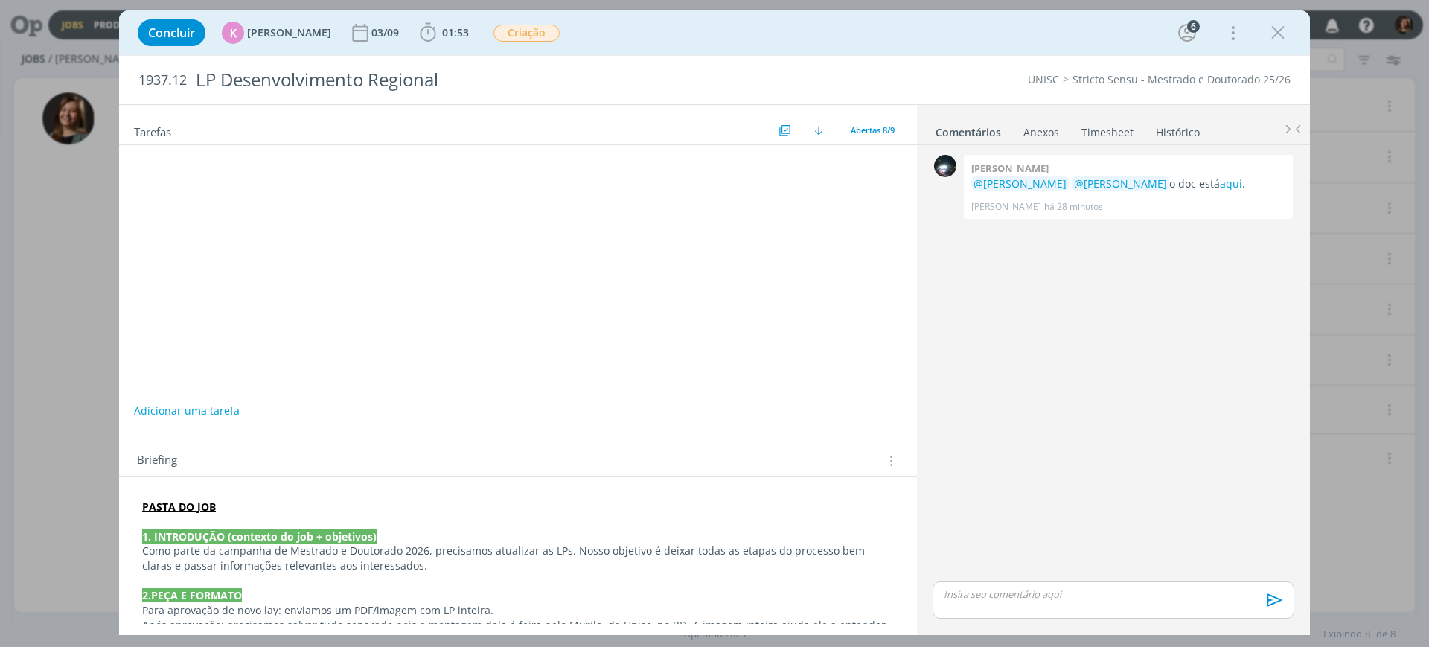
click at [1164, 127] on link "Histórico" at bounding box center [1177, 129] width 45 height 22
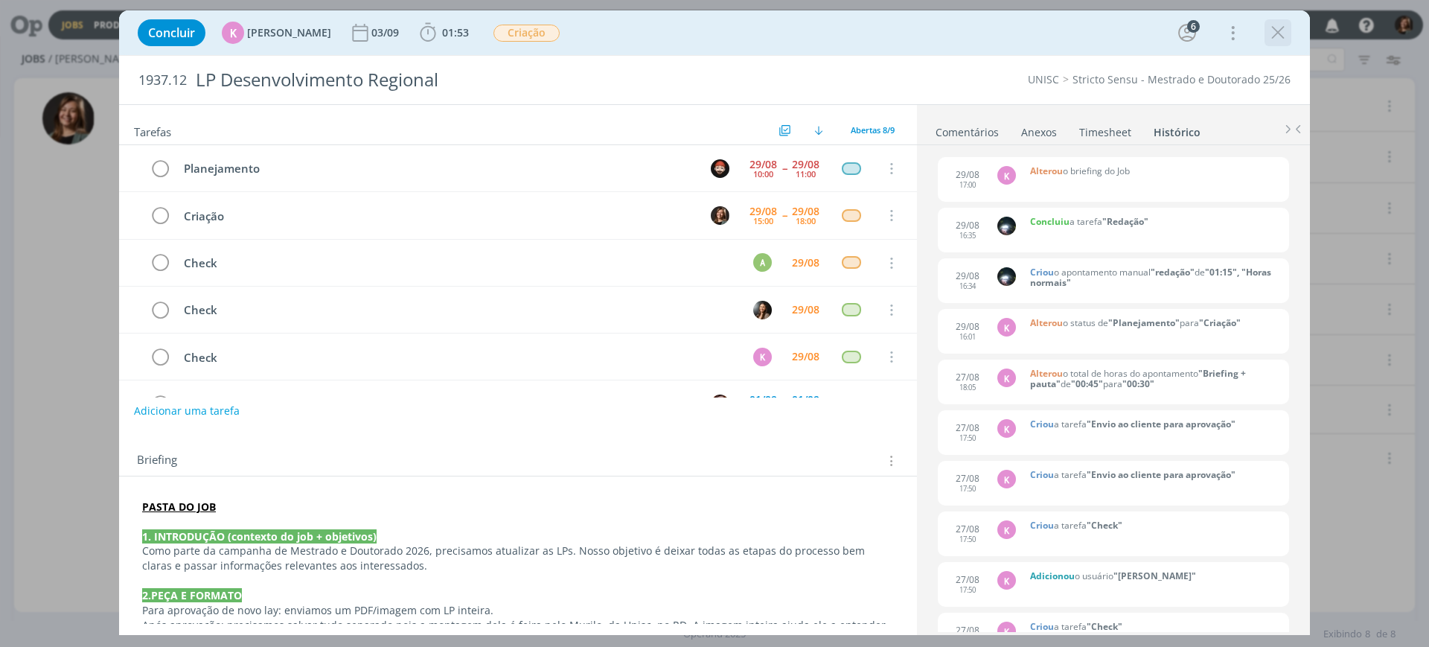
click at [1276, 37] on icon "dialog" at bounding box center [1278, 33] width 22 height 22
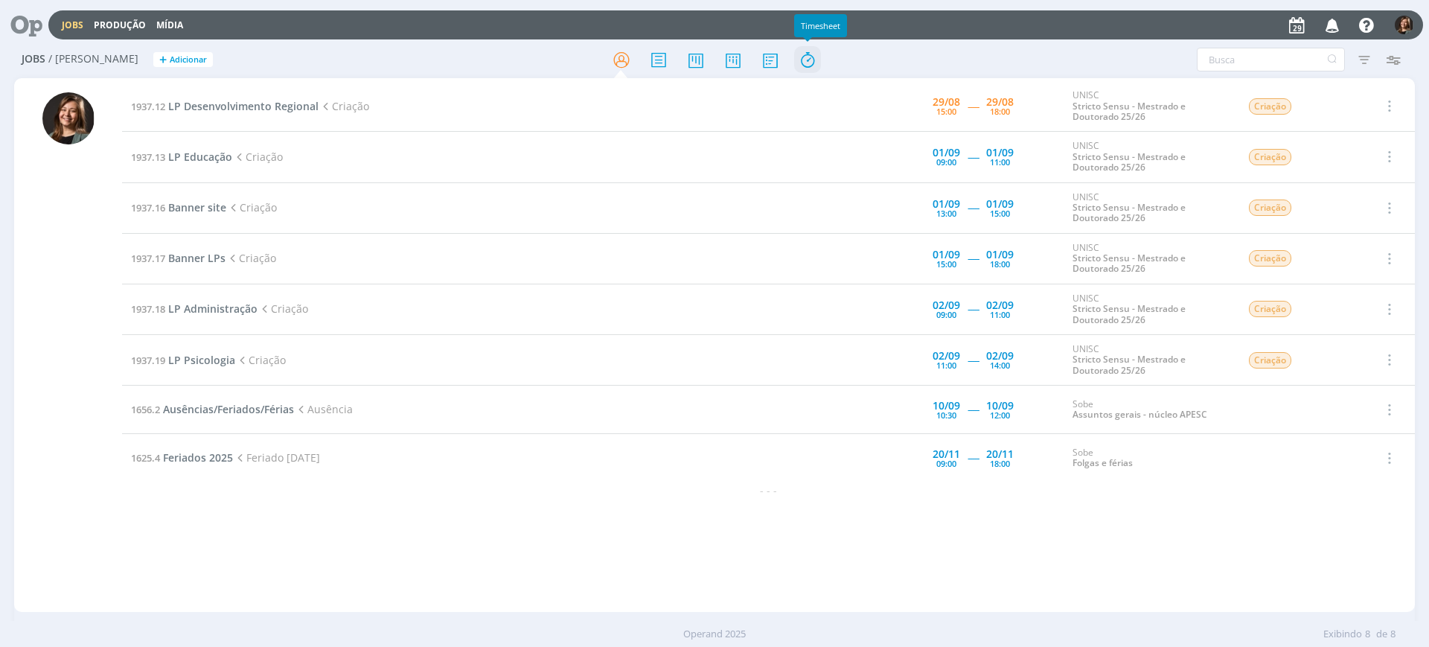
click at [812, 60] on icon at bounding box center [807, 59] width 27 height 29
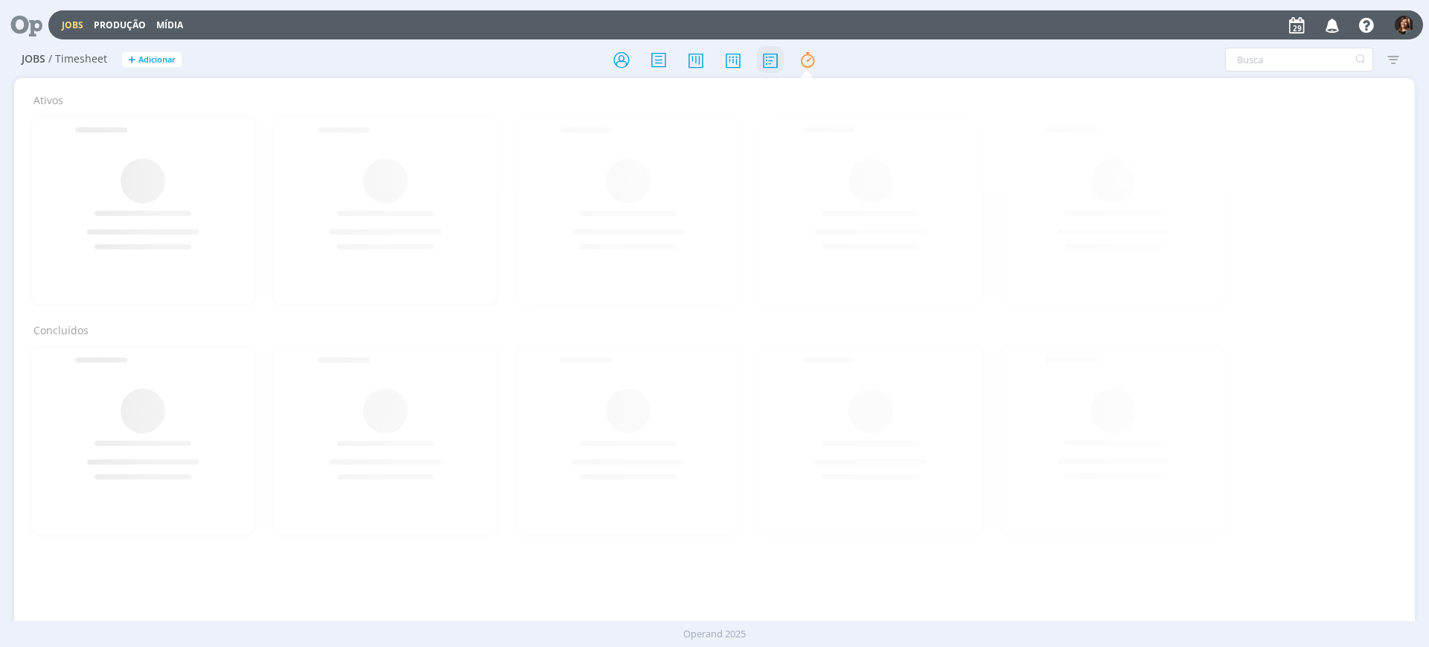
drag, startPoint x: 751, startPoint y: 64, endPoint x: 772, endPoint y: 61, distance: 21.0
click at [772, 61] on div at bounding box center [714, 59] width 467 height 27
click at [772, 61] on icon at bounding box center [770, 59] width 27 height 29
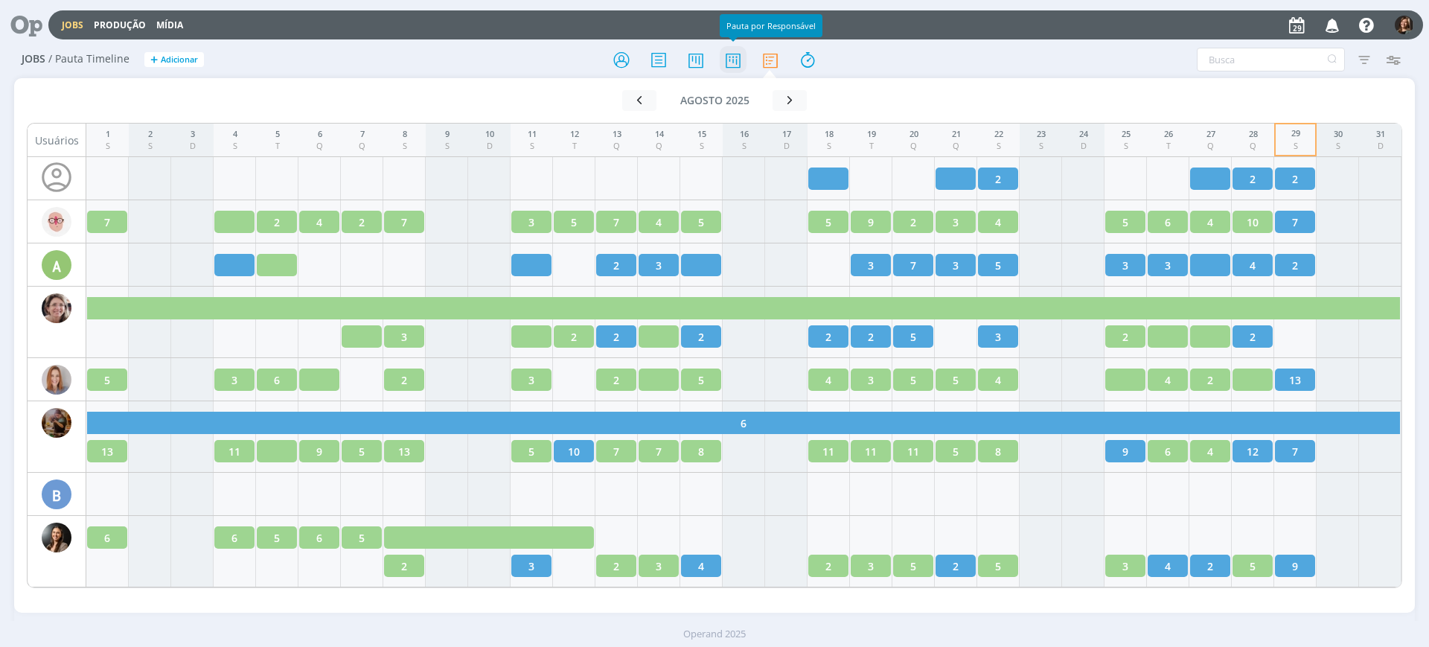
click at [723, 57] on icon at bounding box center [733, 59] width 27 height 29
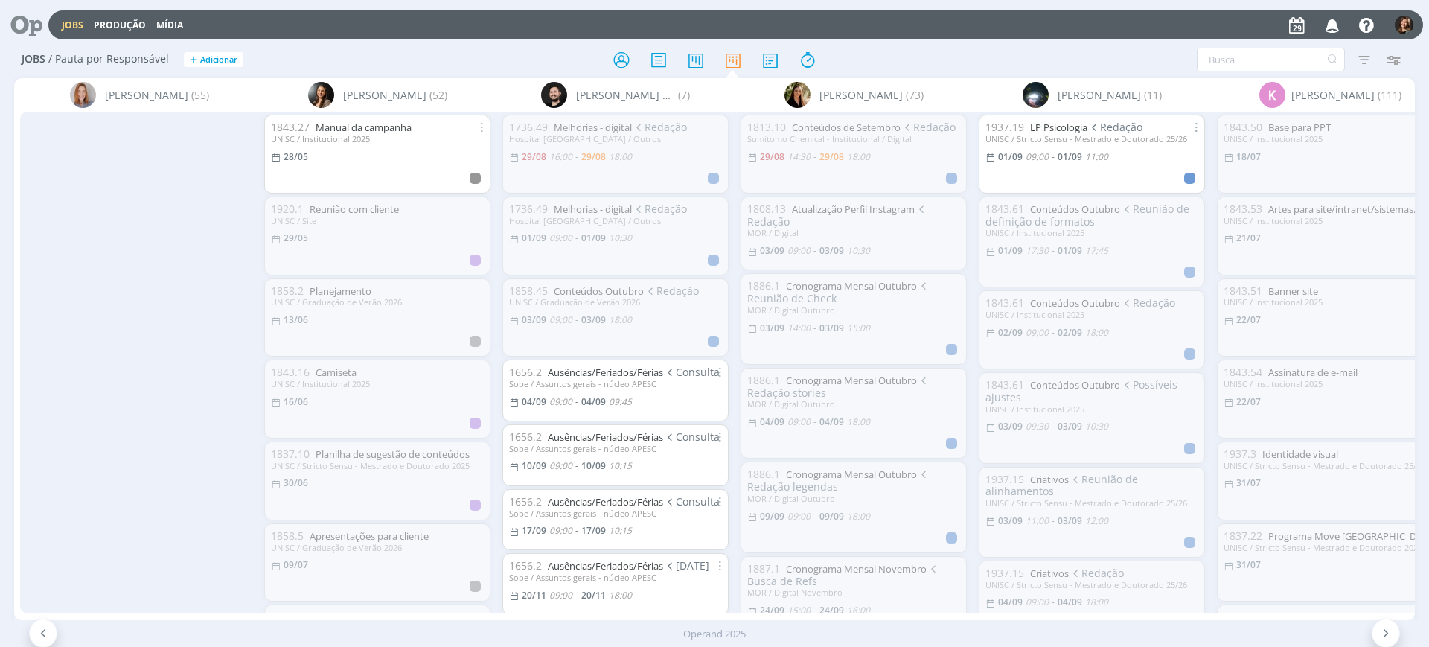
scroll to position [0, 465]
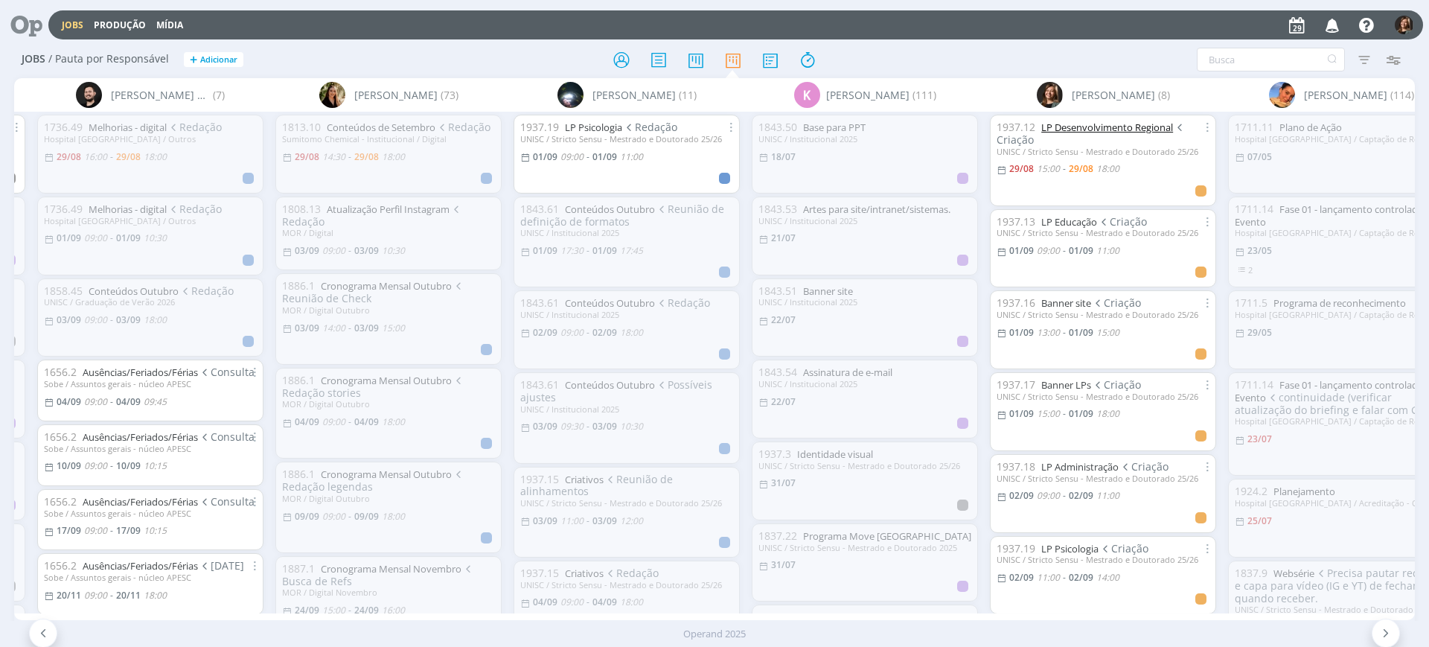
click at [1086, 122] on link "LP Desenvolvimento Regional" at bounding box center [1107, 127] width 132 height 13
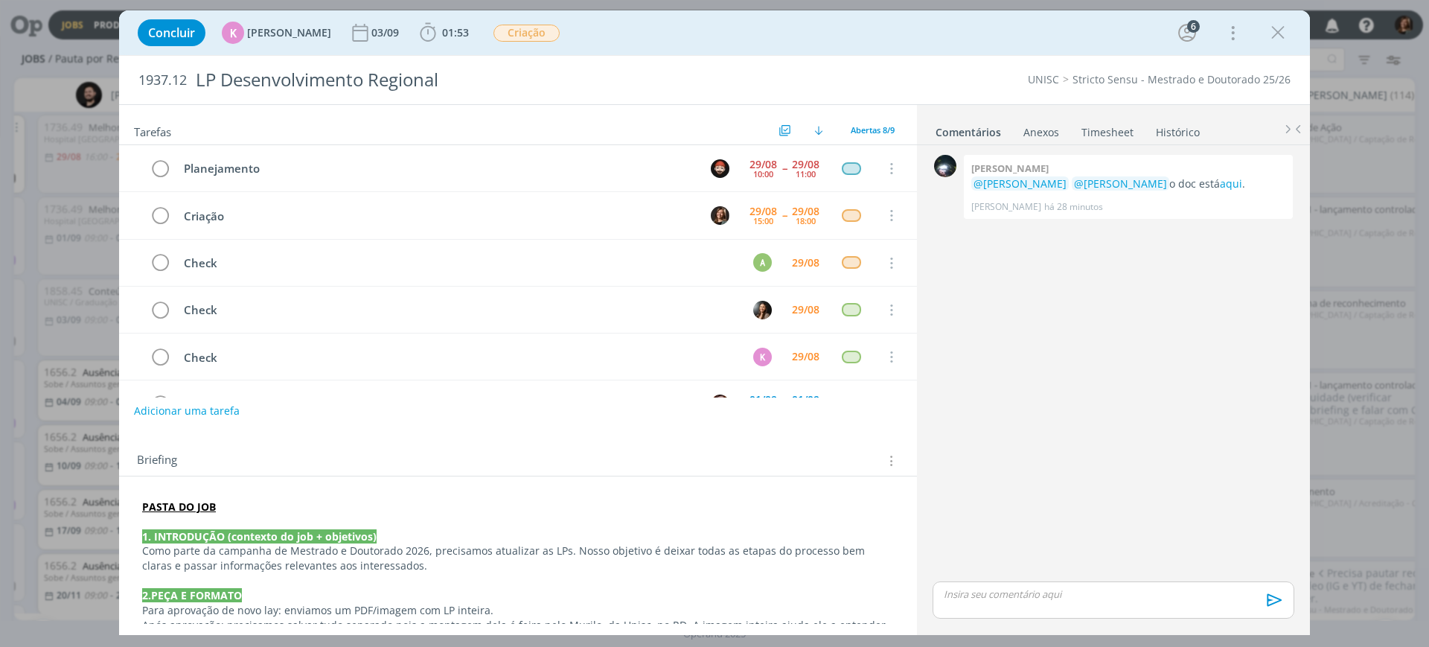
click at [1127, 132] on link "Timesheet" at bounding box center [1108, 129] width 54 height 22
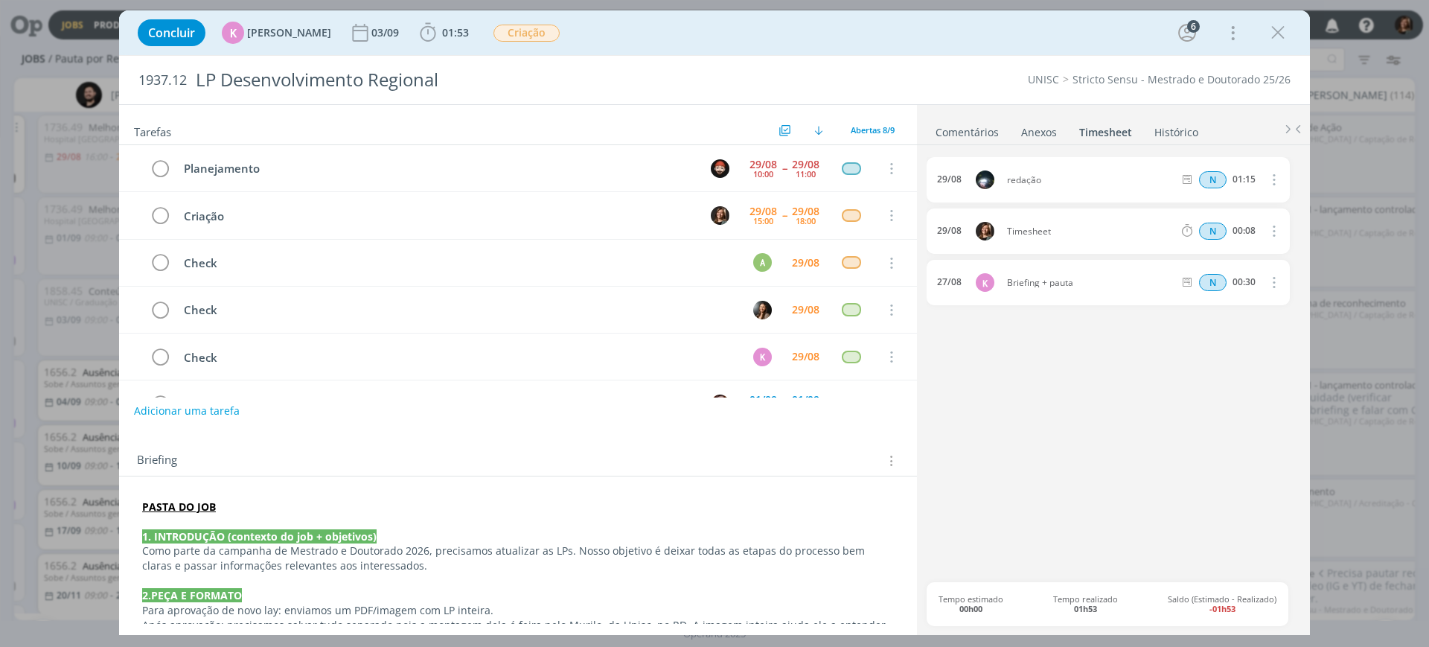
click at [1179, 132] on link "Histórico" at bounding box center [1176, 129] width 45 height 22
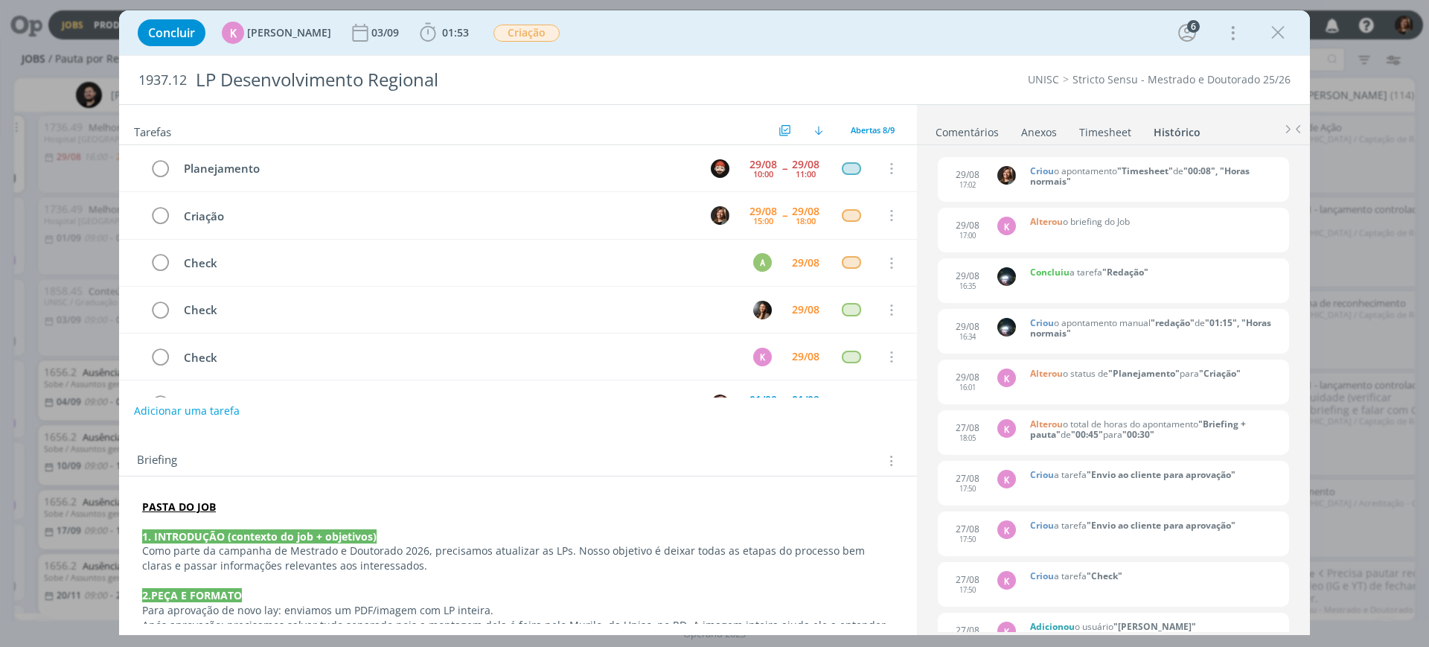
click at [1108, 132] on link "Timesheet" at bounding box center [1105, 129] width 54 height 22
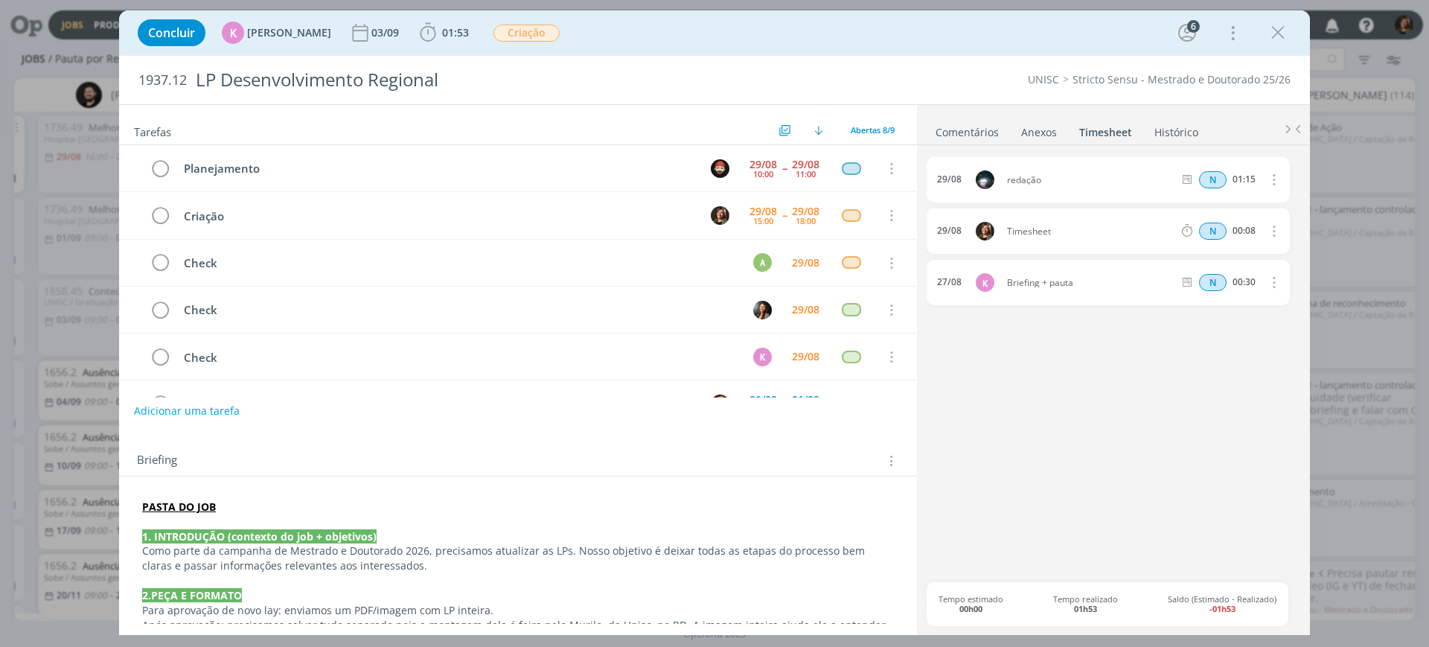
click at [1273, 233] on icon "dialog" at bounding box center [1272, 231] width 16 height 18
click at [1255, 260] on link "Excluir" at bounding box center [1231, 258] width 118 height 24
click at [1254, 236] on button "Sim" at bounding box center [1259, 231] width 29 height 16
click at [1279, 26] on icon "dialog" at bounding box center [1278, 33] width 22 height 22
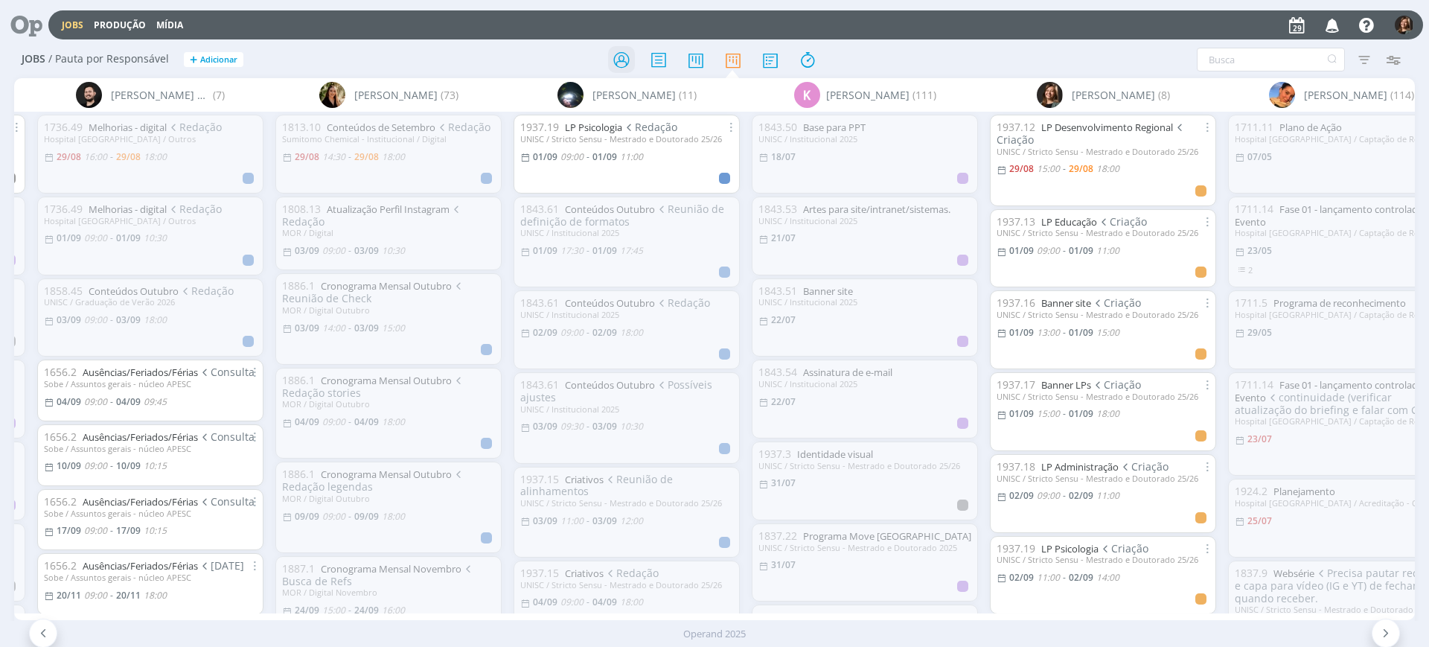
drag, startPoint x: 615, startPoint y: 74, endPoint x: 630, endPoint y: 68, distance: 15.6
click at [630, 68] on div "Jobs / Pauta por Responsável + Adicionar Filtrar Filtrar [GEOGRAPHIC_DATA] Tipo…" at bounding box center [714, 60] width 1401 height 37
click at [630, 68] on icon at bounding box center [621, 59] width 27 height 29
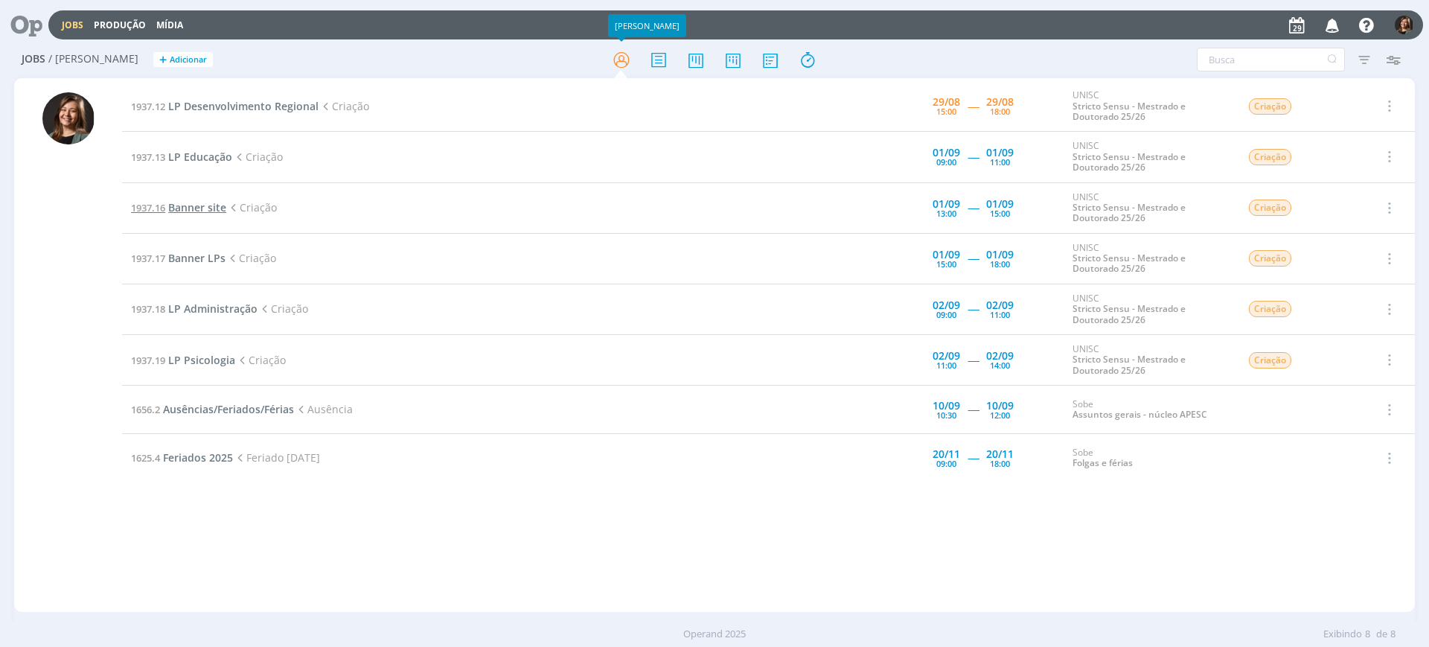
click at [210, 211] on span "Banner site" at bounding box center [197, 207] width 58 height 14
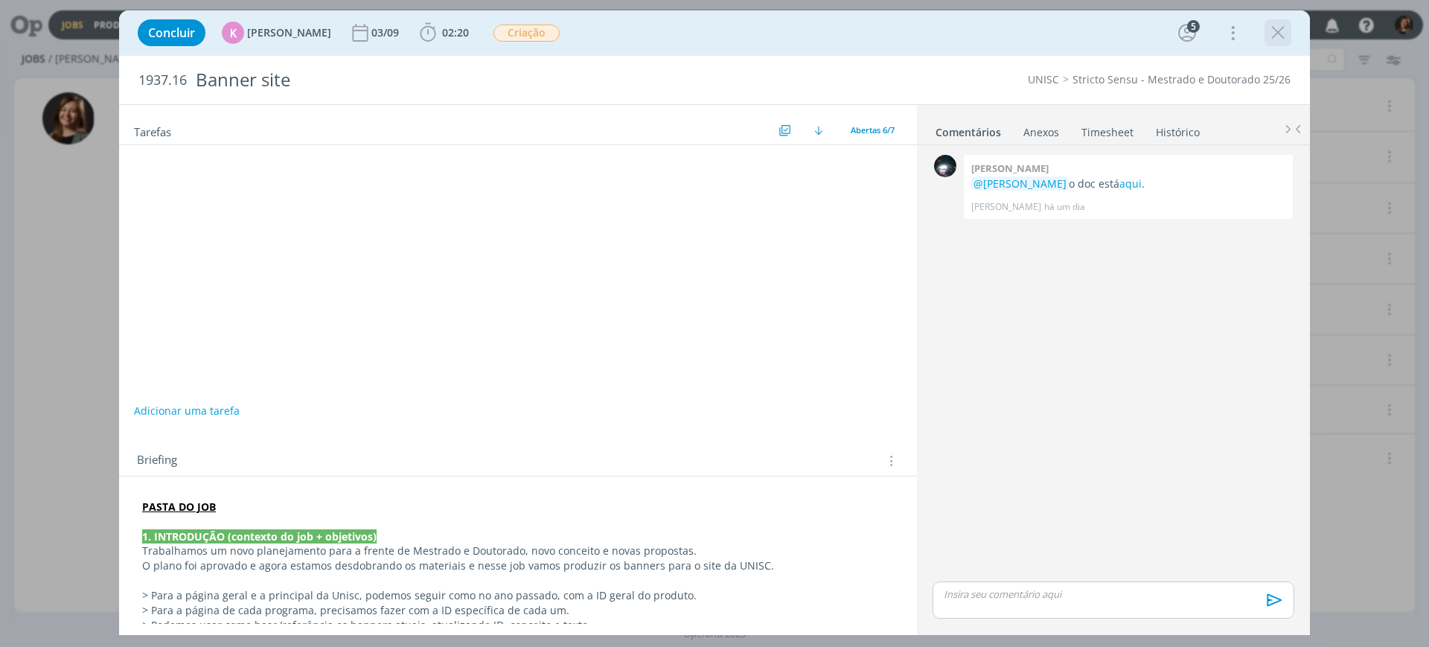
click at [1279, 35] on icon "dialog" at bounding box center [1278, 33] width 22 height 22
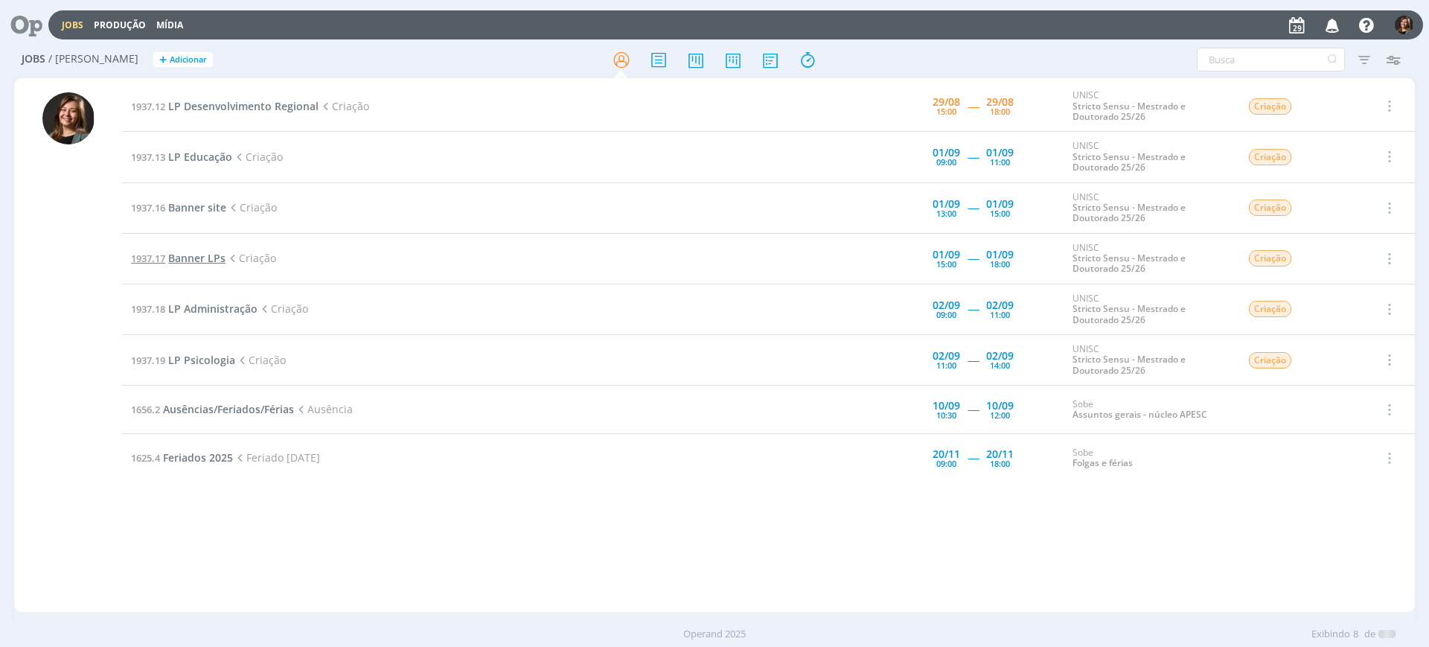
click at [201, 252] on span "Banner LPs" at bounding box center [196, 258] width 57 height 14
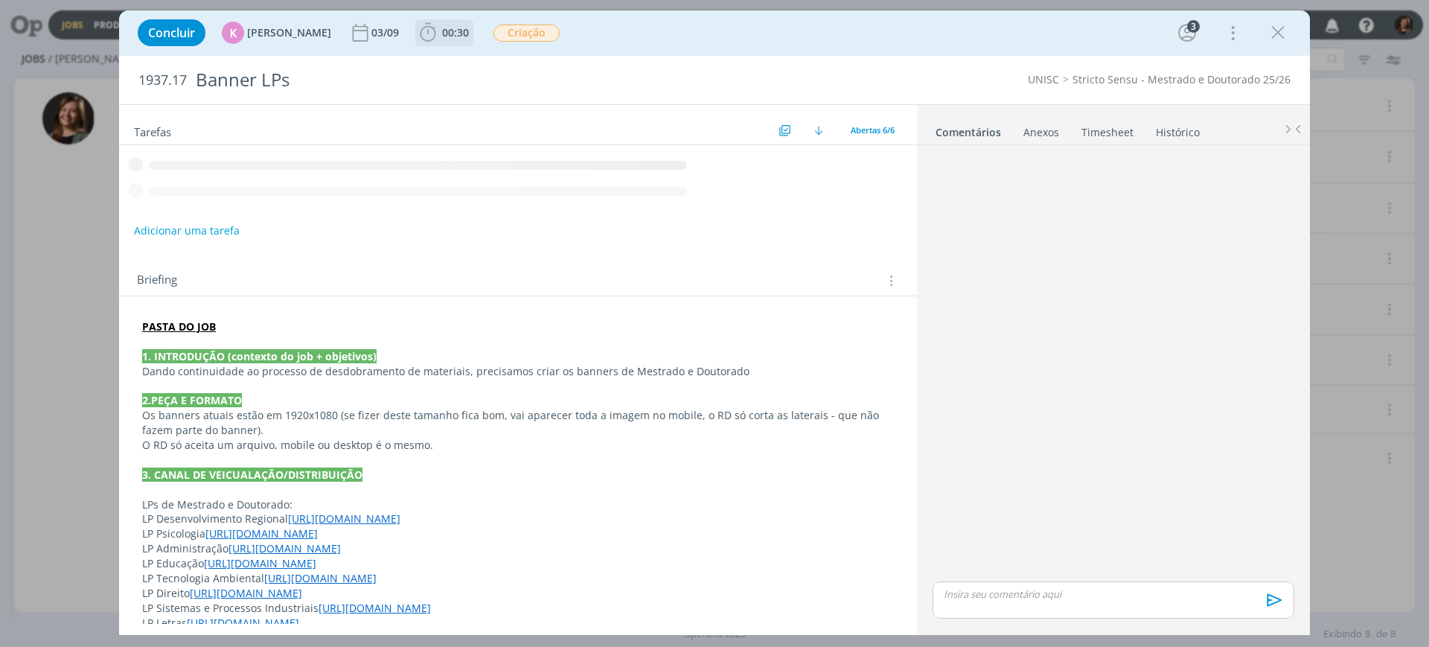
click at [445, 32] on span "00:30" at bounding box center [455, 32] width 27 height 14
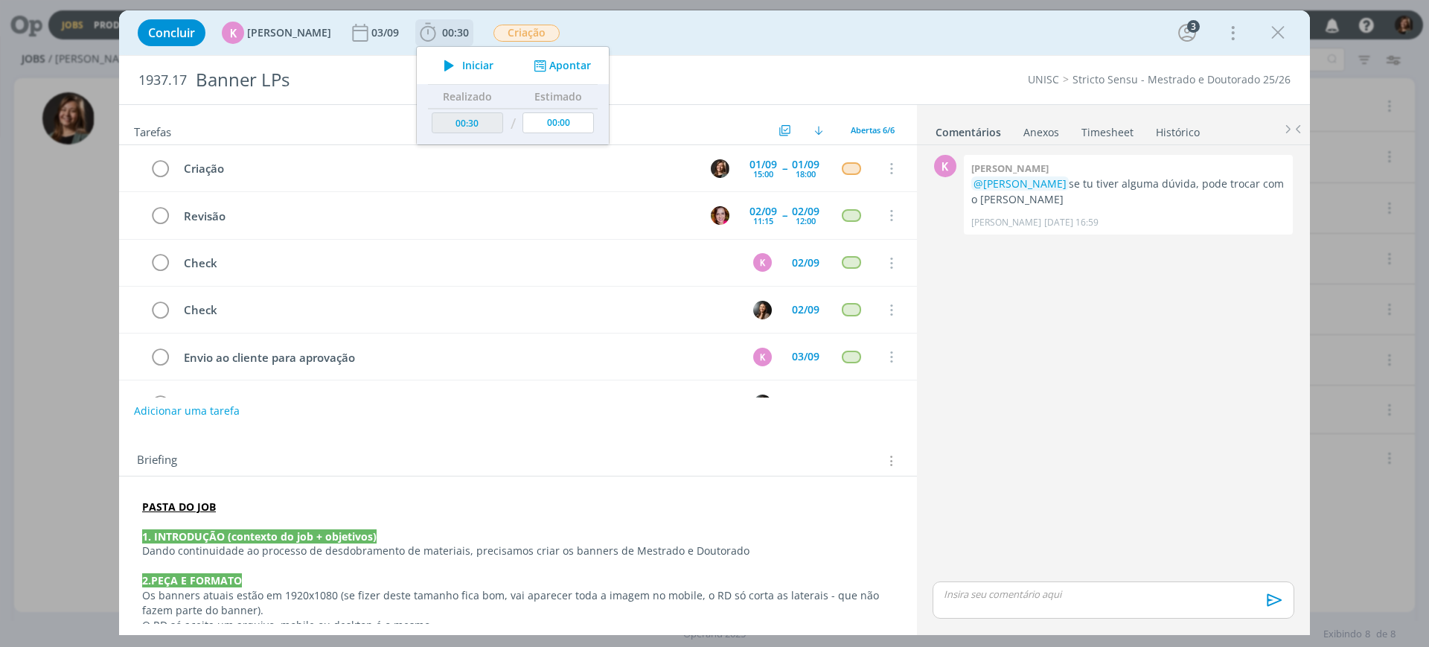
click at [452, 52] on div "Iniciar Apontar" at bounding box center [513, 65] width 192 height 37
click at [455, 57] on button "Iniciar" at bounding box center [464, 65] width 59 height 21
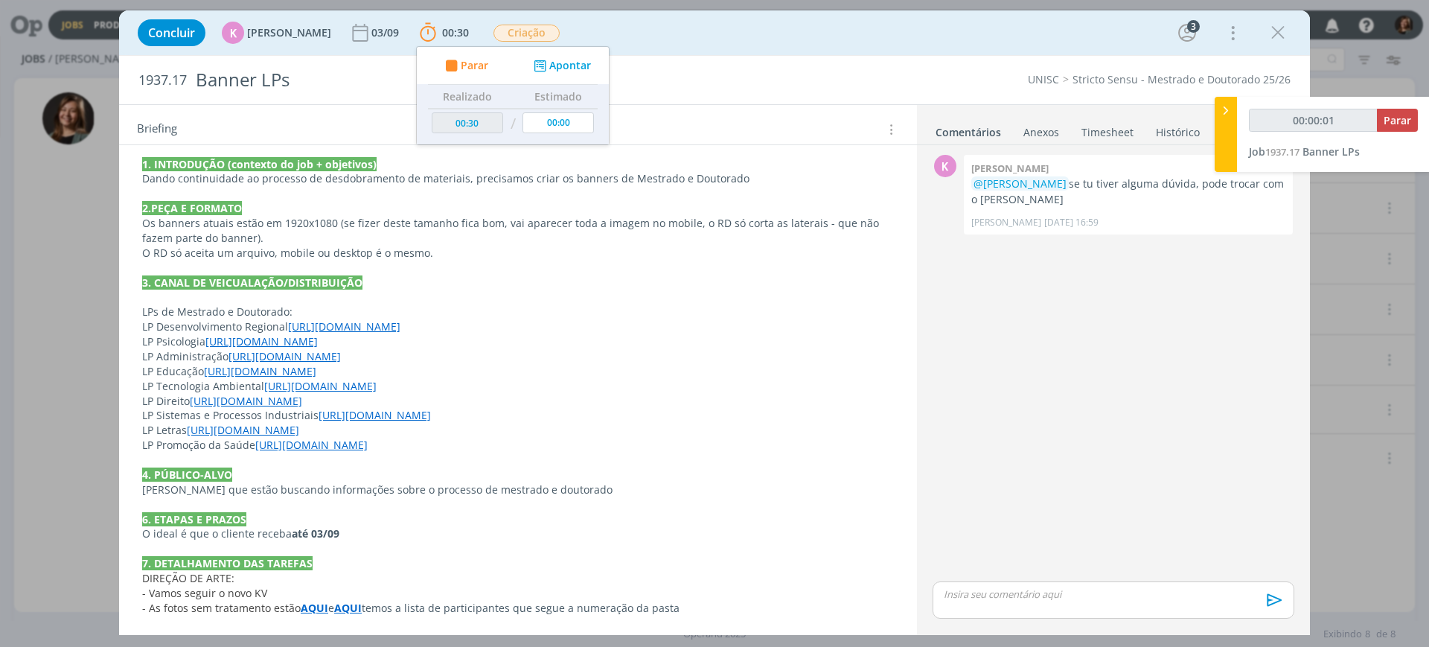
scroll to position [449, 0]
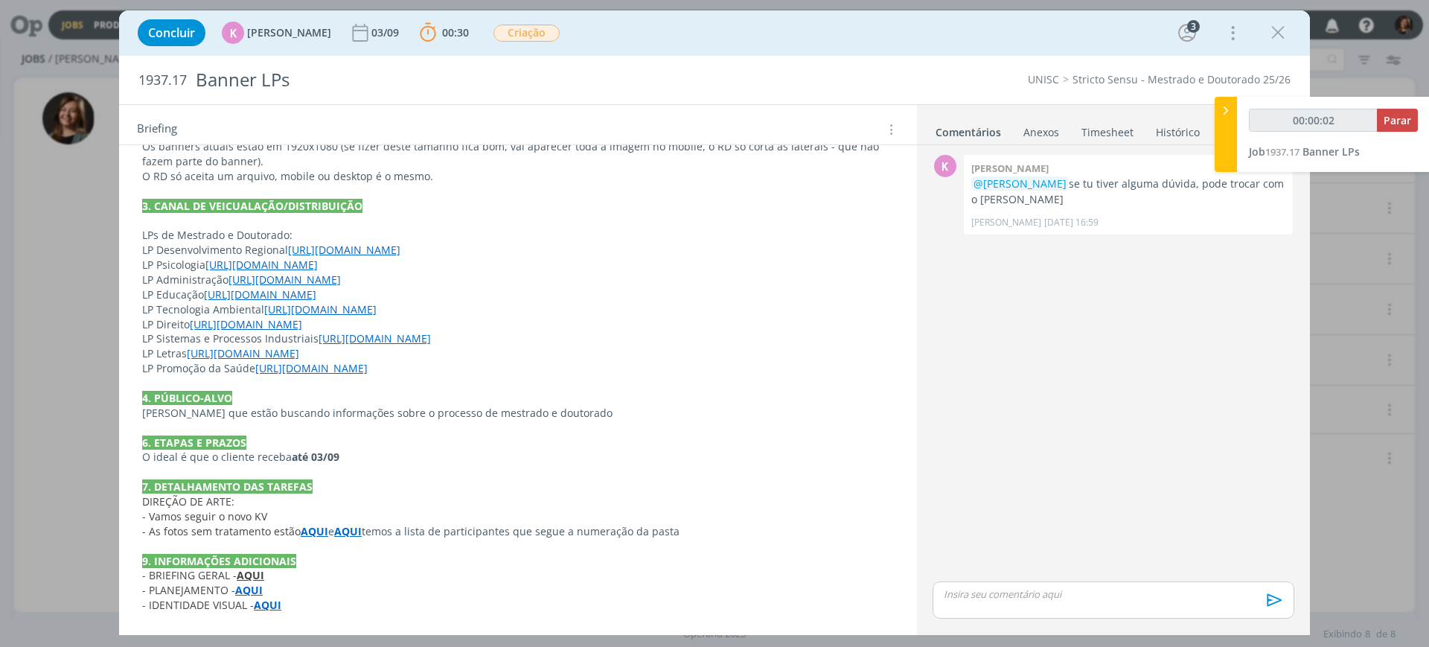
click at [322, 529] on strong "AQUI" at bounding box center [315, 531] width 28 height 14
click at [314, 551] on link "[URL][DOMAIN_NAME]" at bounding box center [268, 559] width 112 height 19
click at [345, 536] on strong "AQUI" at bounding box center [349, 532] width 28 height 14
click at [346, 551] on link "[URL][DOMAIN_NAME]" at bounding box center [308, 560] width 112 height 19
click at [1287, 32] on icon "dialog" at bounding box center [1278, 33] width 22 height 22
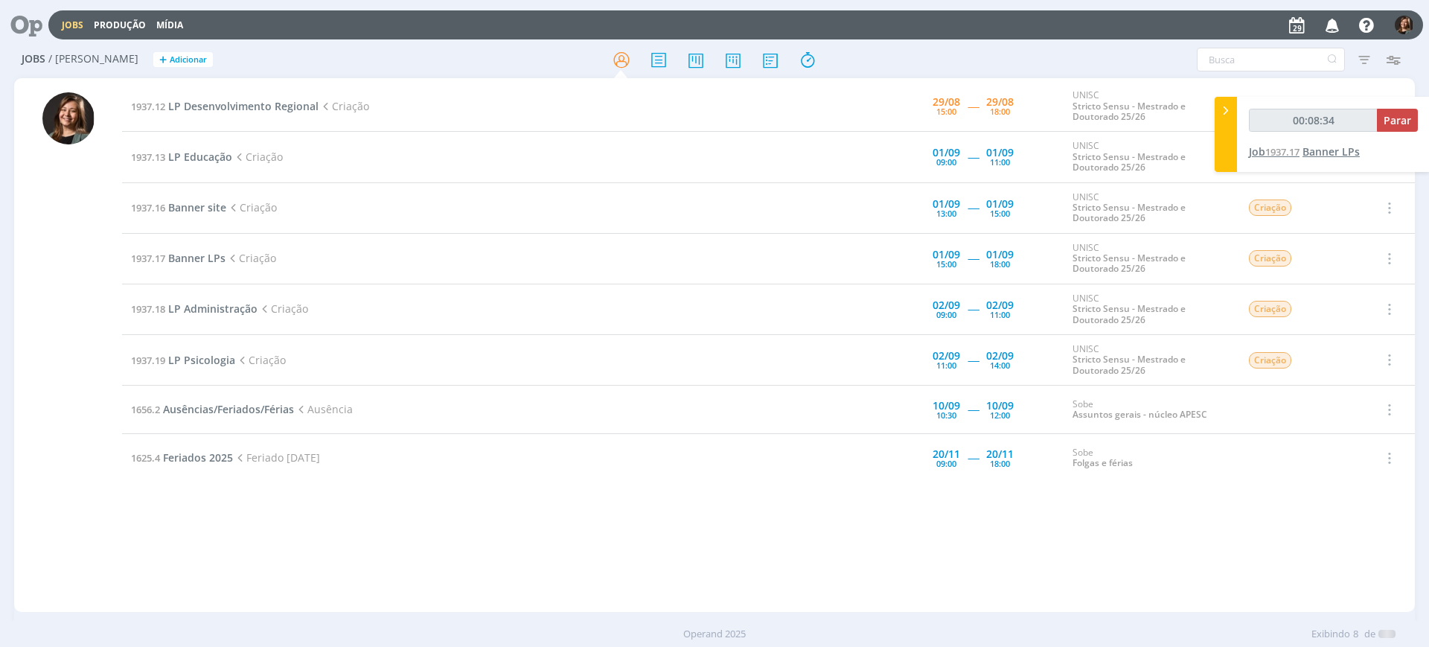
click at [1307, 157] on span "Banner LPs" at bounding box center [1330, 151] width 57 height 14
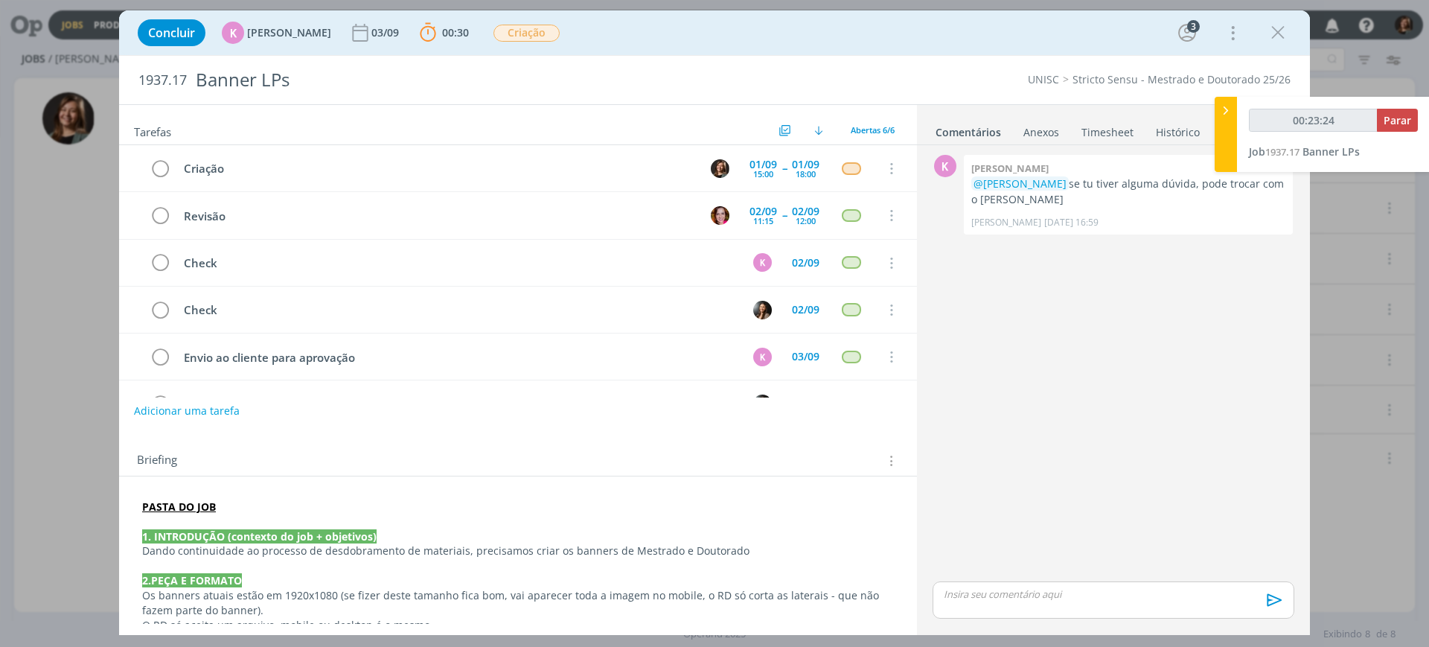
type input "00:23:25"
click at [1404, 116] on span "Parar" at bounding box center [1398, 120] width 28 height 14
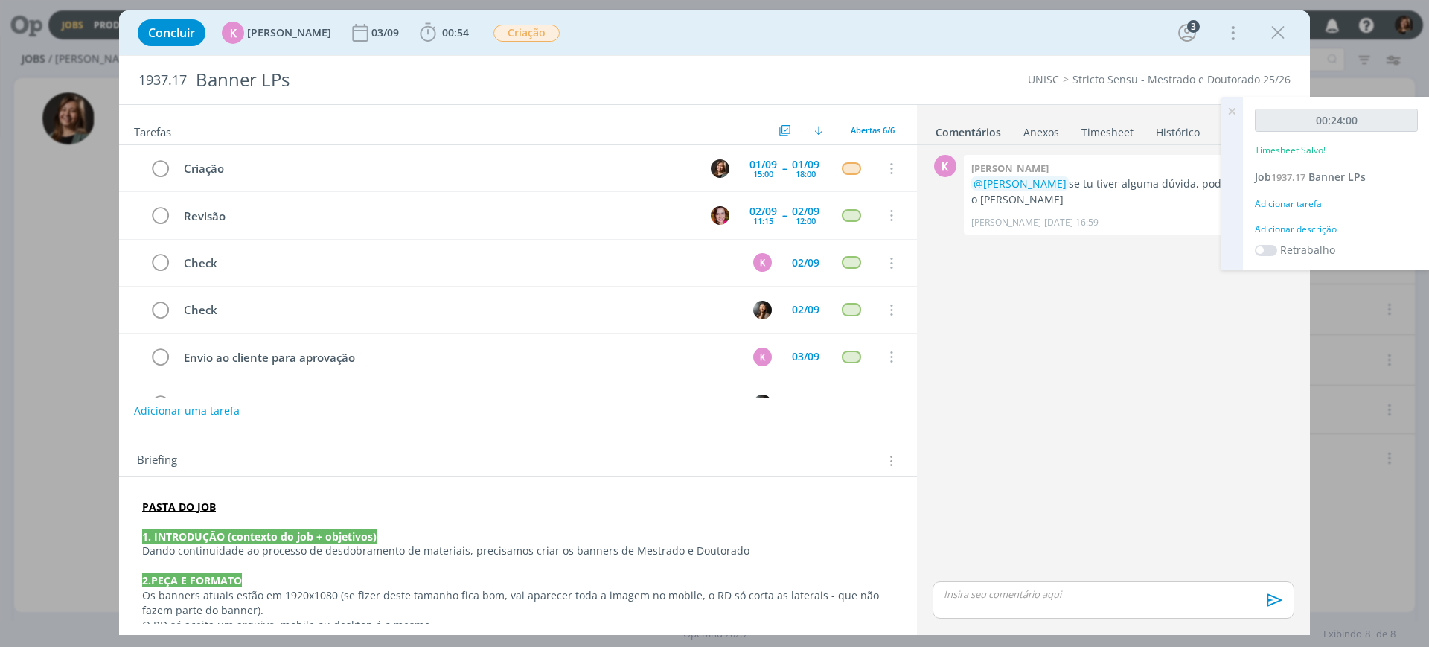
click at [1285, 189] on div "00:24:00 Timesheet Salvo! Job 1937.17 Banner LPs Adicionar tarefa Adicionar des…" at bounding box center [1336, 183] width 187 height 173
click at [1300, 197] on div "Adicionar tarefa" at bounding box center [1336, 203] width 163 height 13
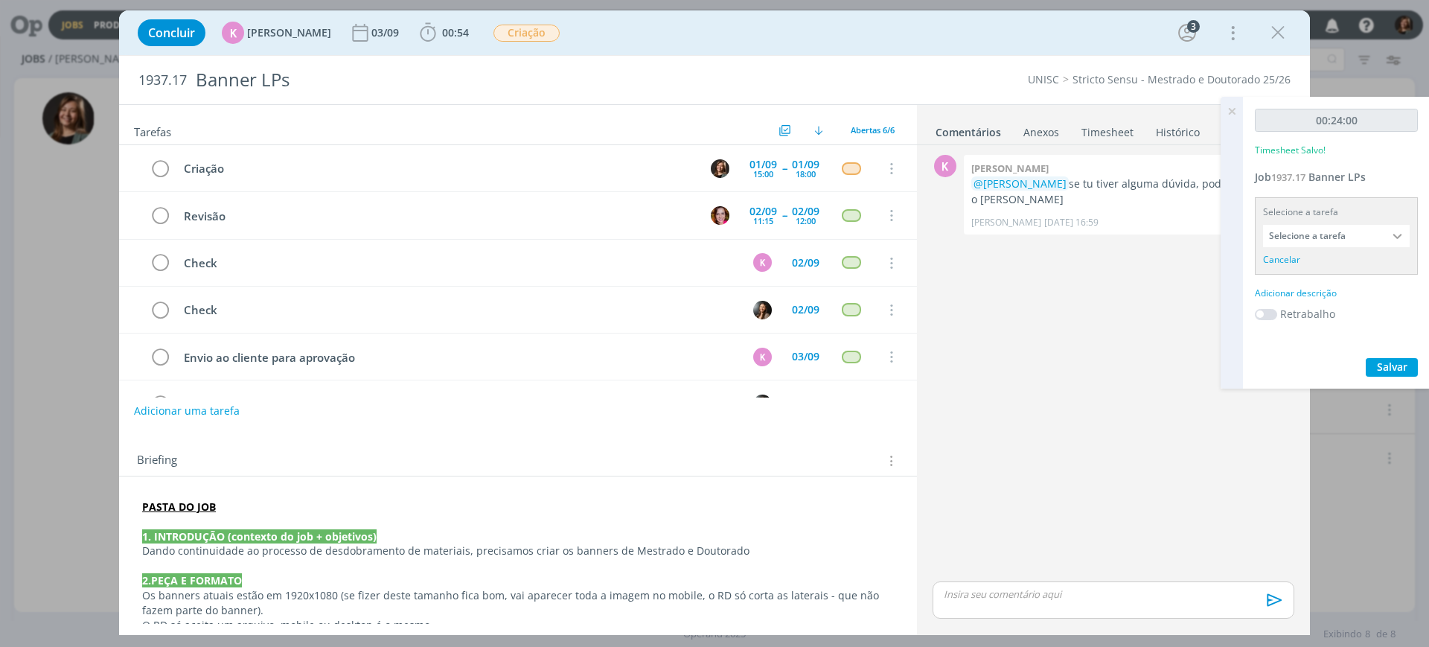
click at [1306, 243] on input "Selecione a tarefa" at bounding box center [1336, 236] width 147 height 22
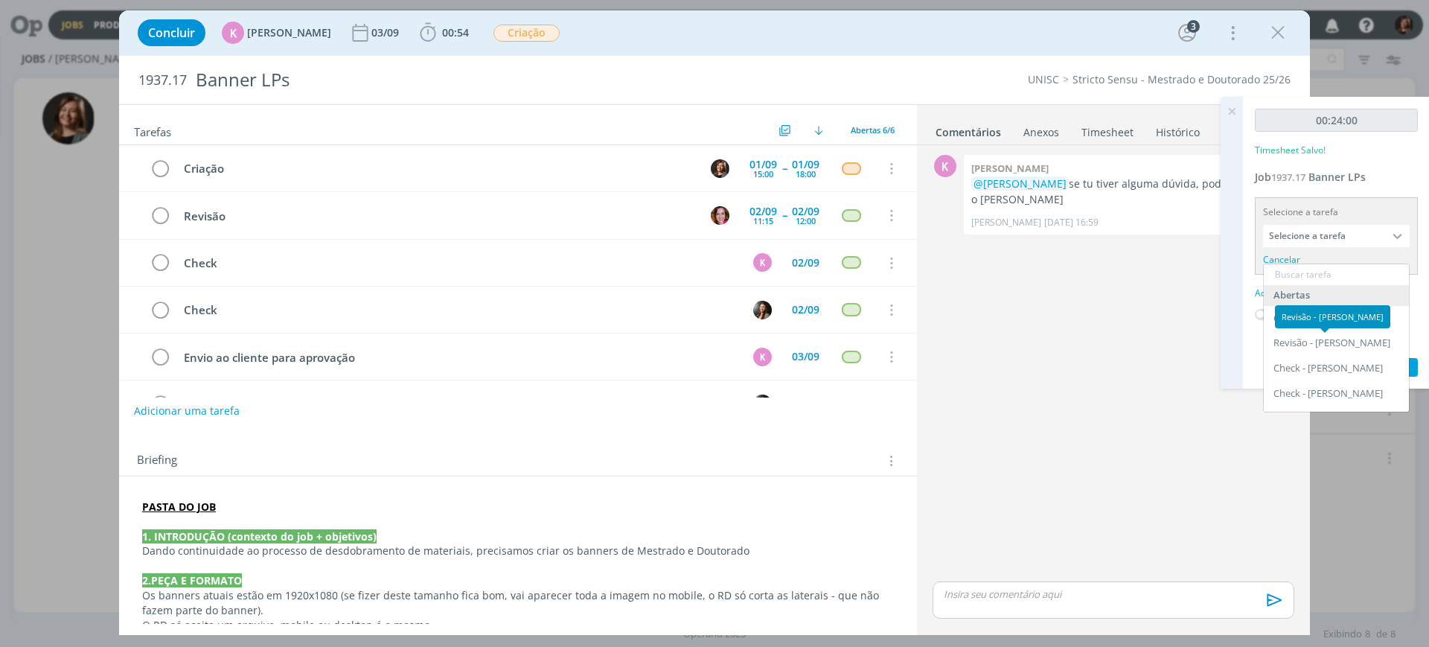
click at [1311, 307] on div "Revisão - [PERSON_NAME]" at bounding box center [1332, 316] width 115 height 23
drag, startPoint x: 1308, startPoint y: 322, endPoint x: 1294, endPoint y: 318, distance: 14.8
click at [1305, 323] on div "Revisão - [PERSON_NAME]" at bounding box center [1332, 316] width 115 height 23
click at [1270, 315] on div "Criação - [PERSON_NAME]" at bounding box center [1336, 318] width 145 height 25
type input "Criação"
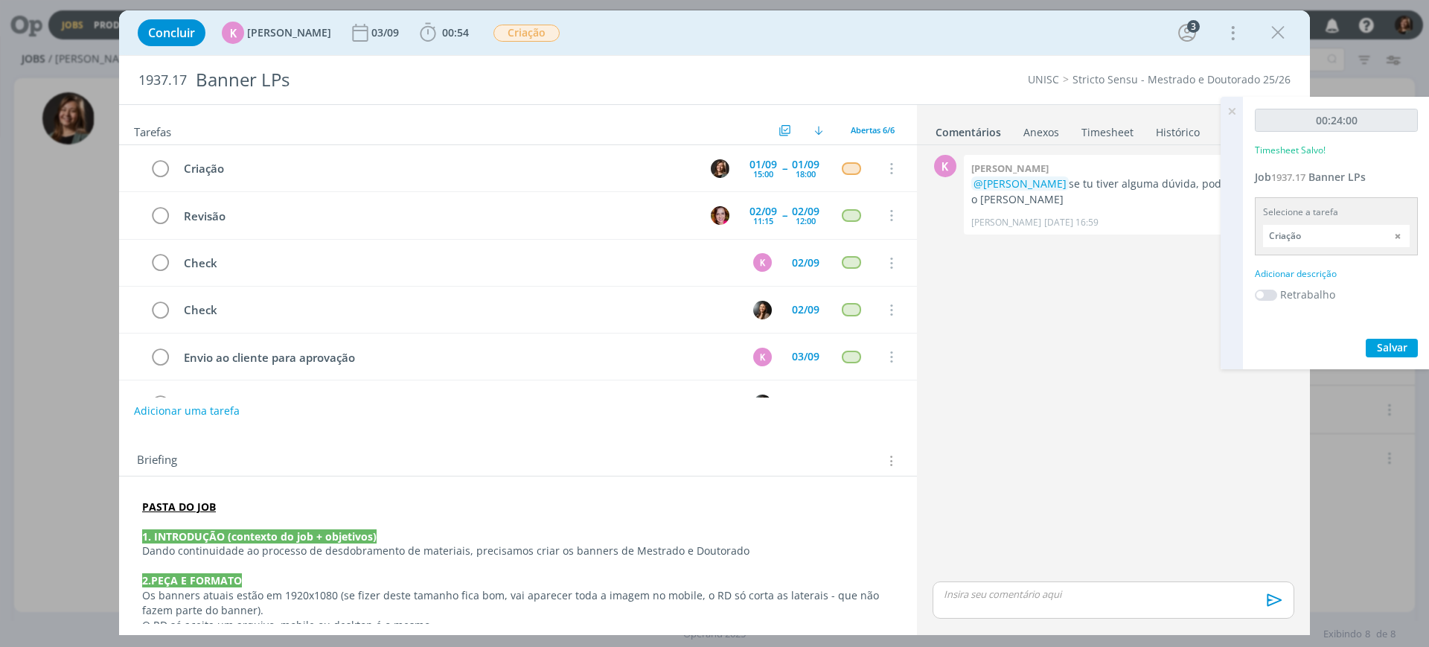
click at [1281, 270] on div "Adicionar descrição" at bounding box center [1336, 273] width 163 height 13
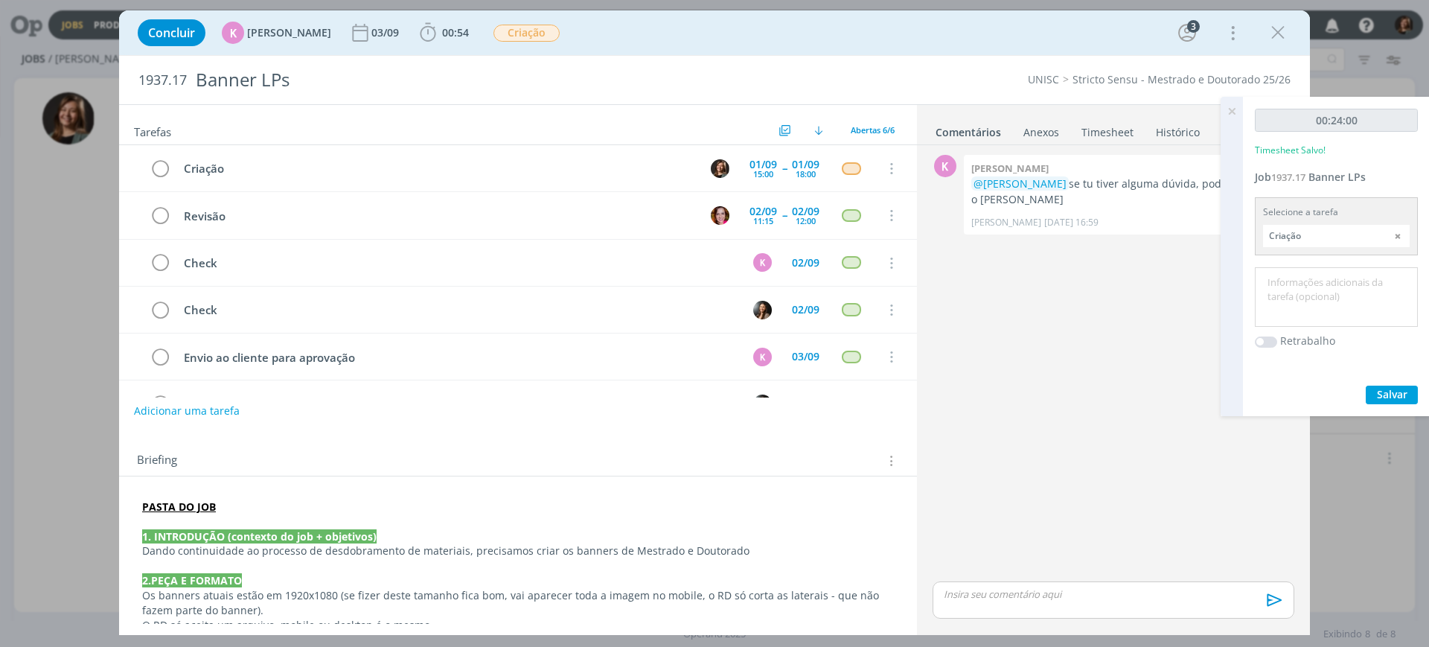
click at [1282, 269] on div at bounding box center [1336, 297] width 163 height 60
click at [1428, 307] on div "00:24:00 Timesheet Salvo! Job 1937.17 Banner LPs Selecione a tarefa Criação Abe…" at bounding box center [1336, 256] width 187 height 319
click at [1382, 306] on textarea at bounding box center [1336, 297] width 156 height 53
type textarea "Criação"
drag, startPoint x: 1346, startPoint y: 391, endPoint x: 1372, endPoint y: 391, distance: 26.0
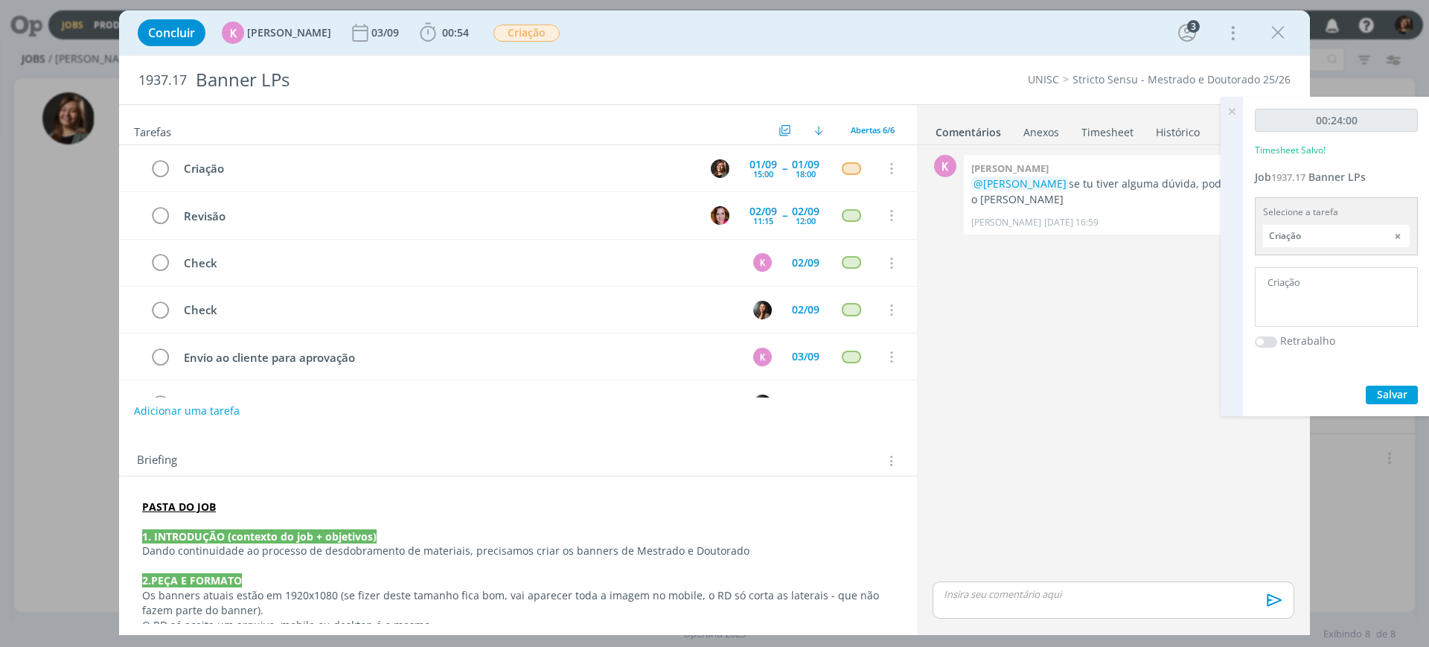
click at [1349, 391] on div "Salvar" at bounding box center [1336, 395] width 163 height 19
click at [1397, 391] on span "Salvar" at bounding box center [1392, 394] width 31 height 14
click at [1280, 36] on icon "dialog" at bounding box center [1278, 33] width 22 height 22
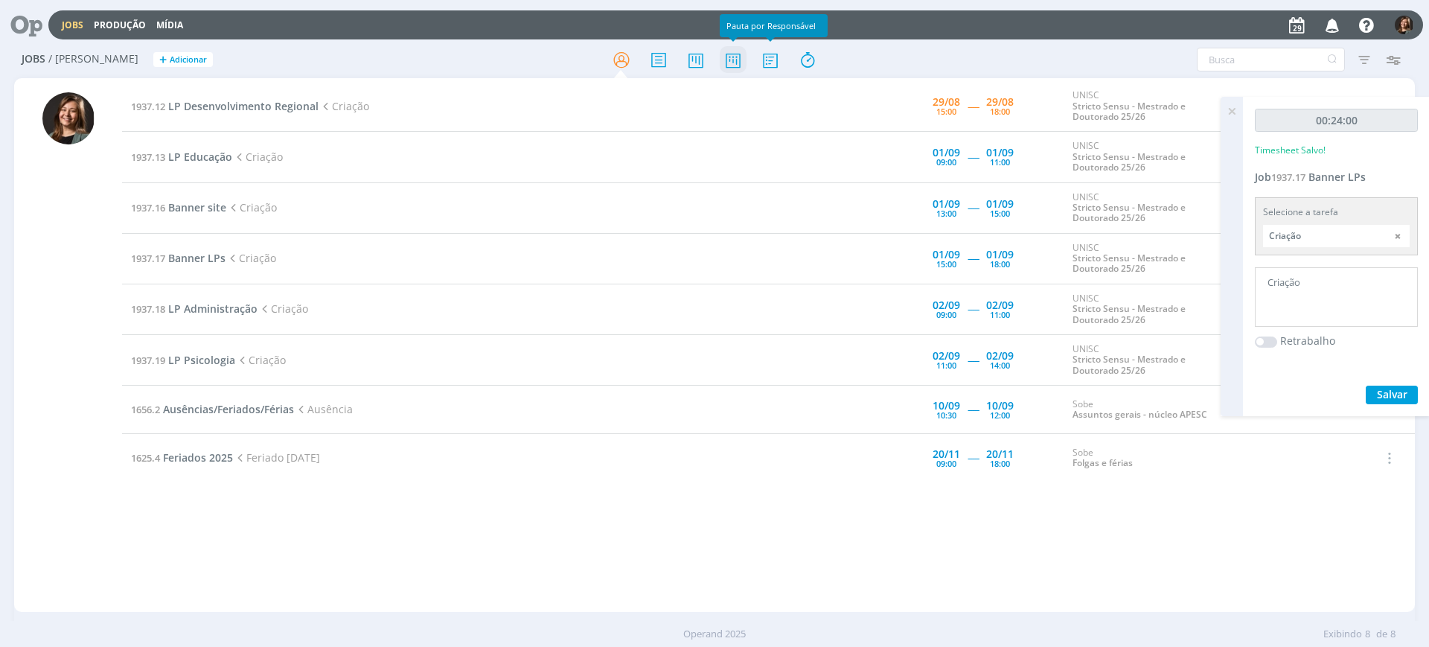
click at [732, 57] on icon at bounding box center [733, 59] width 27 height 29
